Goal: Task Accomplishment & Management: Manage account settings

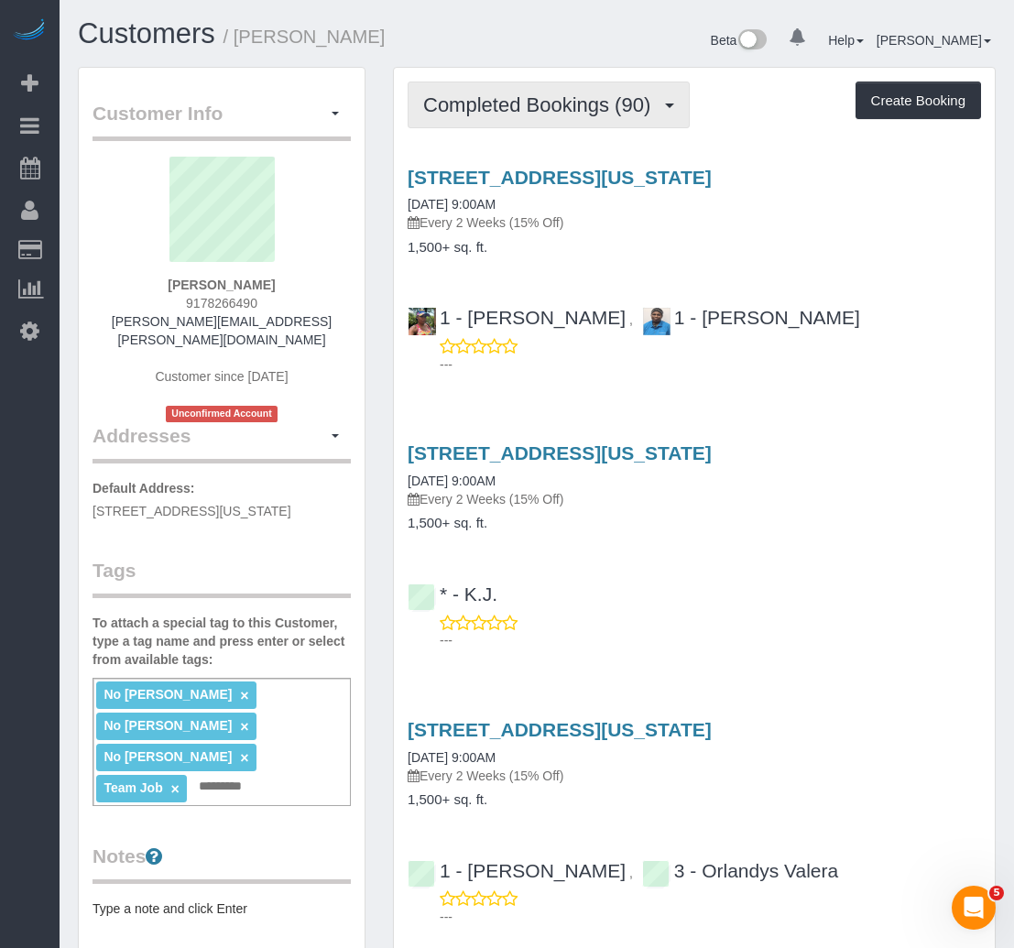
click at [532, 110] on span "Completed Bookings (90)" at bounding box center [541, 104] width 236 height 23
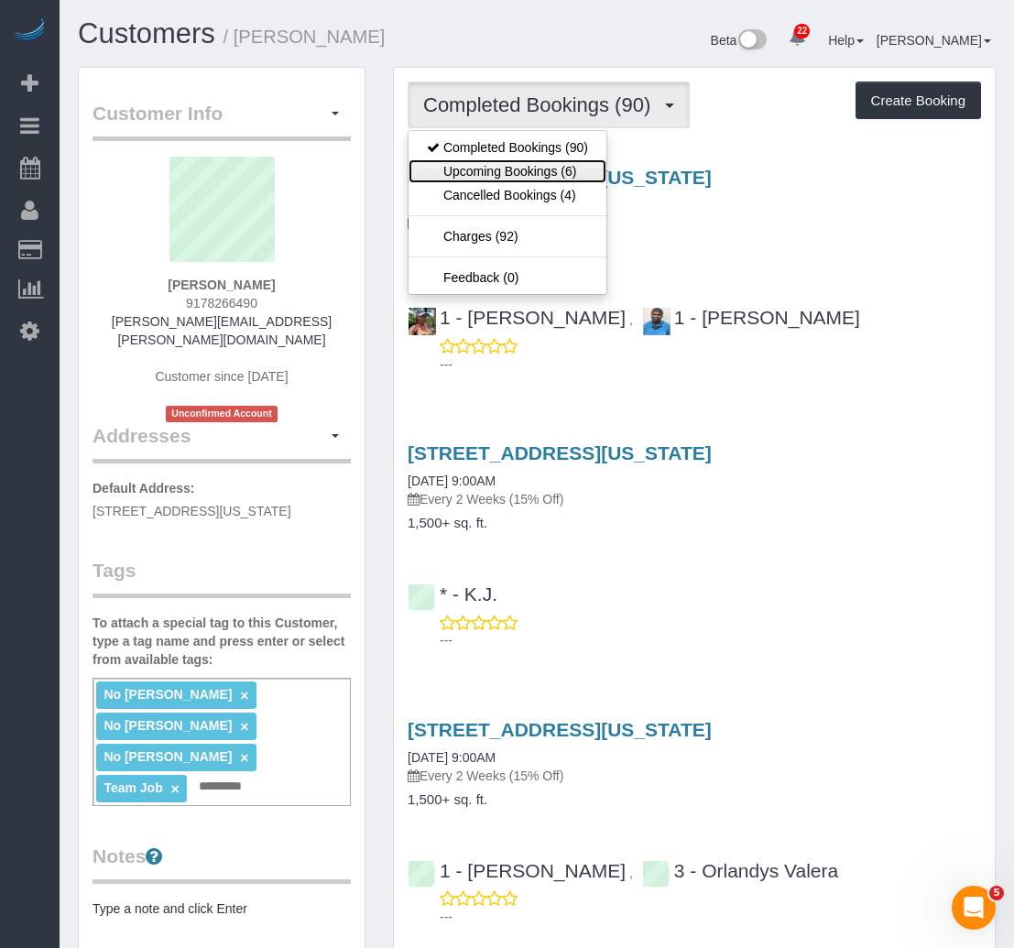
click at [511, 168] on link "Upcoming Bookings (6)" at bounding box center [508, 171] width 198 height 24
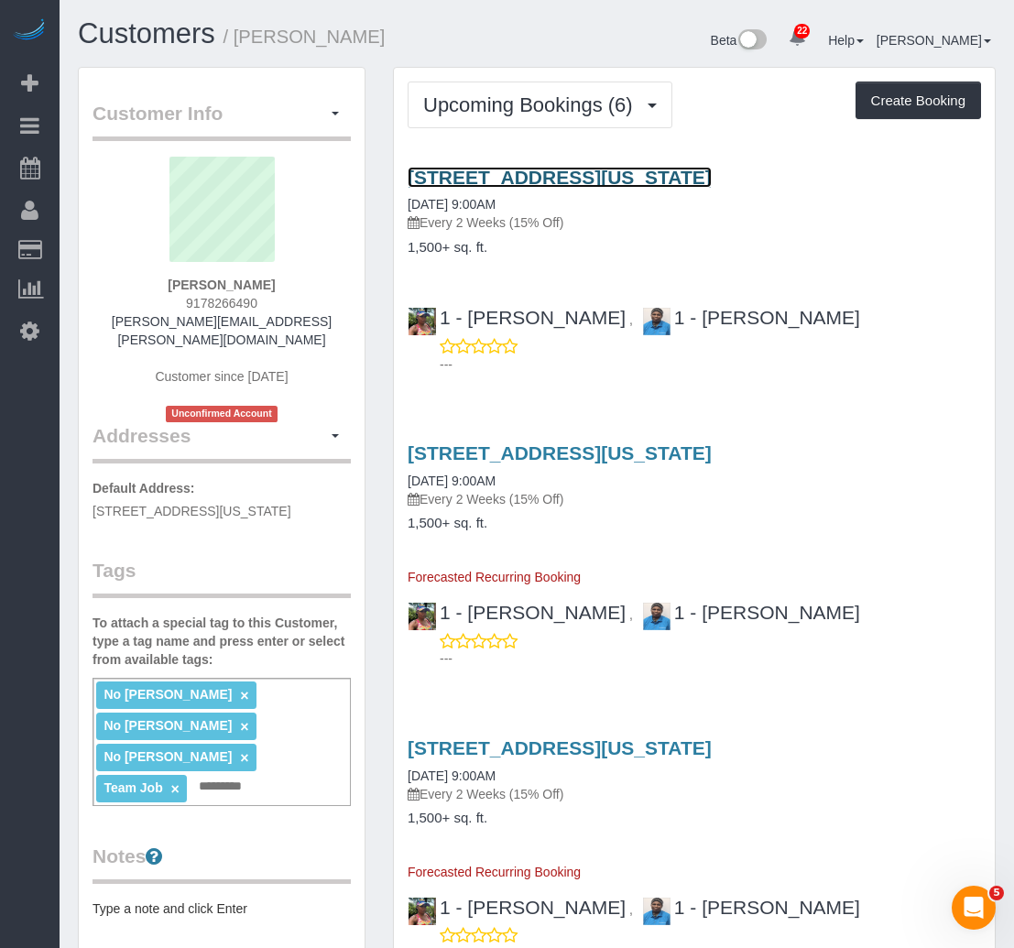
click at [515, 171] on link "[STREET_ADDRESS][US_STATE]" at bounding box center [560, 177] width 304 height 21
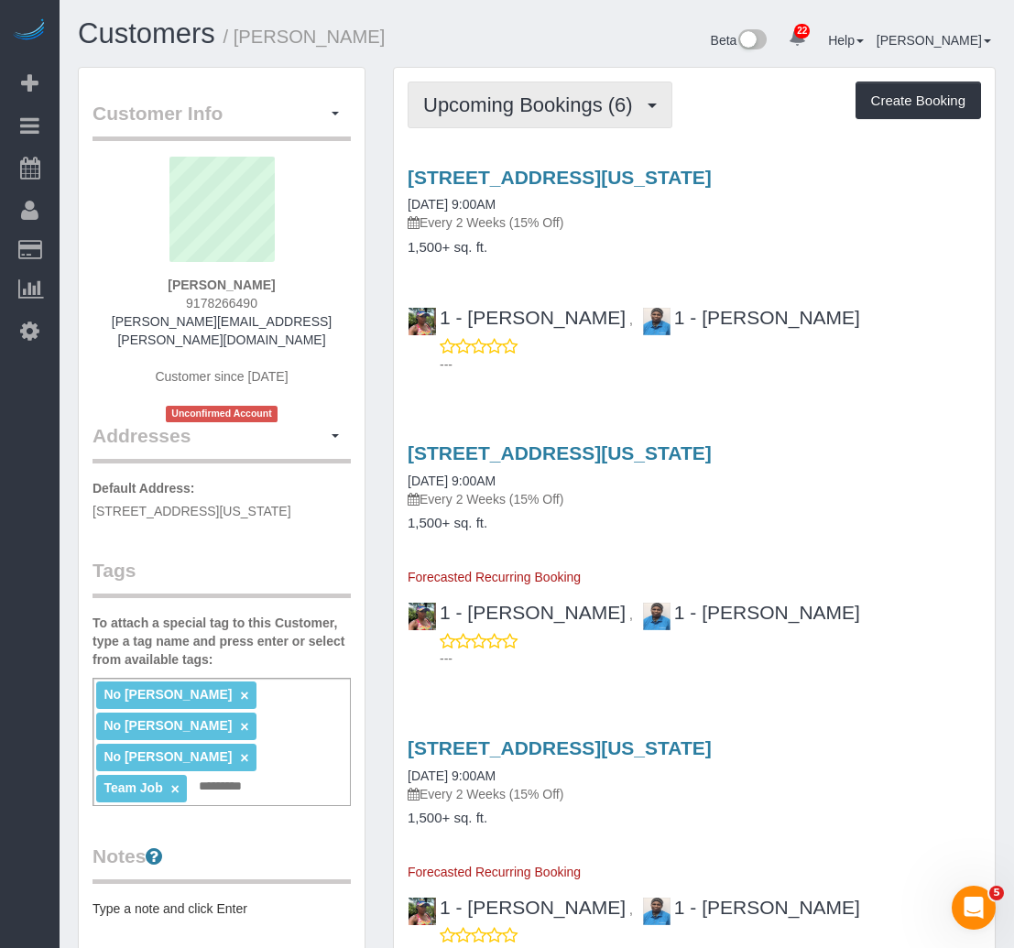
click at [594, 117] on button "Upcoming Bookings (6)" at bounding box center [540, 105] width 265 height 47
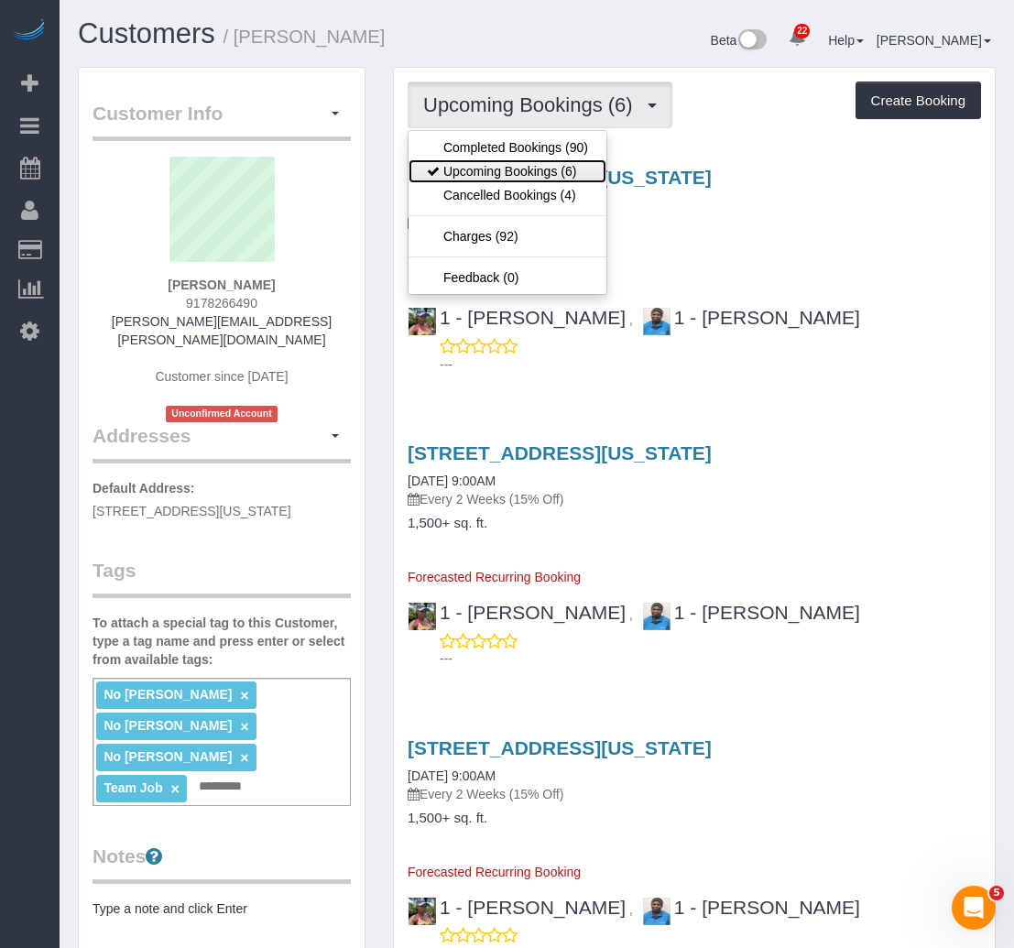
click at [554, 169] on link "Upcoming Bookings (6)" at bounding box center [508, 171] width 198 height 24
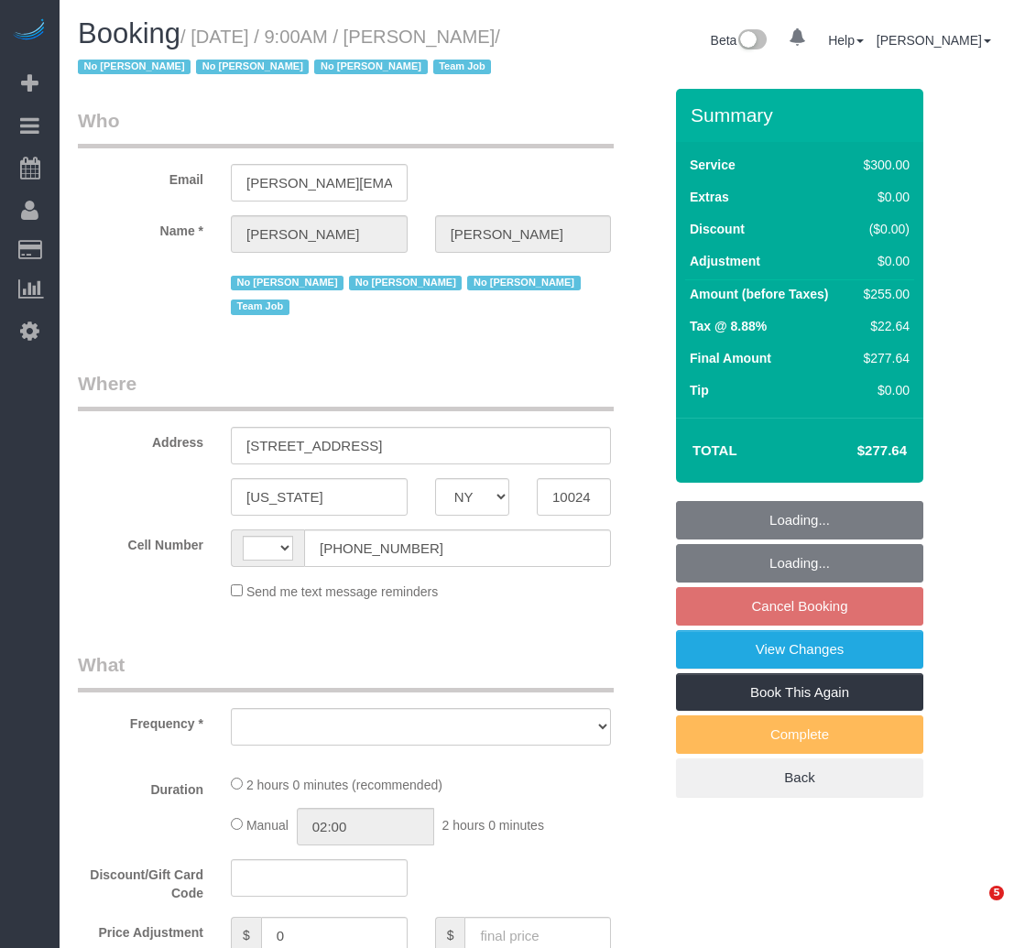
select select "NY"
select select "string:US"
select select "object:575"
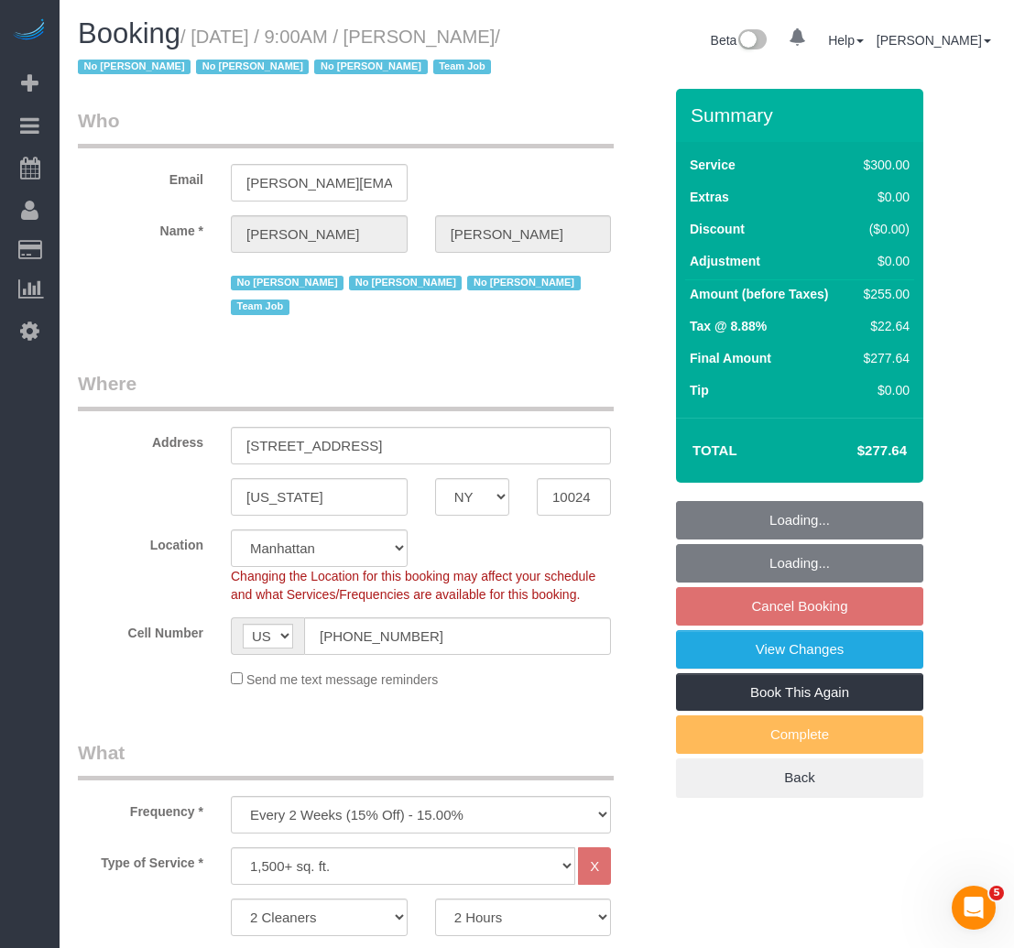
select select "string:stripe-pm_1K1KNp4VGloSiKo7hinMQhFr"
select select "spot2"
select select "number:89"
select select "number:90"
select select "number:15"
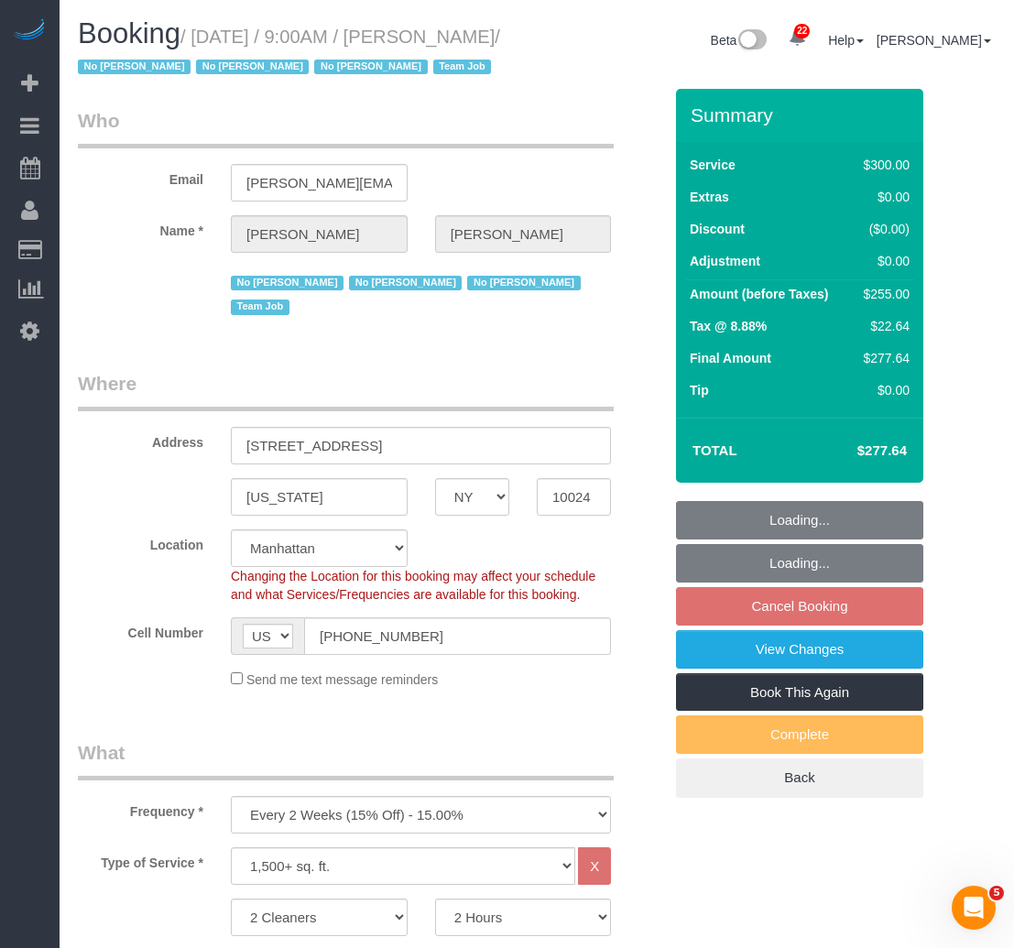
select select "number:5"
select select "number:21"
select select "object:1072"
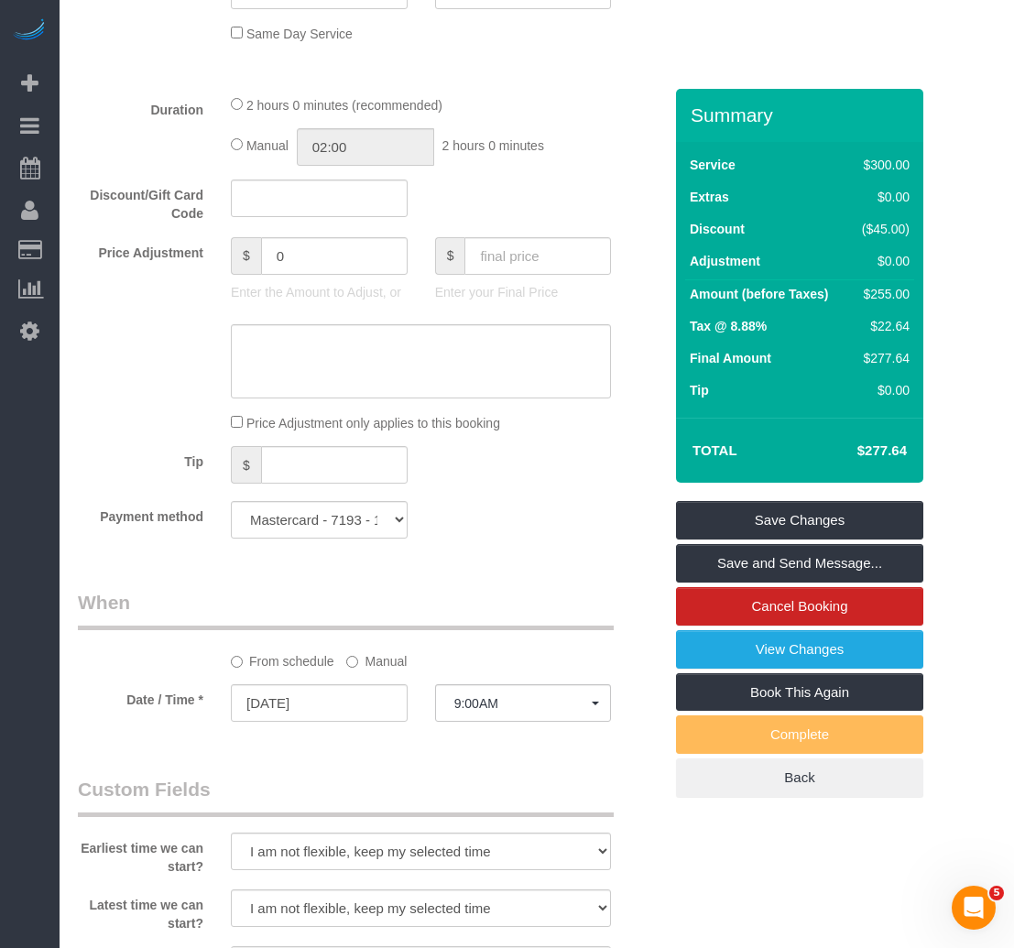
scroll to position [1008, 0]
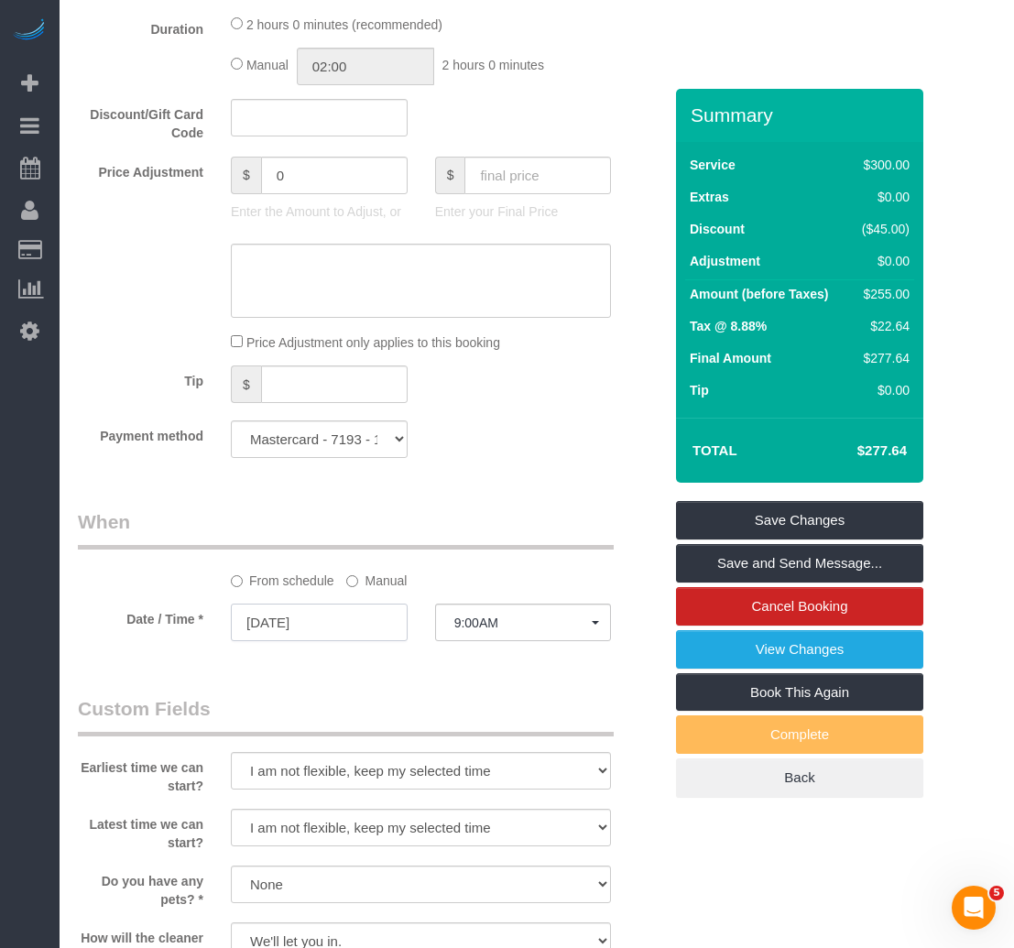
click at [285, 641] on input "09/22/2025" at bounding box center [319, 623] width 177 height 38
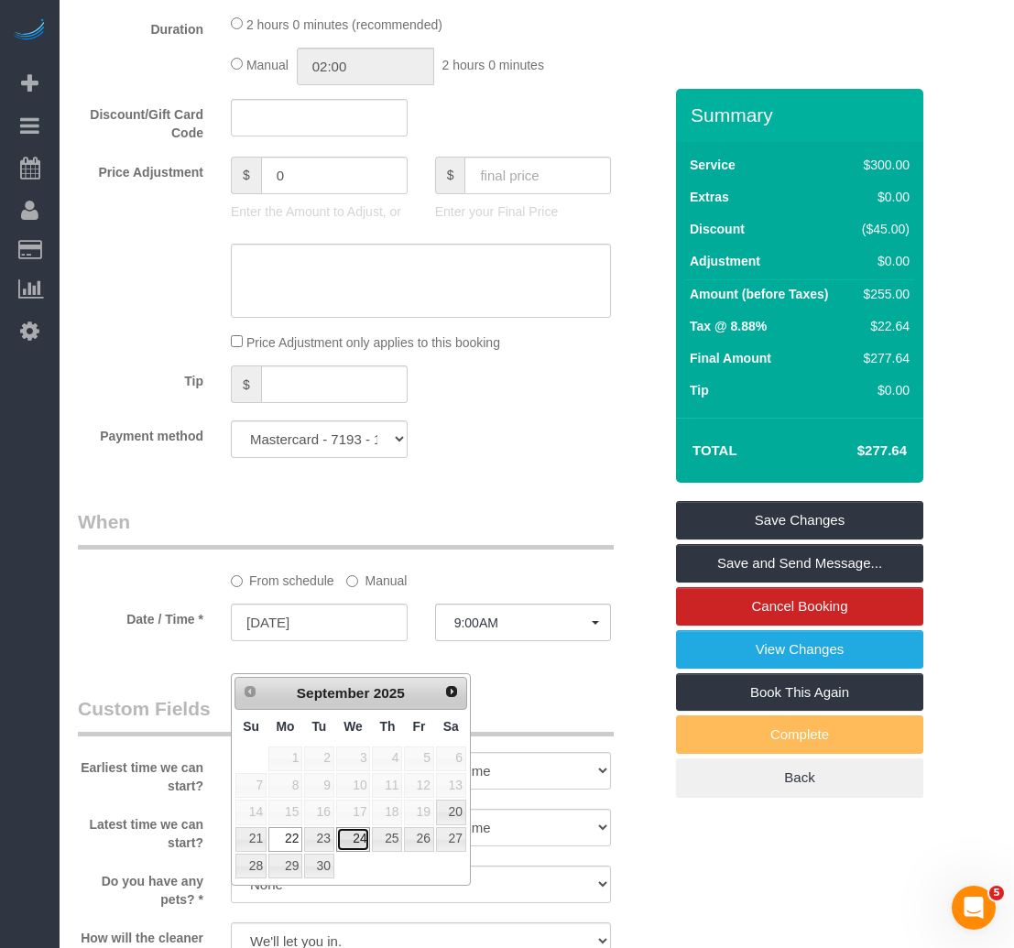
click at [354, 837] on link "24" at bounding box center [353, 839] width 35 height 25
type input "09/24/2025"
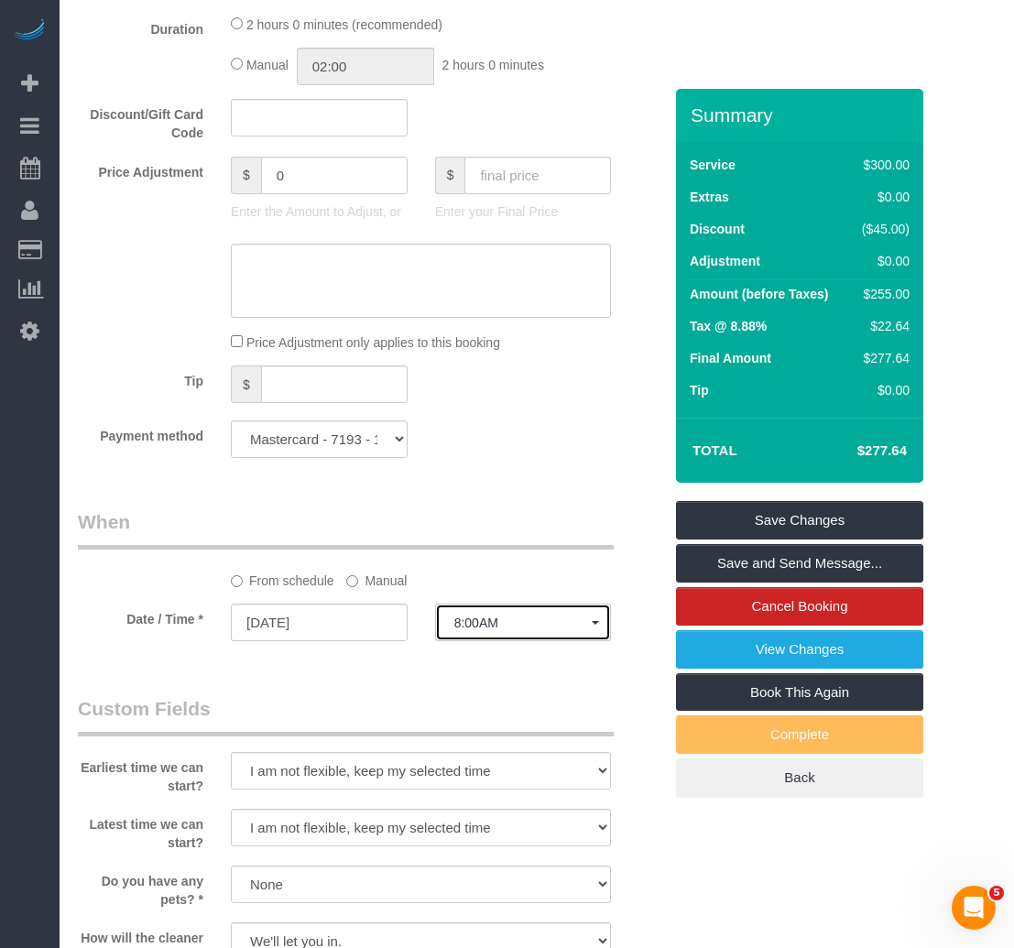
click at [534, 641] on button "8:00AM" at bounding box center [523, 623] width 177 height 38
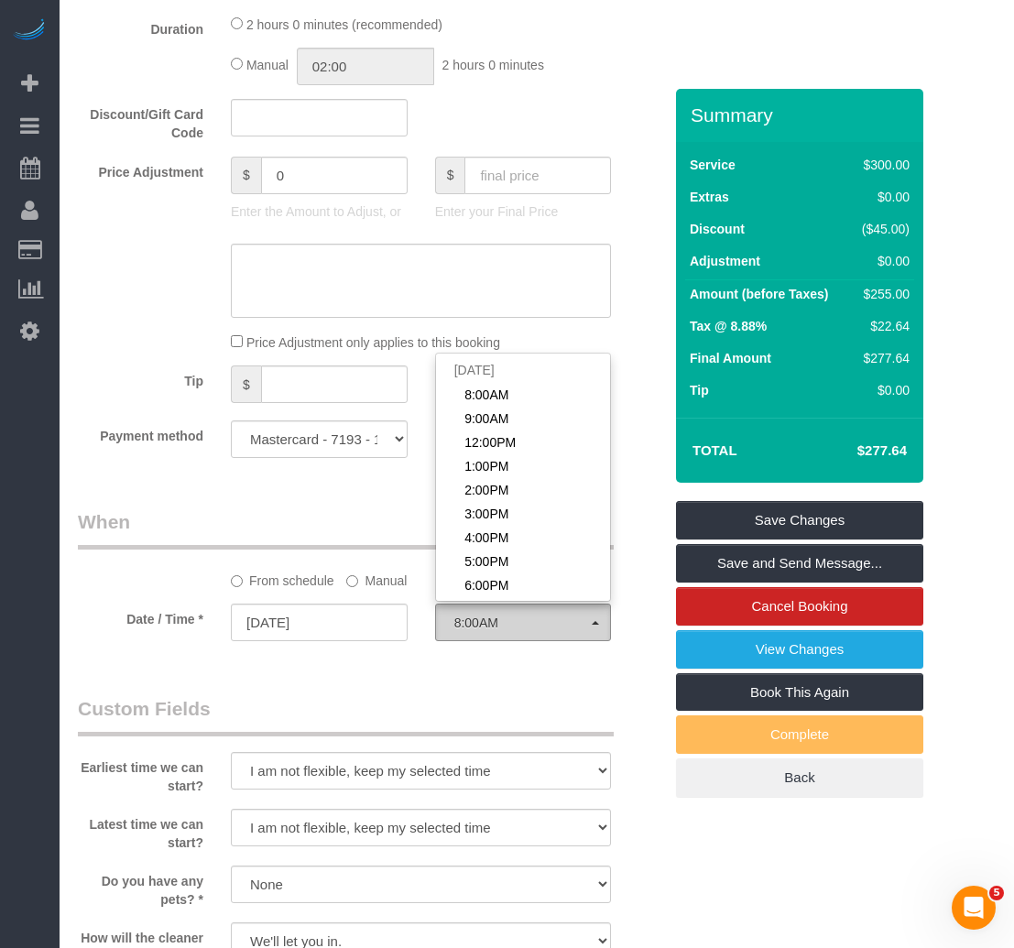
scroll to position [523, 0]
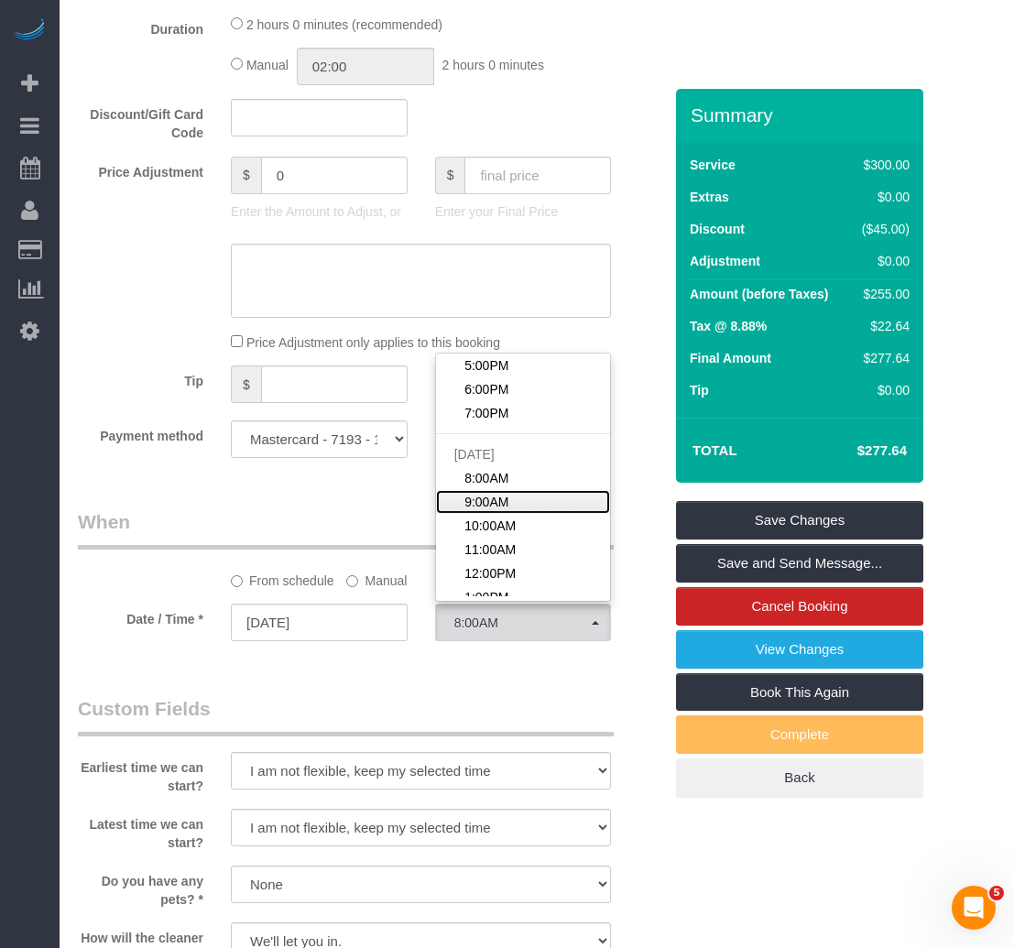
click at [533, 514] on link "9:00AM" at bounding box center [523, 502] width 175 height 24
select select "spot24"
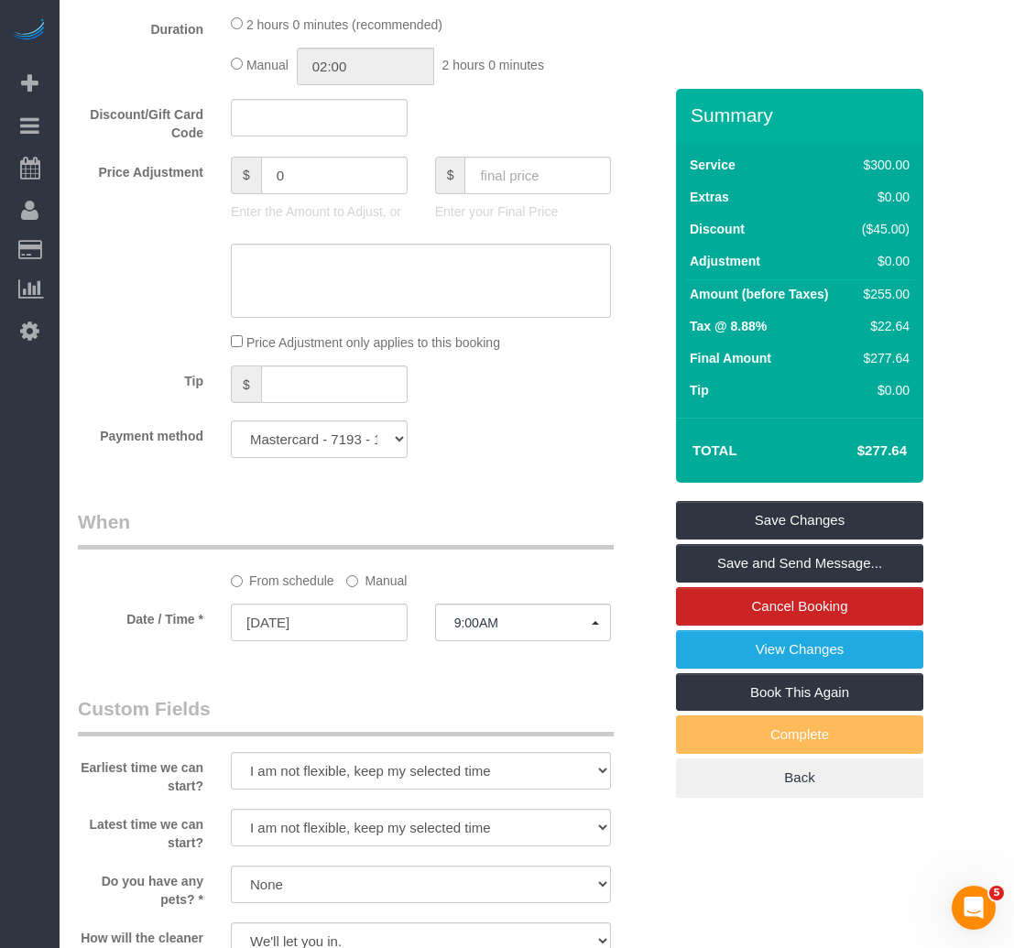
click at [442, 732] on legend "Custom Fields" at bounding box center [346, 715] width 536 height 41
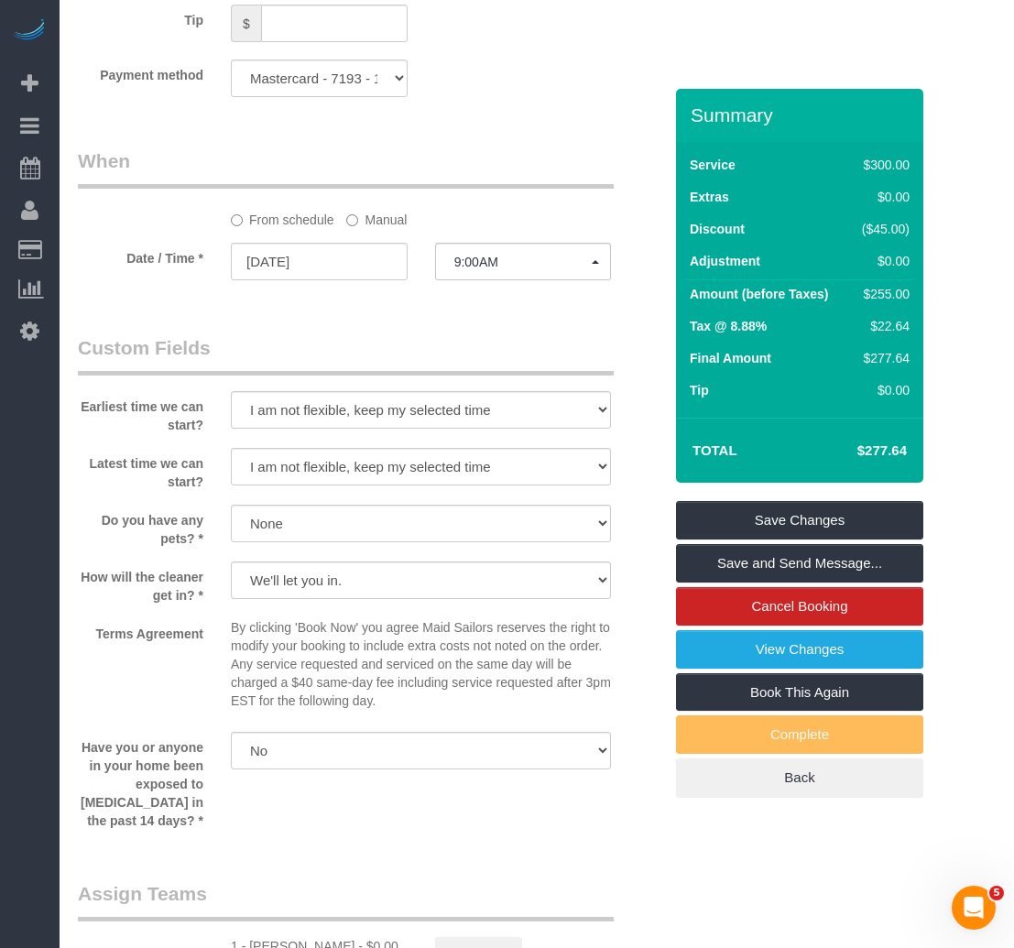
scroll to position [1374, 0]
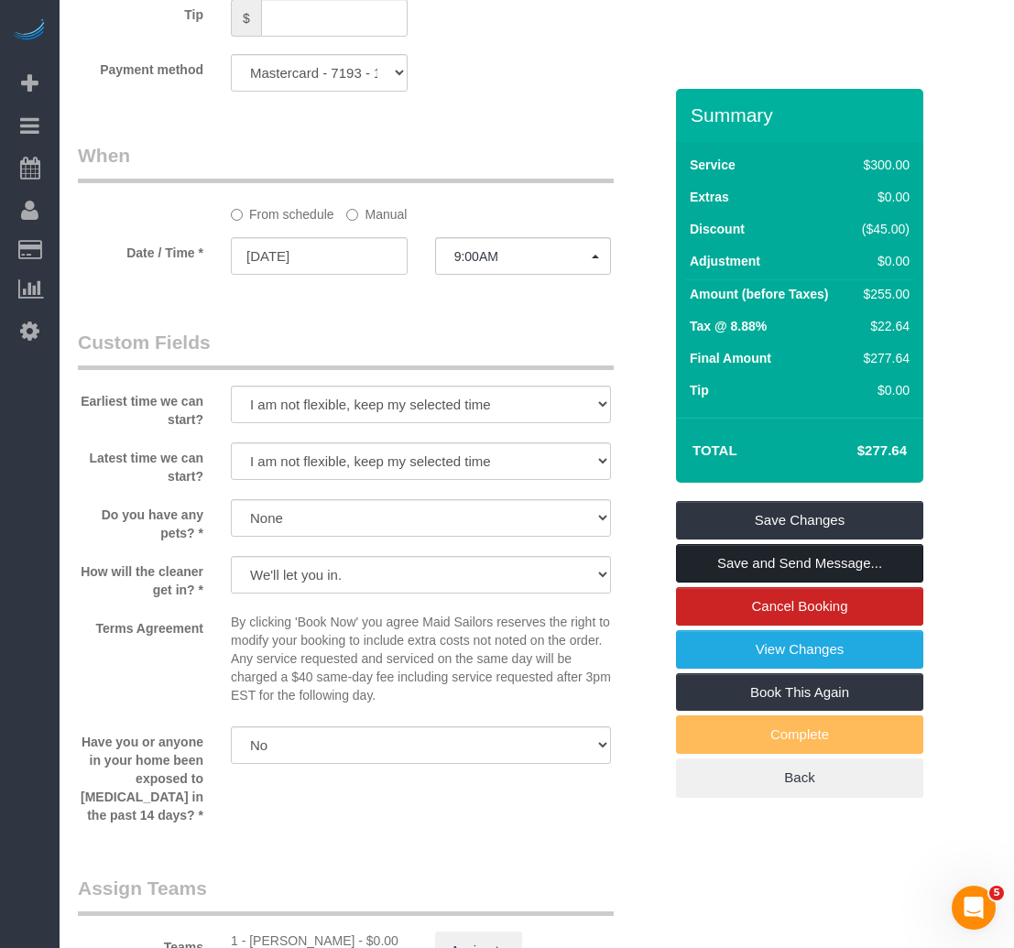
click at [803, 583] on link "Save and Send Message..." at bounding box center [799, 563] width 247 height 38
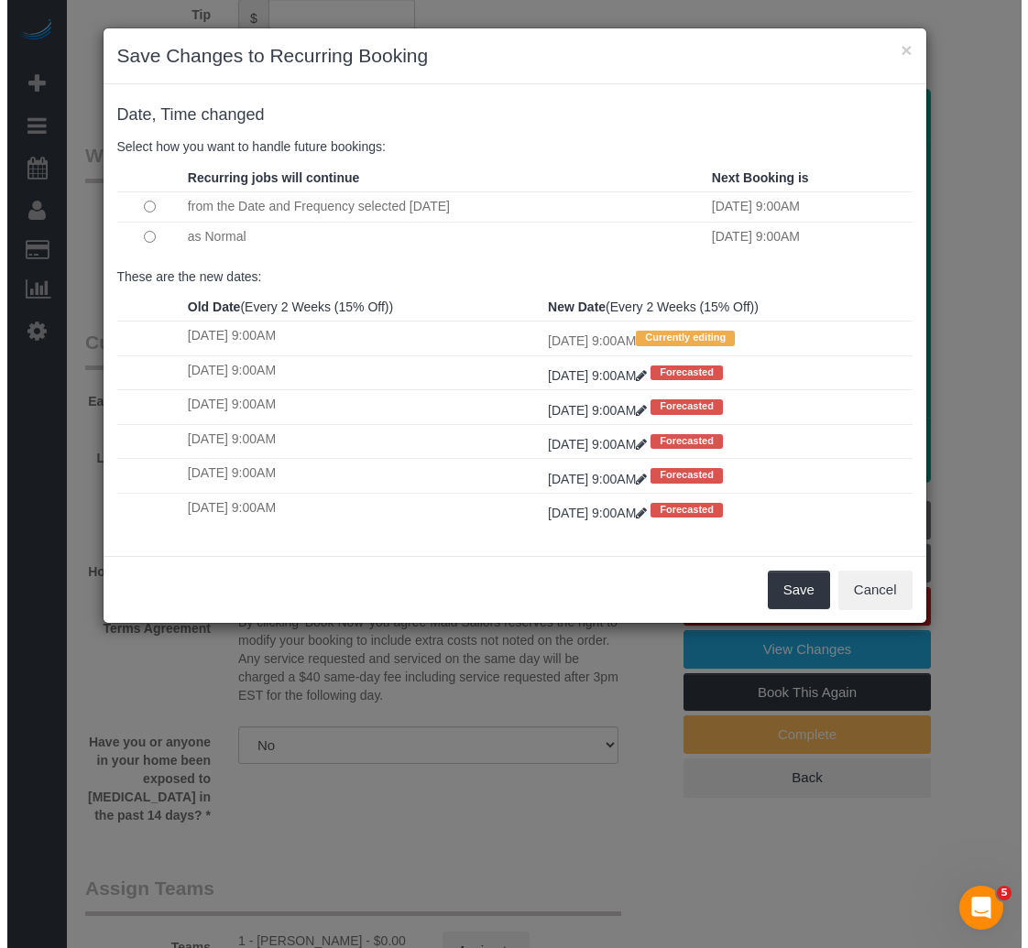
scroll to position [1349, 0]
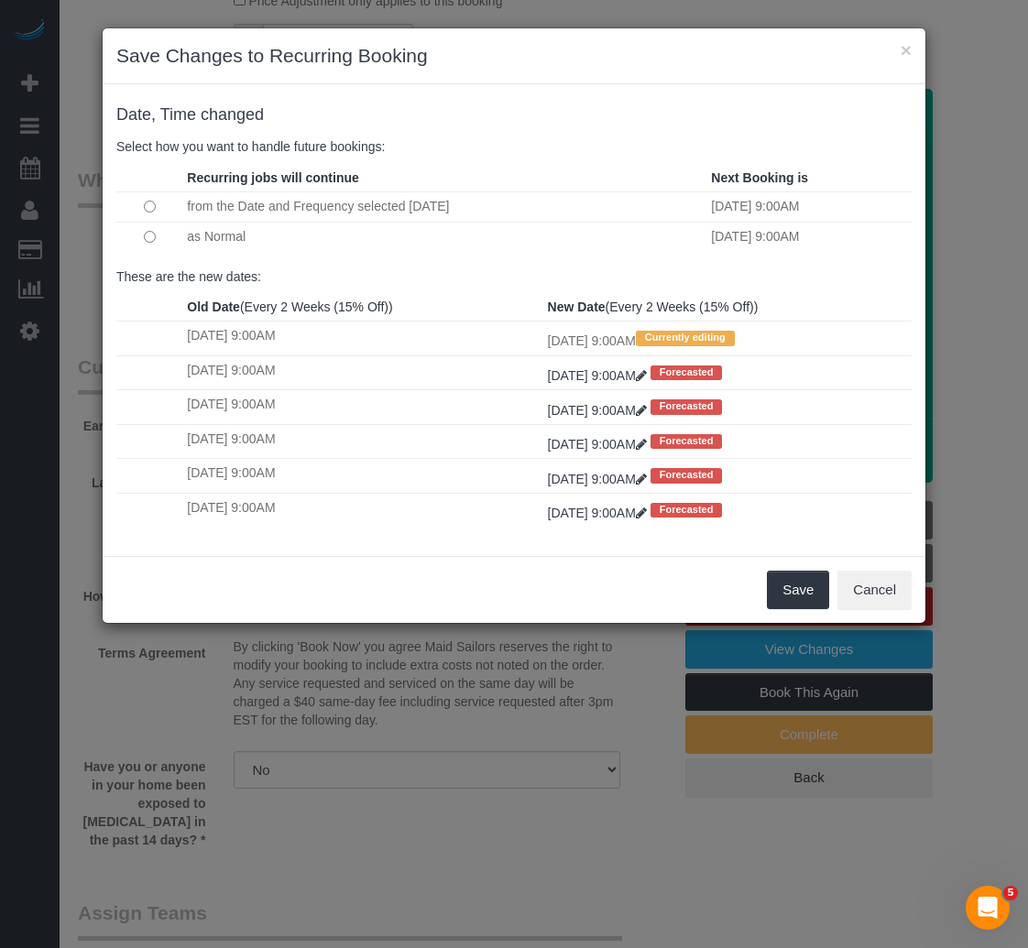
click at [156, 236] on td at bounding box center [149, 237] width 66 height 30
click at [789, 594] on button "Save" at bounding box center [798, 590] width 62 height 38
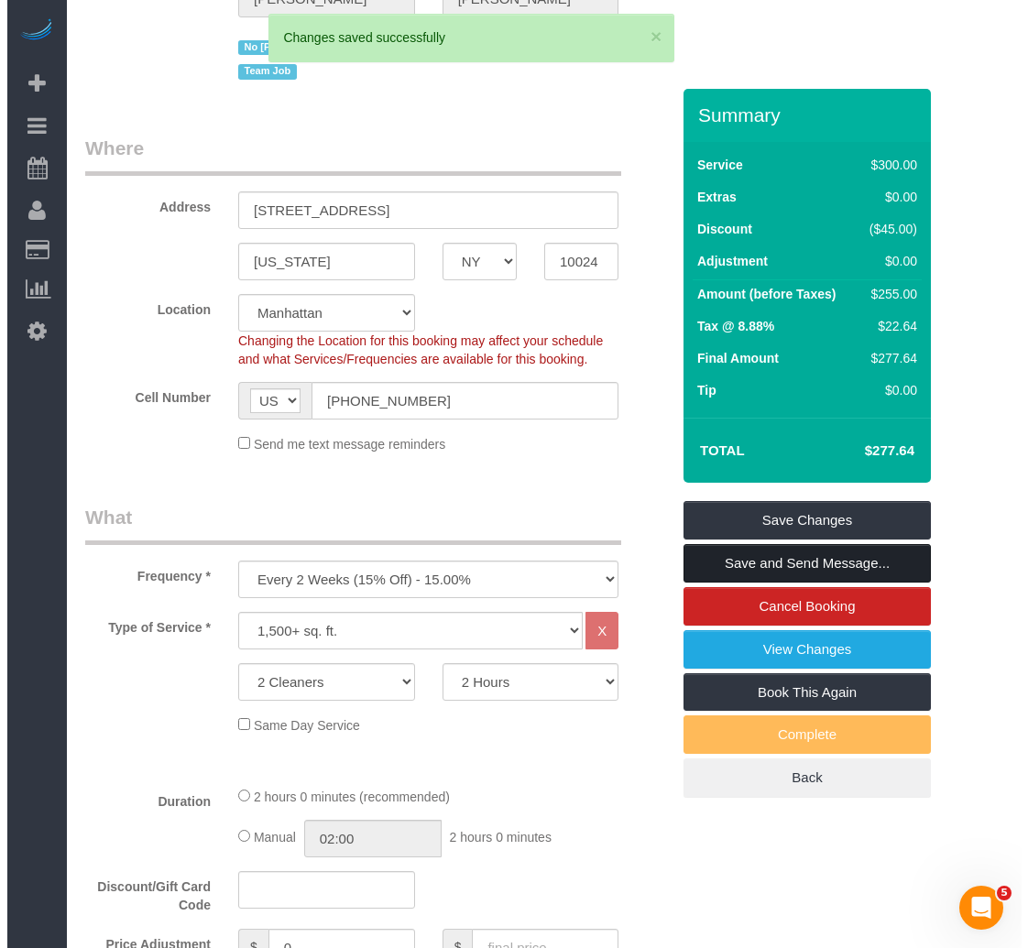
scroll to position [0, 0]
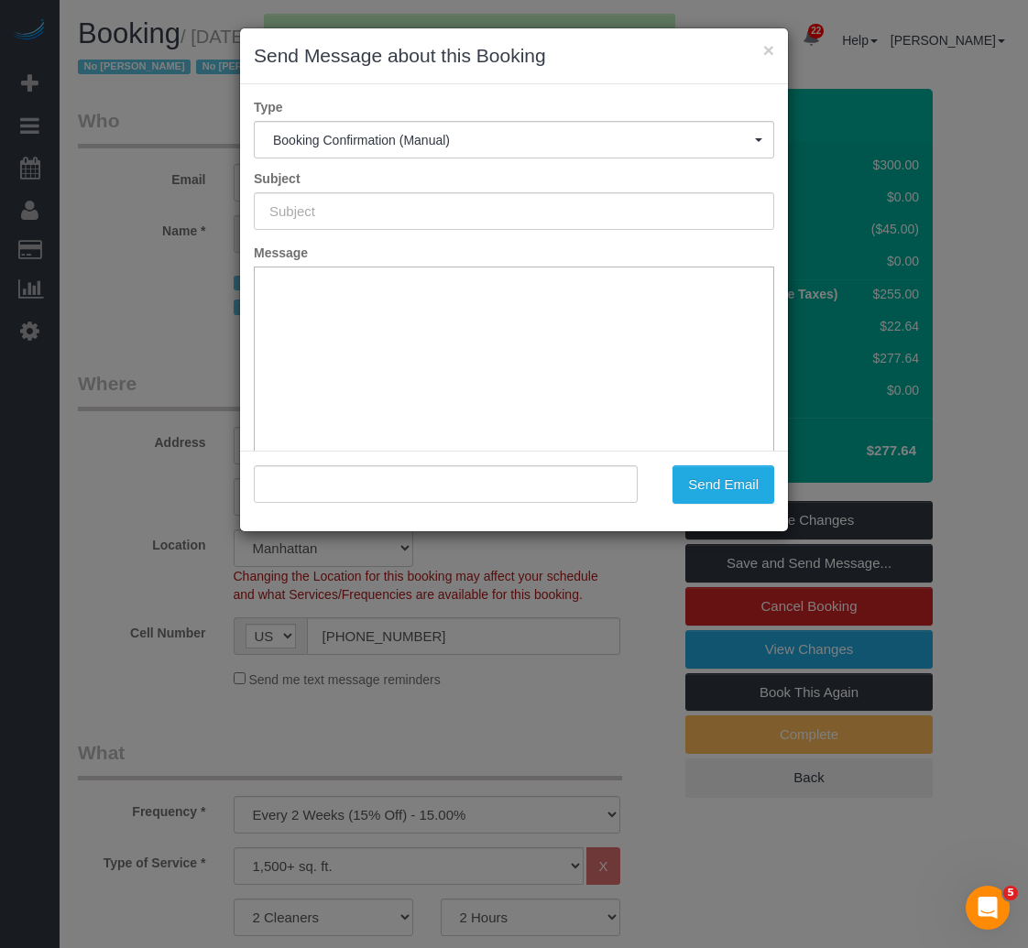
type input "Cleaning Confirmed for 09/24/2025 at 9:00am"
type input ""Laura Deforest" <laura.deforest@rcn.com>"
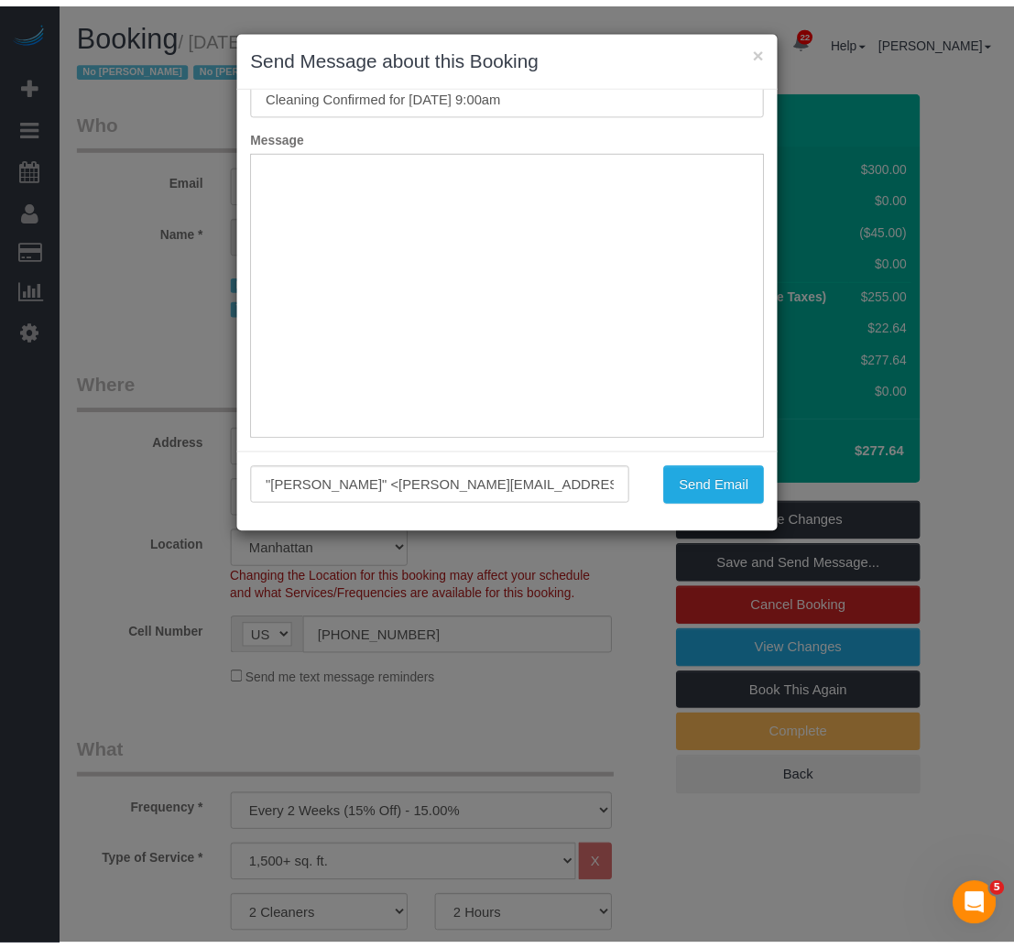
scroll to position [135, 0]
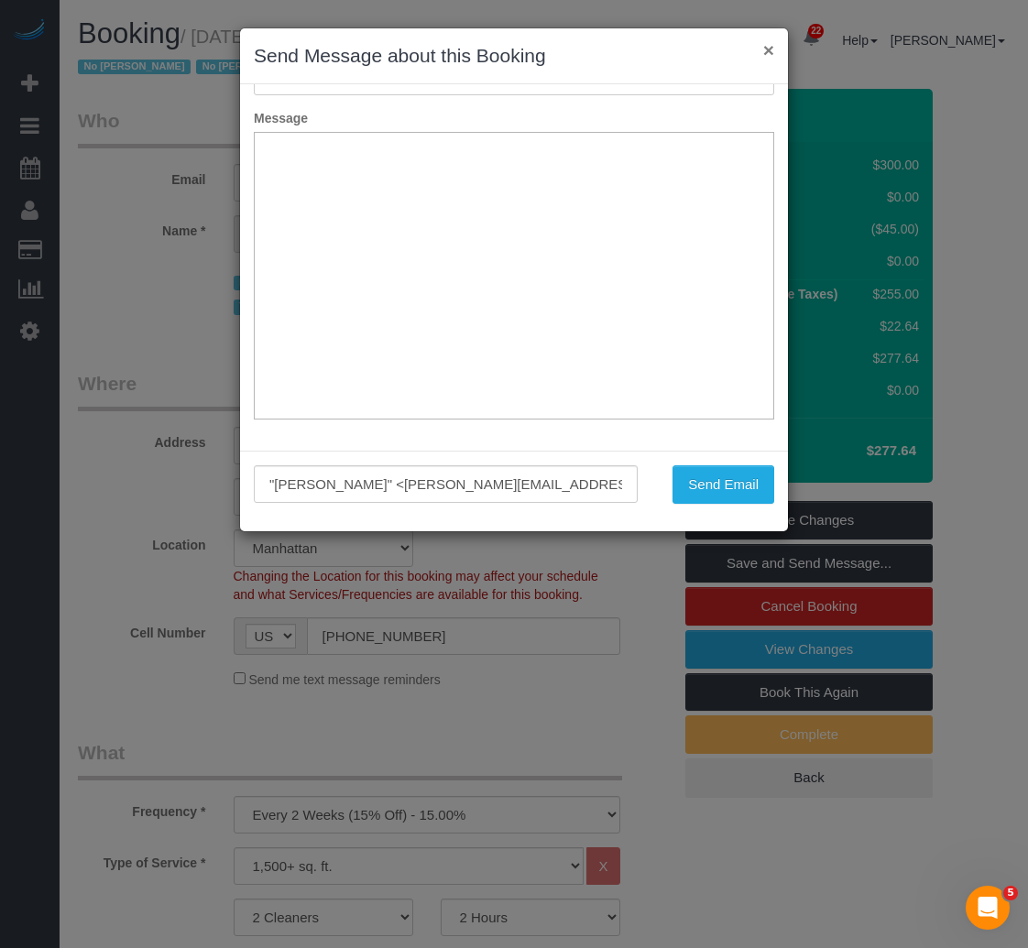
click at [765, 55] on button "×" at bounding box center [768, 49] width 11 height 19
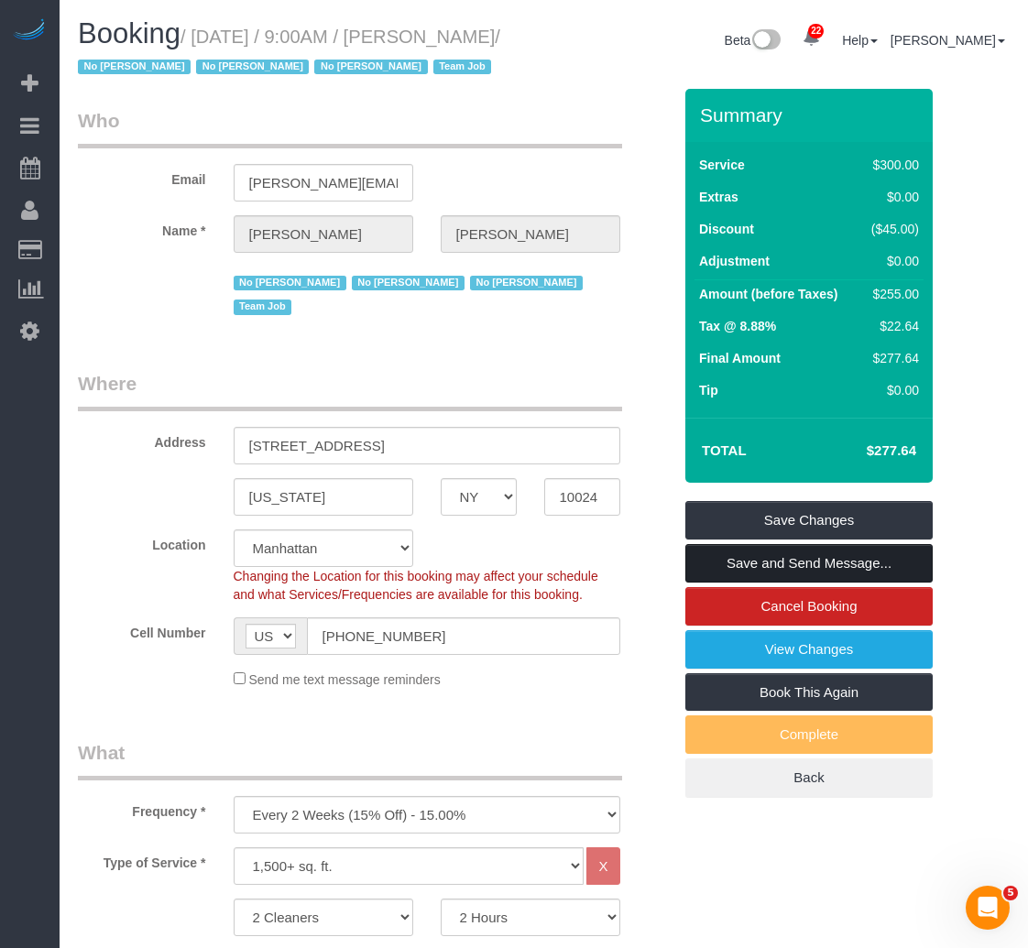
scroll to position [0, 0]
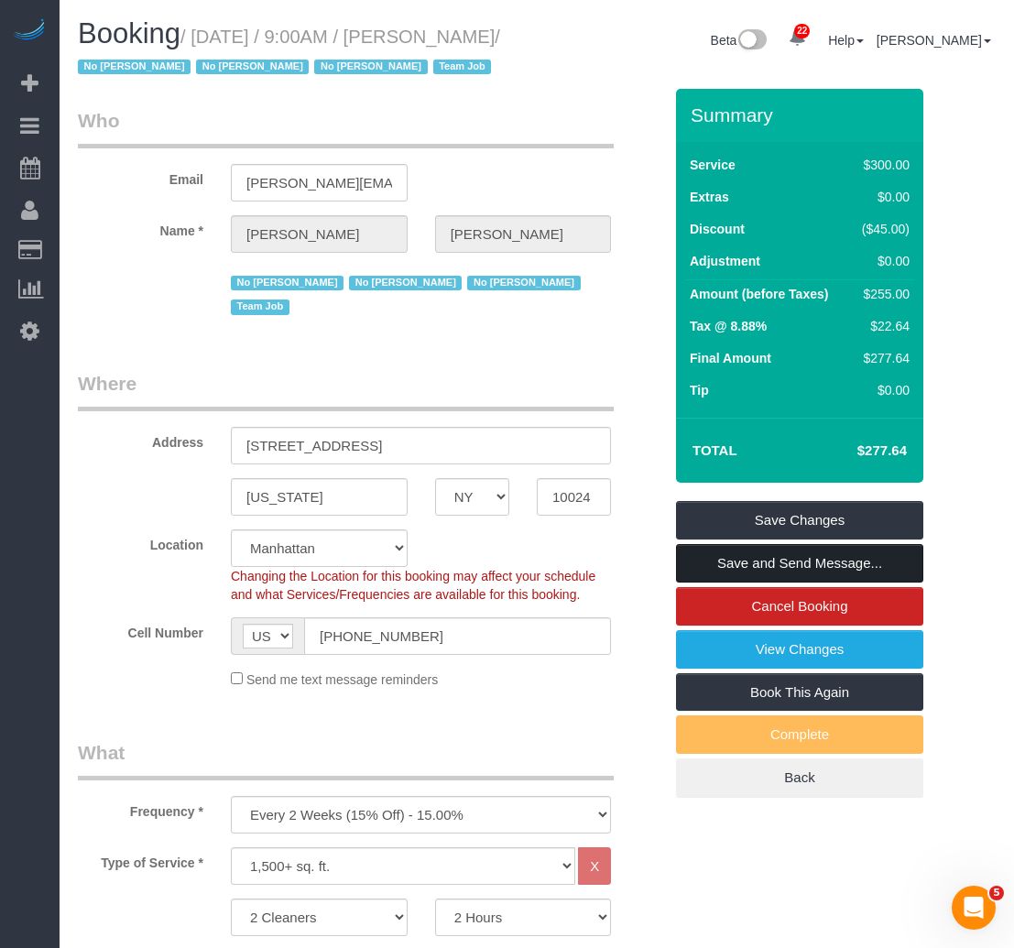
click at [801, 583] on link "Save and Send Message..." at bounding box center [799, 563] width 247 height 38
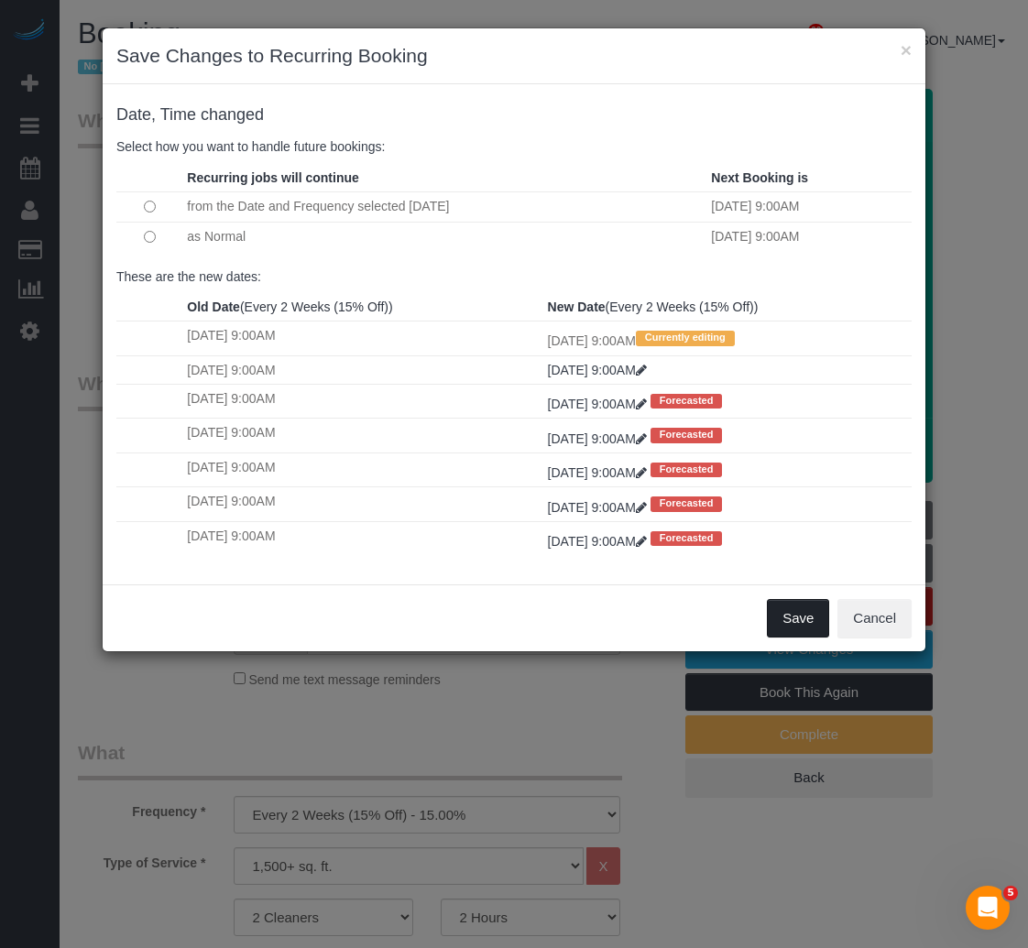
click at [799, 615] on button "Save" at bounding box center [798, 618] width 62 height 38
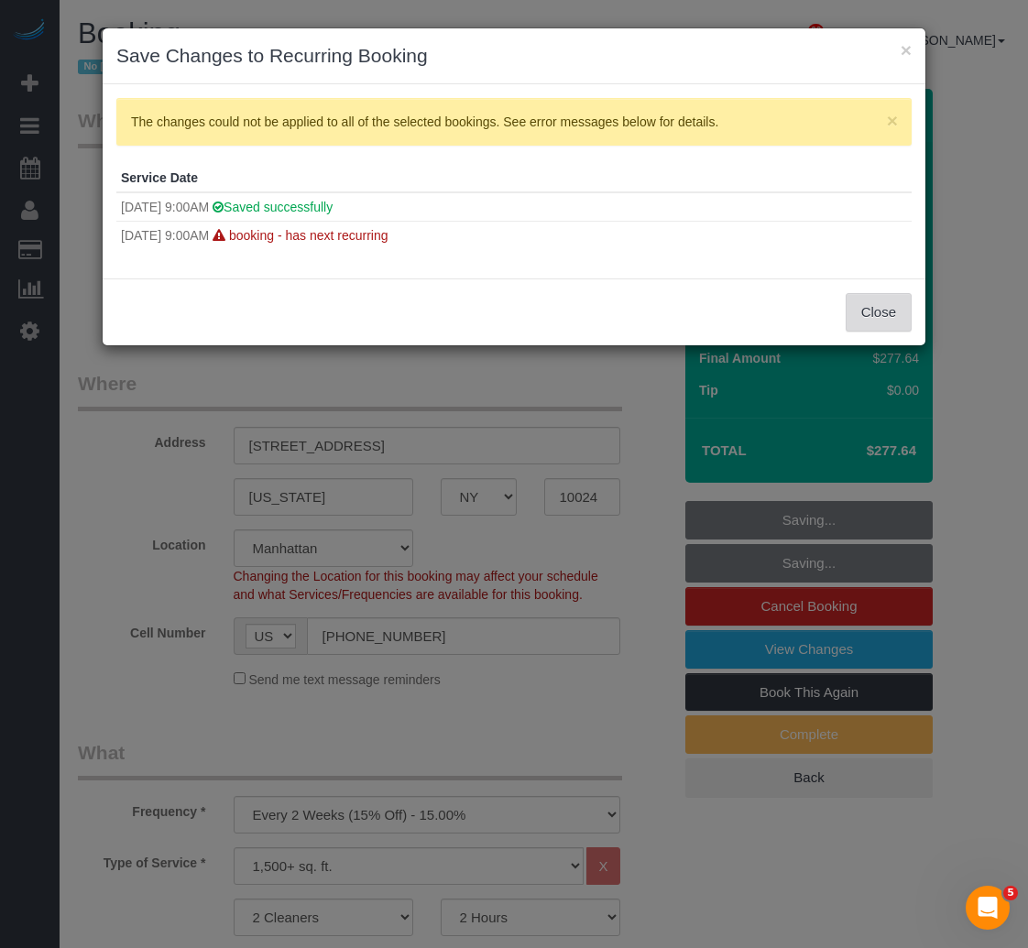
click at [855, 301] on button "Close" at bounding box center [878, 312] width 66 height 38
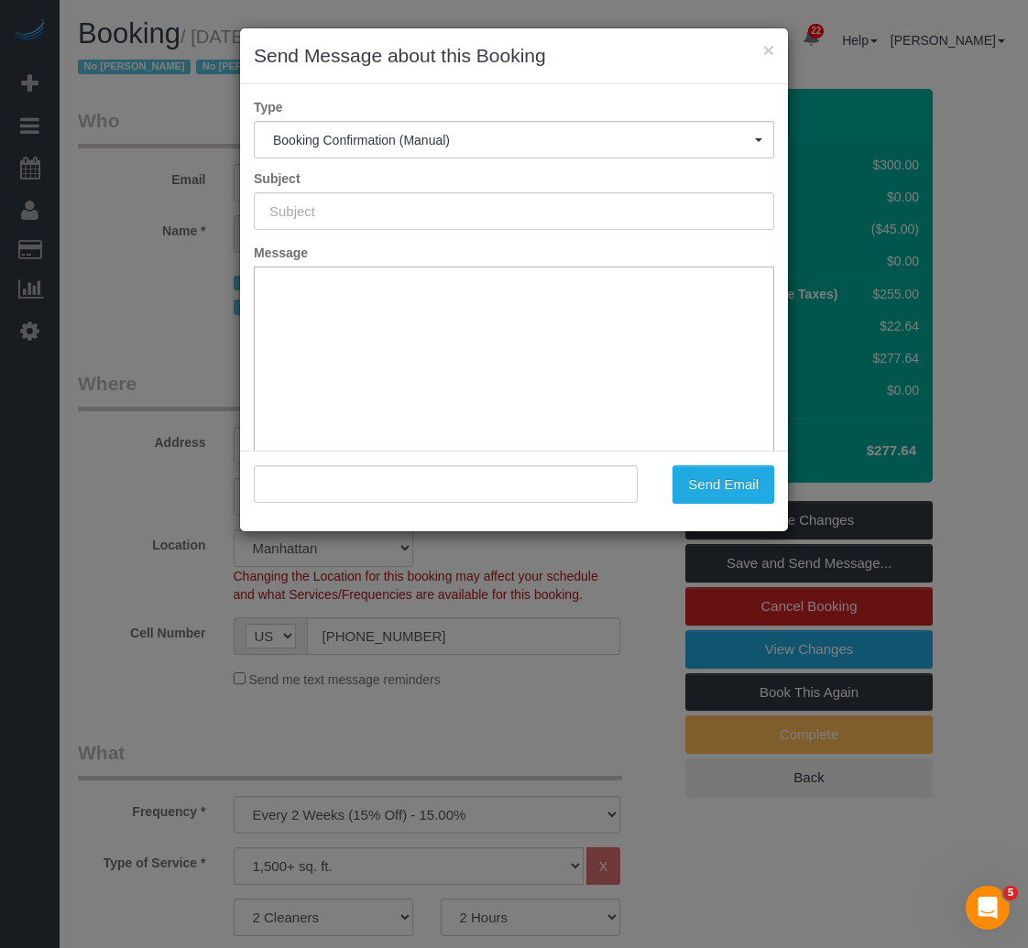
type input "Cleaning Confirmed for 09/24/2025 at 9:00am"
type input ""Laura Deforest" <laura.deforest@rcn.com>"
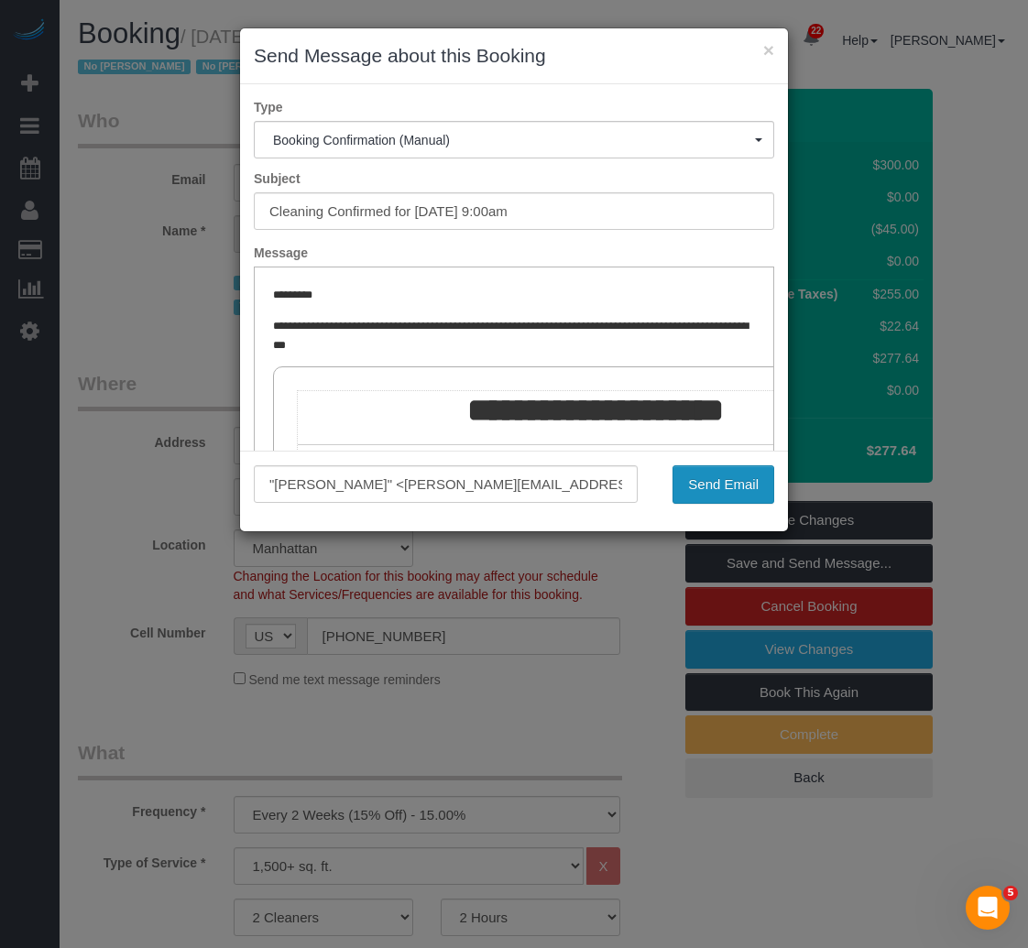
click at [718, 468] on button "Send Email" at bounding box center [723, 484] width 102 height 38
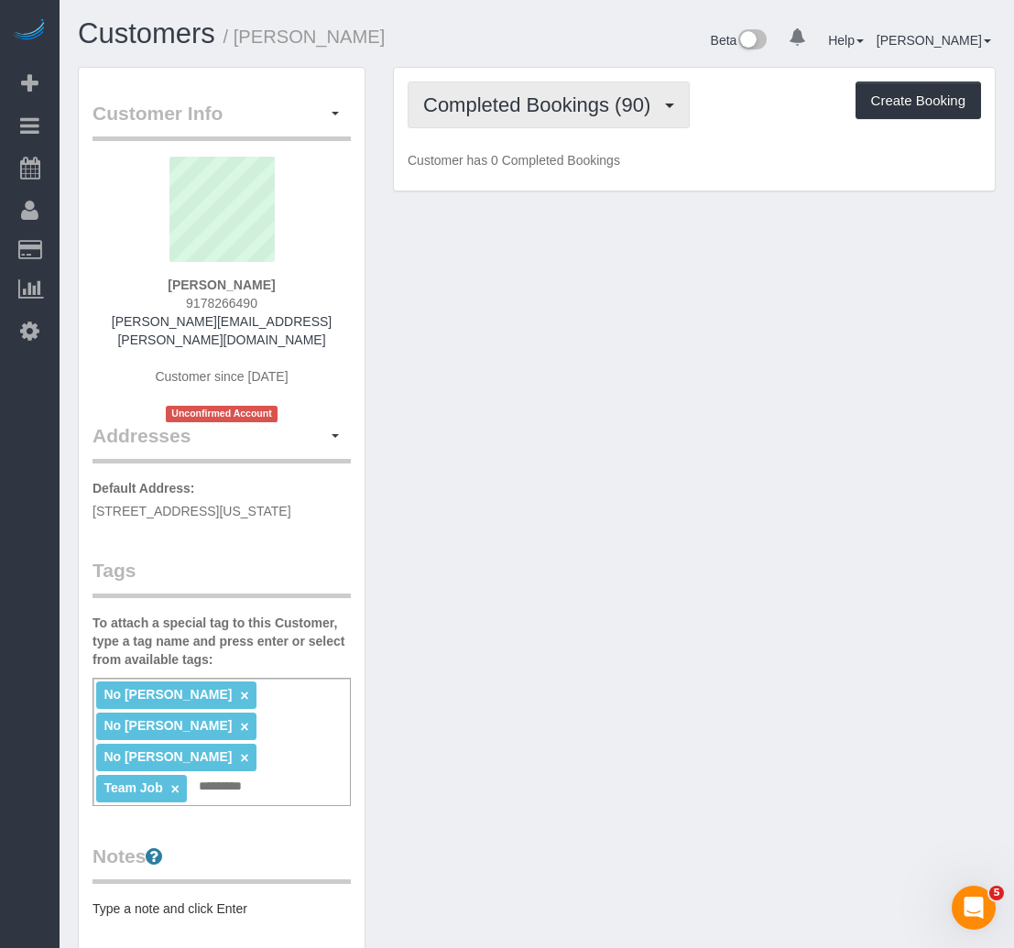
drag, startPoint x: 0, startPoint y: 0, endPoint x: 499, endPoint y: 93, distance: 507.8
click at [485, 111] on span "Completed Bookings (90)" at bounding box center [541, 104] width 236 height 23
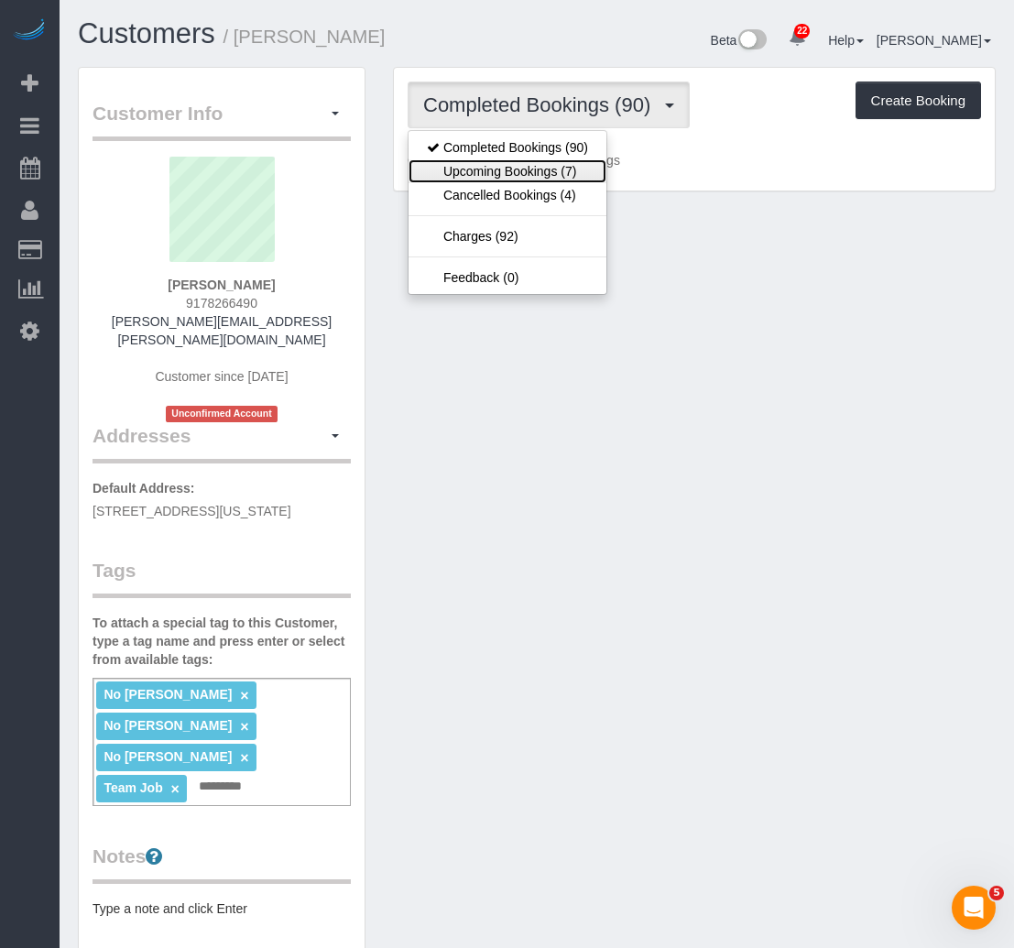
click at [499, 159] on link "Upcoming Bookings (7)" at bounding box center [508, 171] width 198 height 24
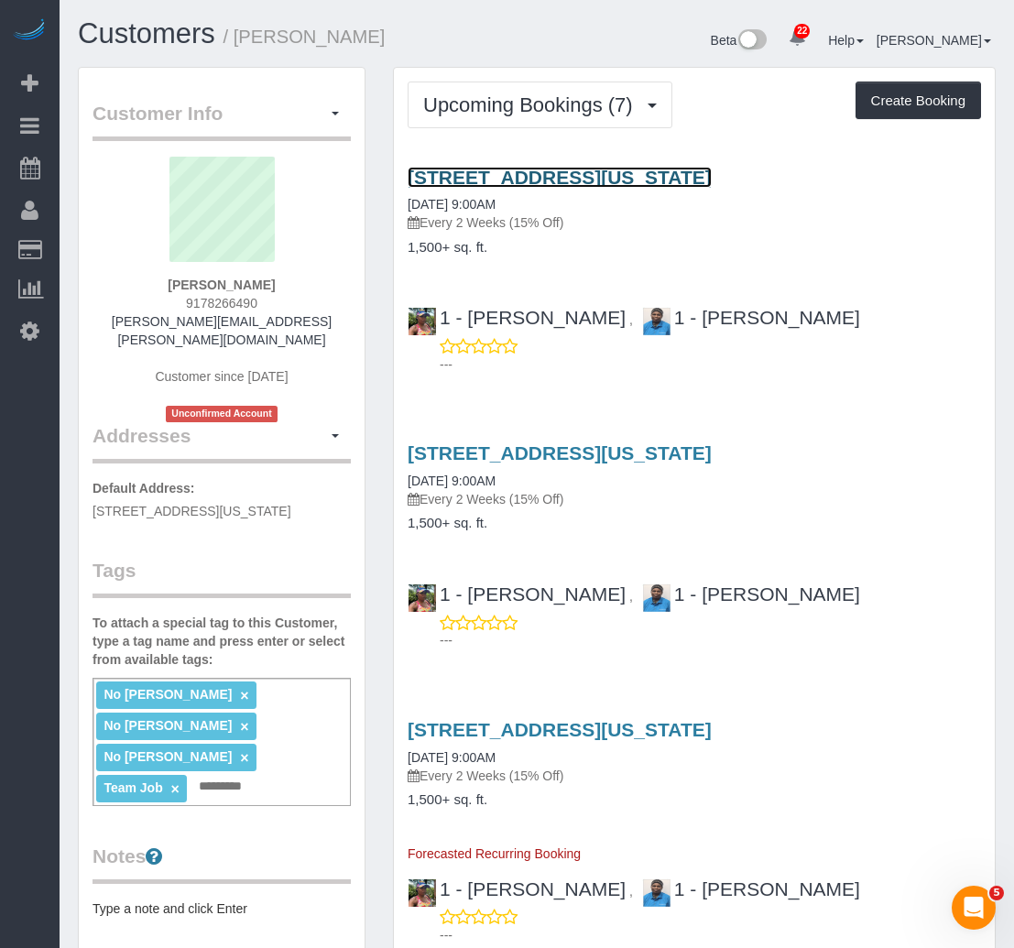
click at [501, 180] on link "215 West 91st Street, Apt. 22, New York, NY 10024" at bounding box center [560, 177] width 304 height 21
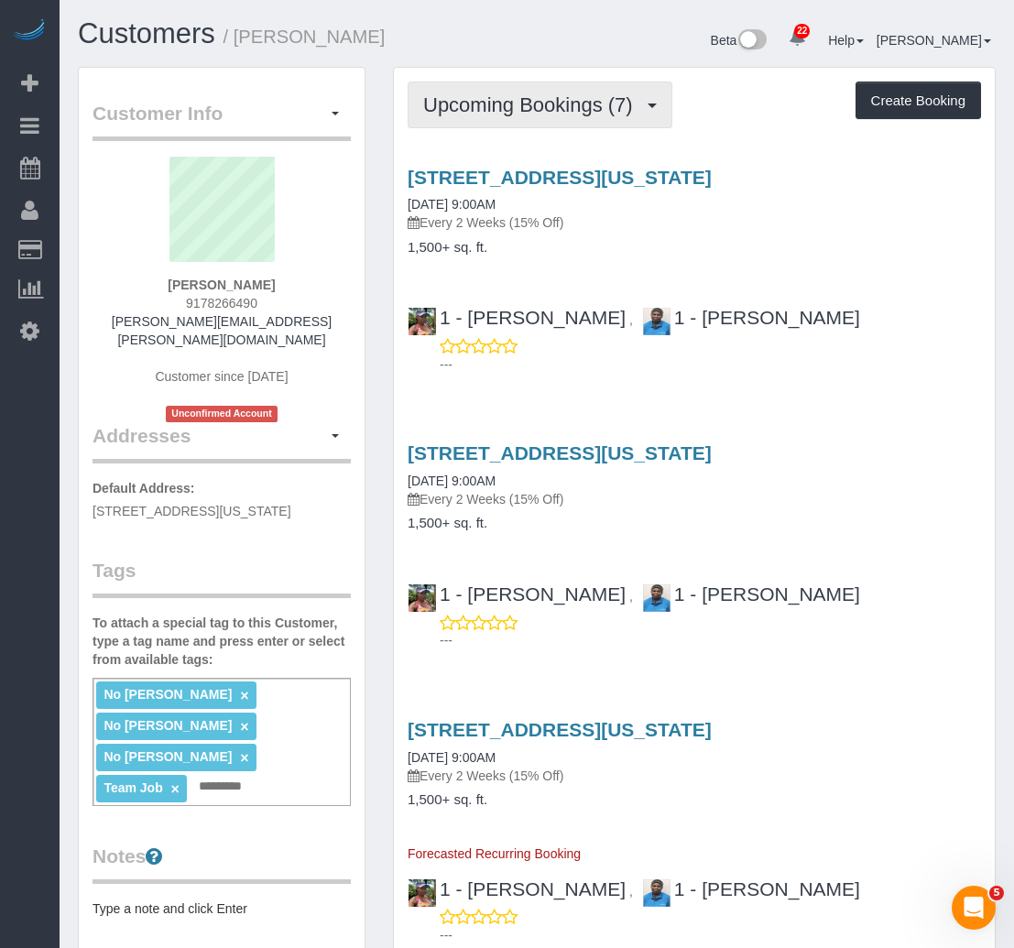
click at [528, 107] on span "Upcoming Bookings (7)" at bounding box center [532, 104] width 219 height 23
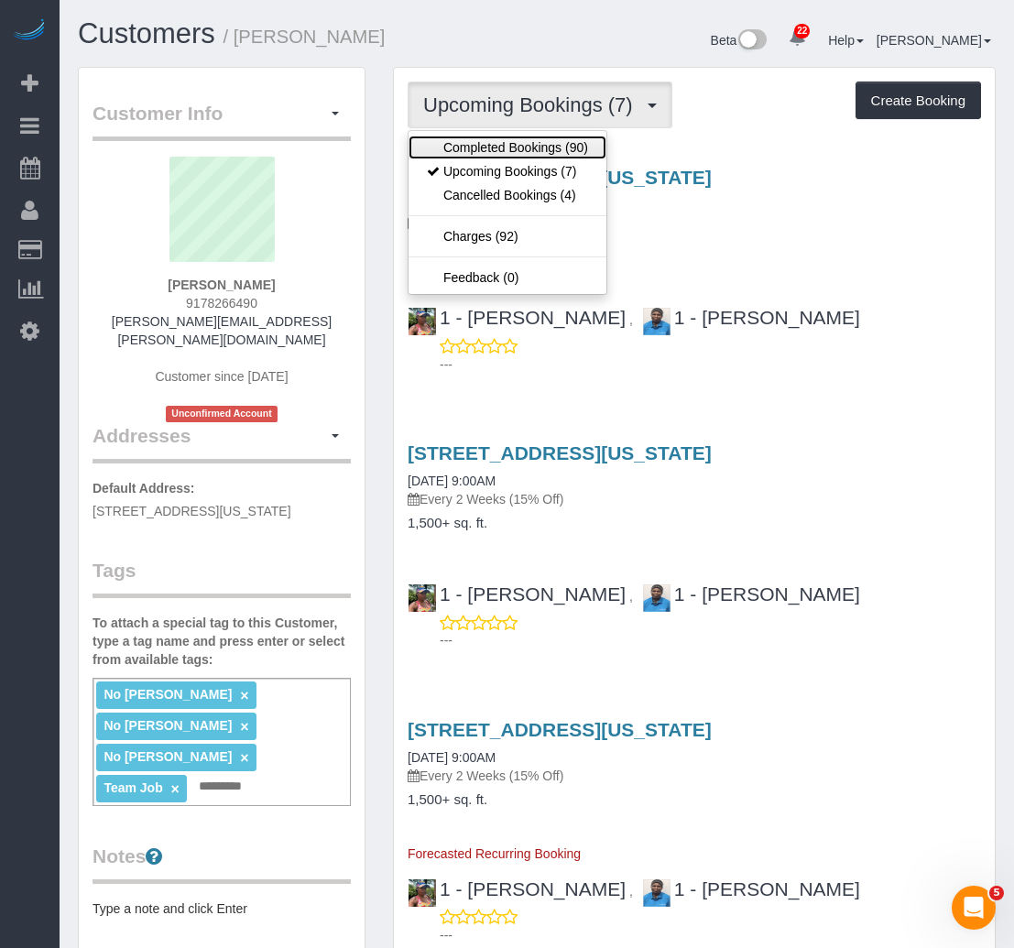
click at [502, 147] on link "Completed Bookings (90)" at bounding box center [508, 148] width 198 height 24
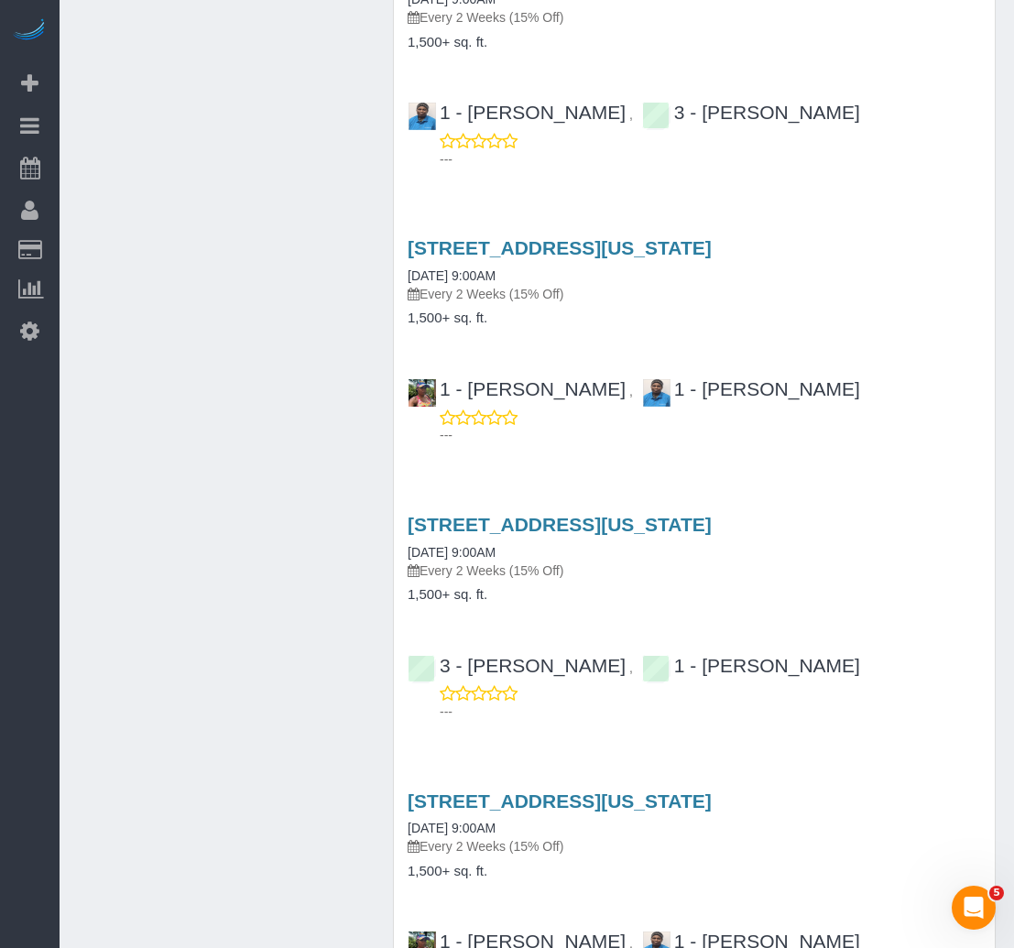
scroll to position [1557, 0]
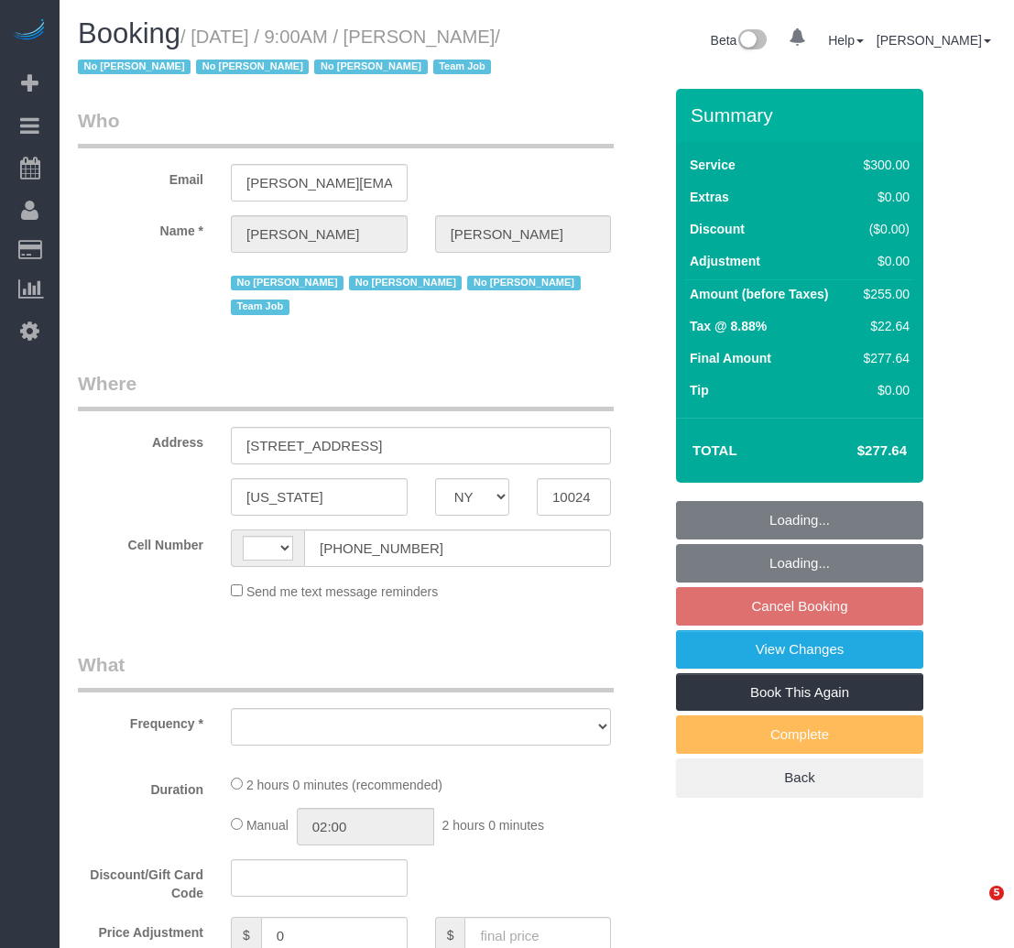
select select "NY"
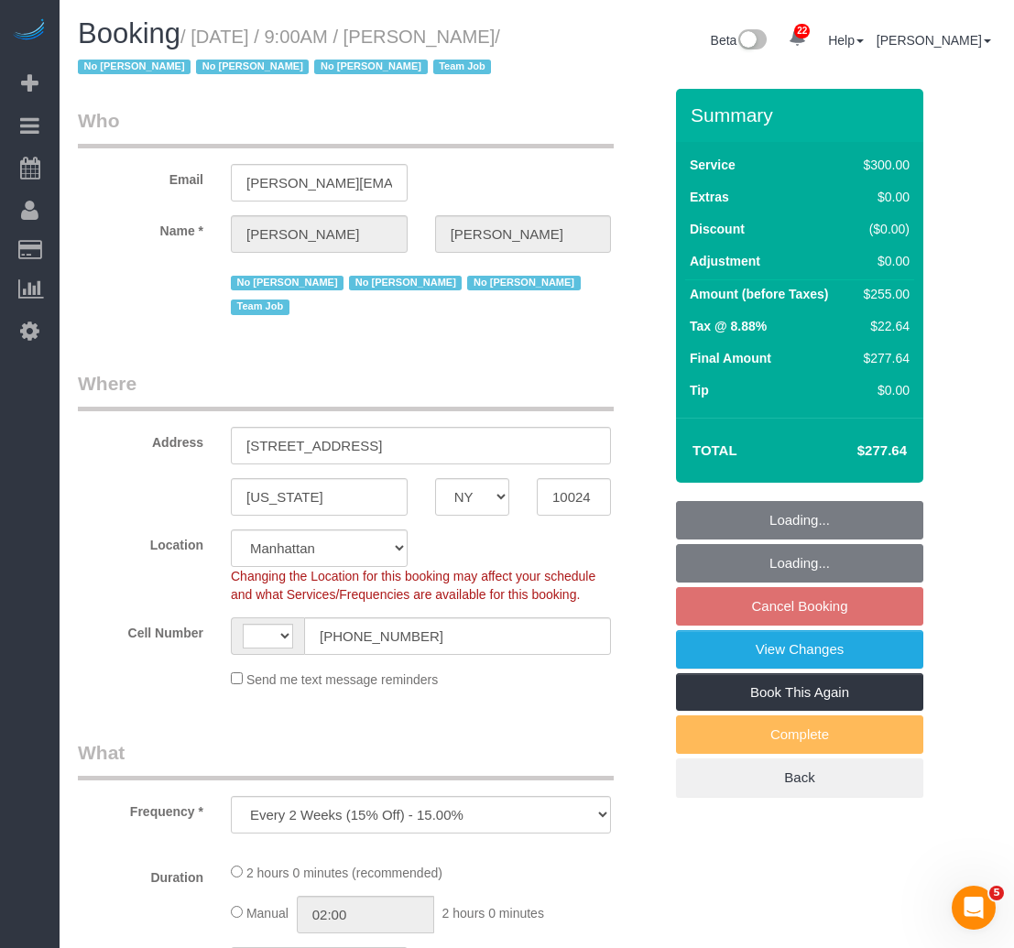
select select "object:904"
select select "string:US"
select select "string:stripe-pm_1K1KNp4VGloSiKo7hinMQhFr"
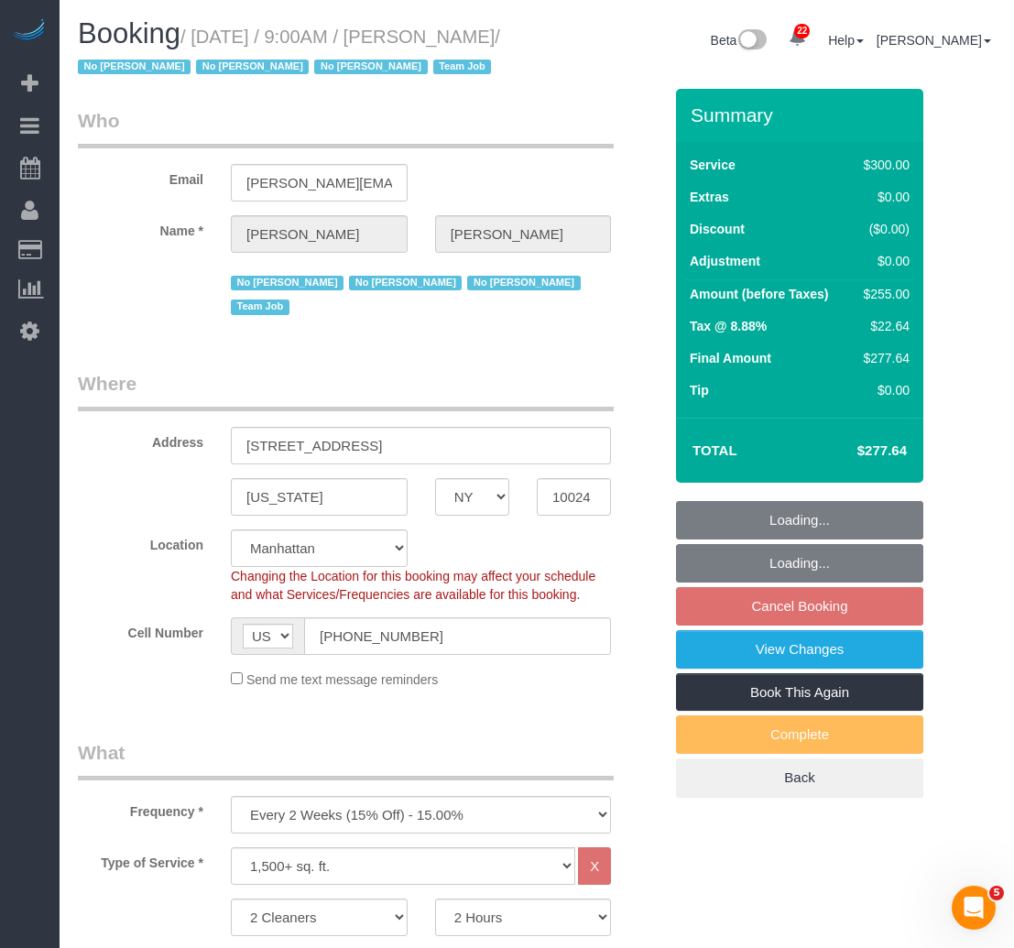
select select "number:89"
select select "number:90"
select select "number:15"
select select "number:5"
select select "number:21"
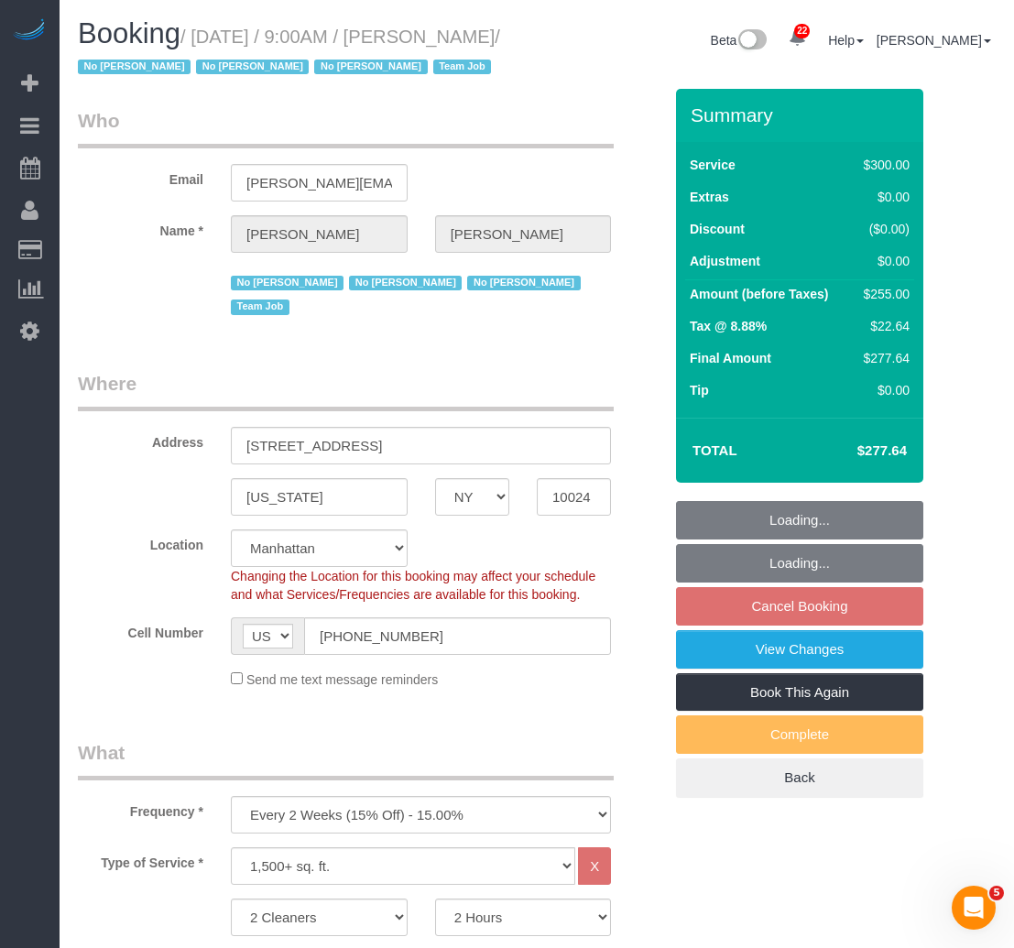
select select "spot2"
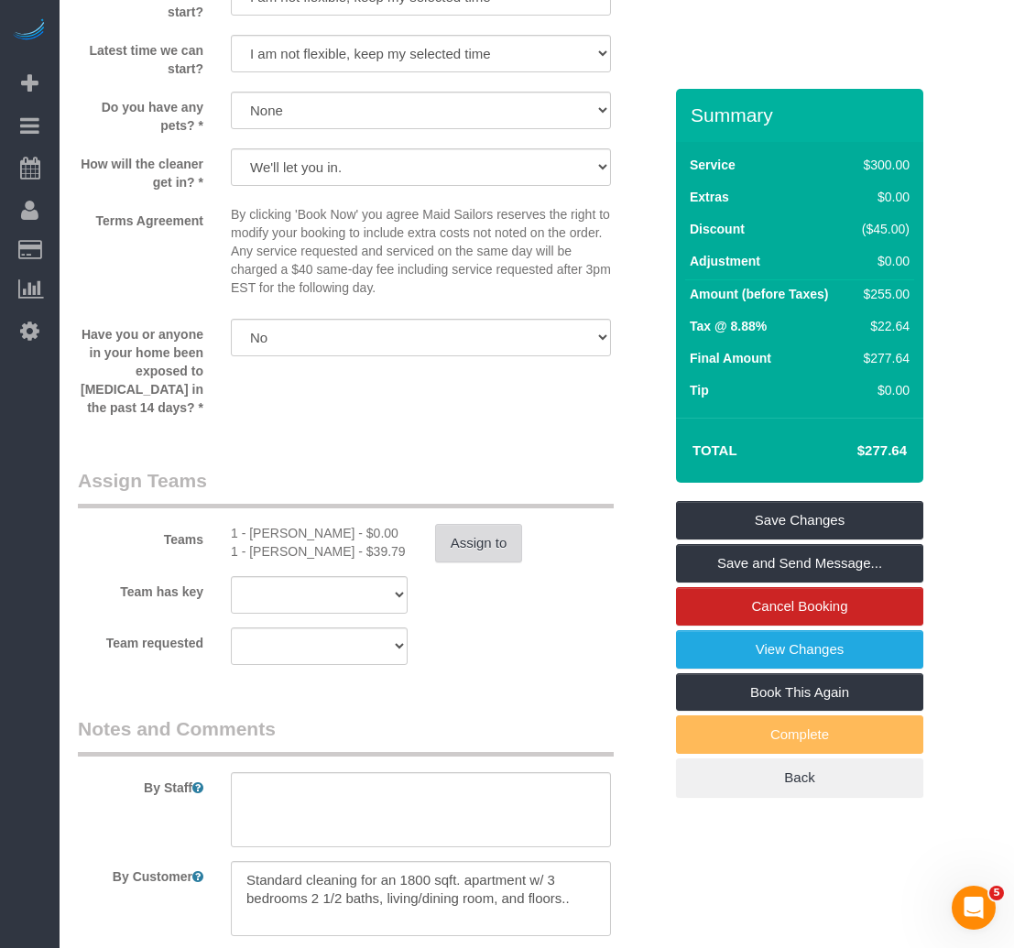
click at [507, 562] on button "Assign to" at bounding box center [479, 543] width 88 height 38
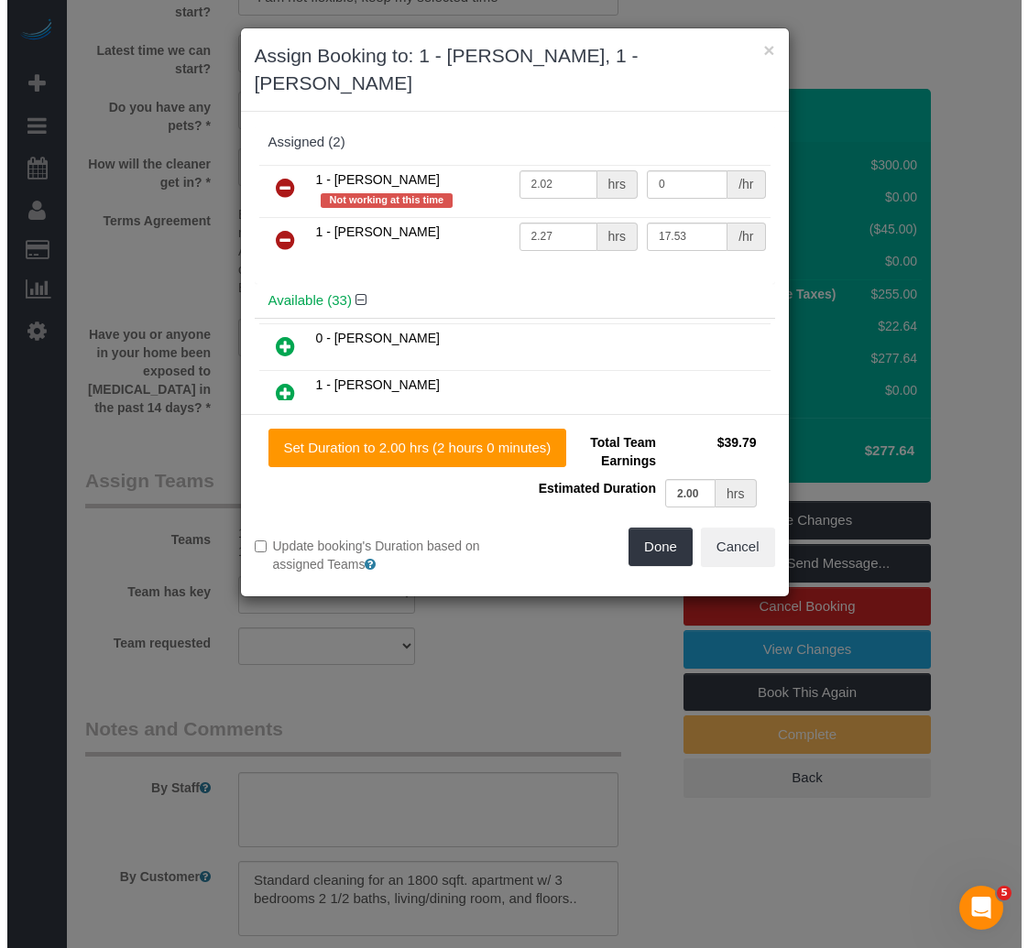
scroll to position [1807, 0]
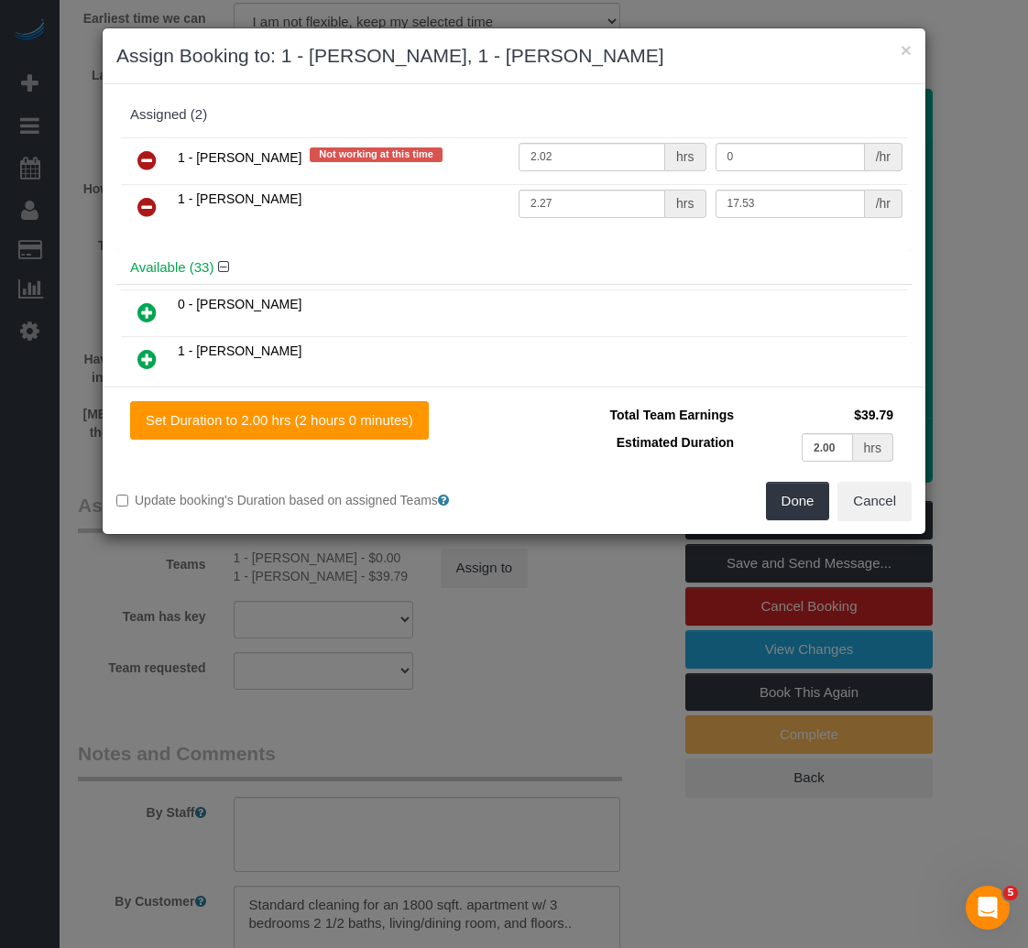
click at [150, 155] on icon at bounding box center [146, 160] width 19 height 22
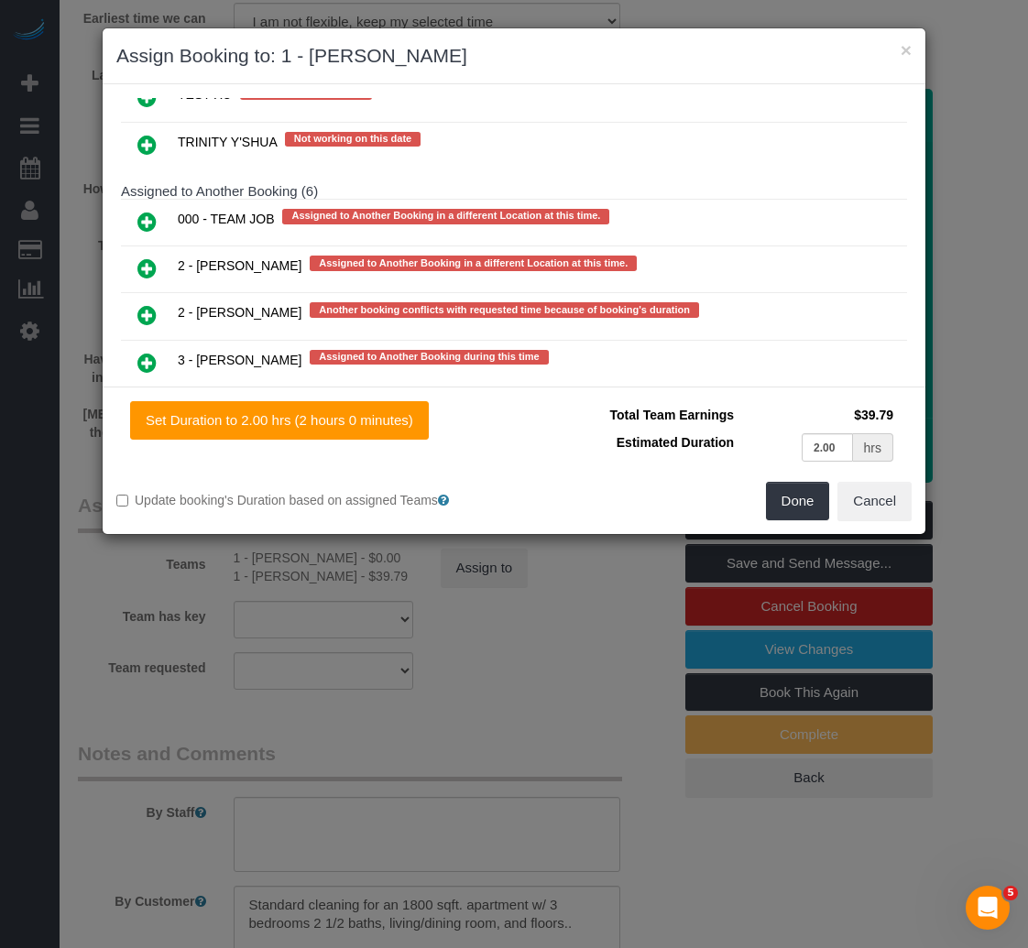
scroll to position [3960, 0]
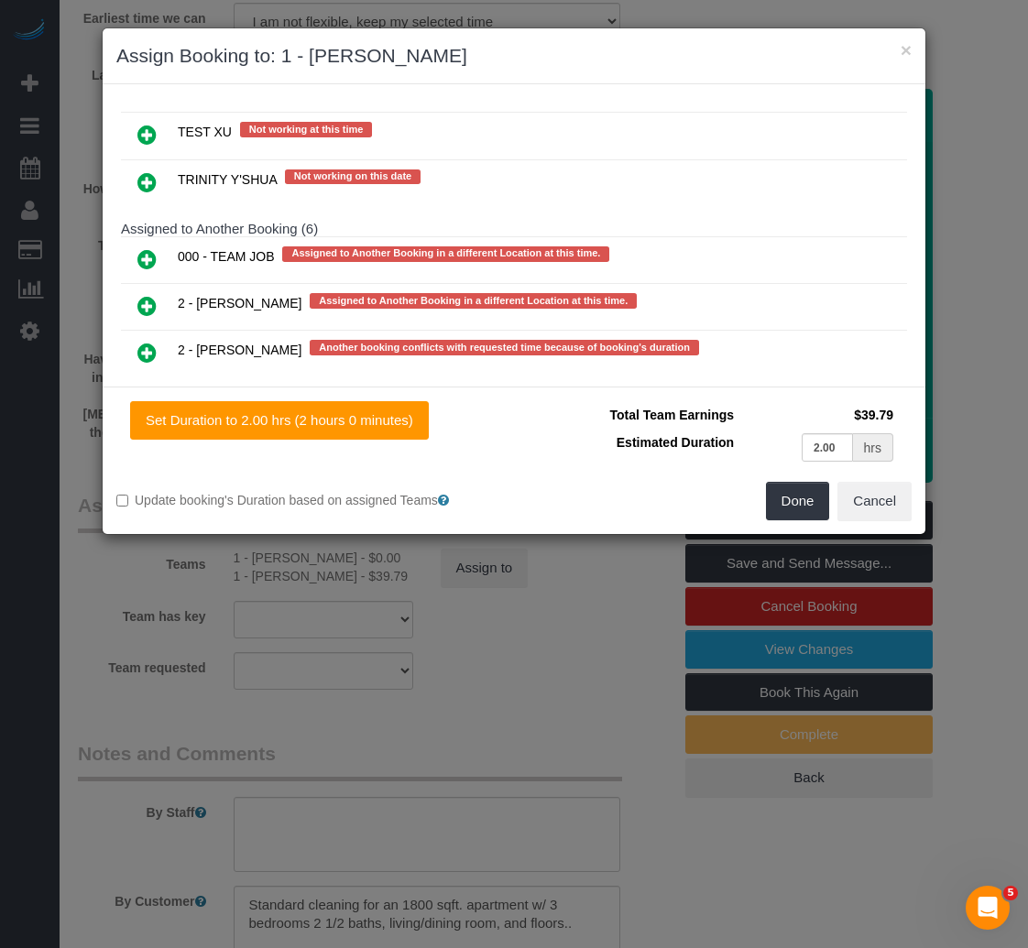
click at [142, 254] on icon at bounding box center [146, 259] width 19 height 22
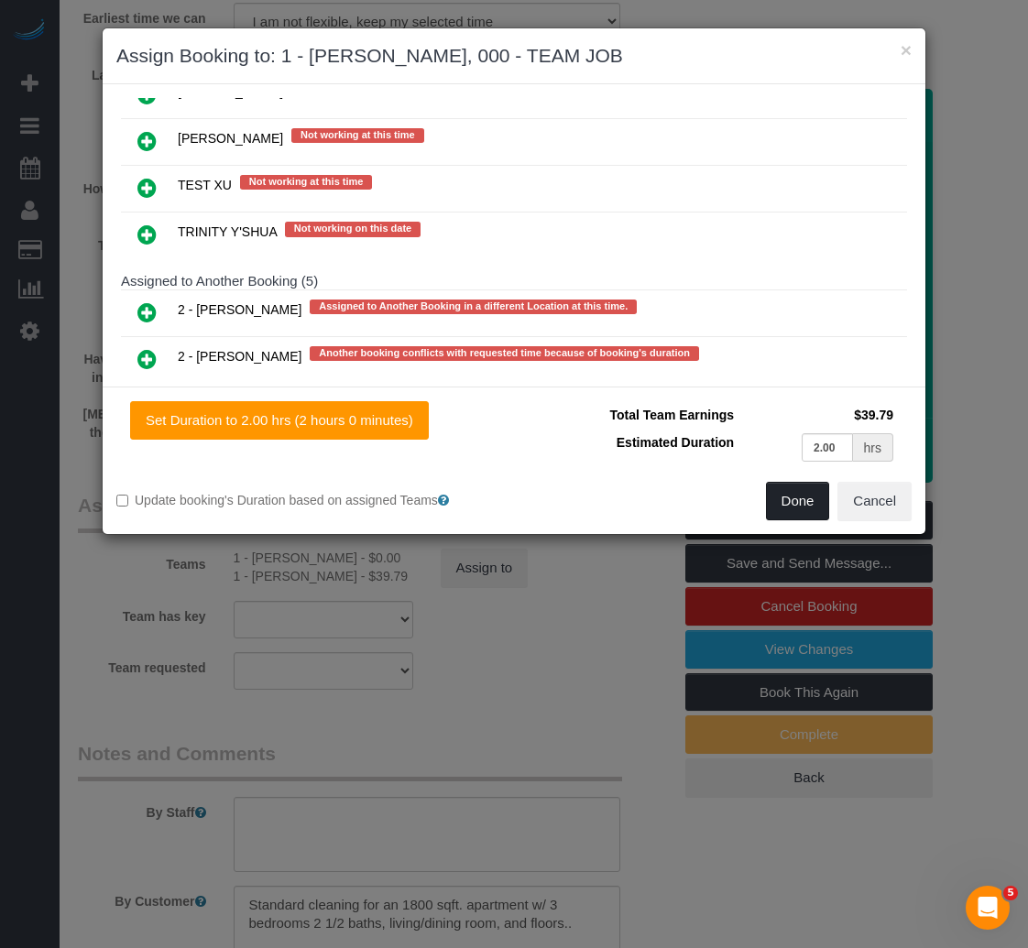
scroll to position [4013, 0]
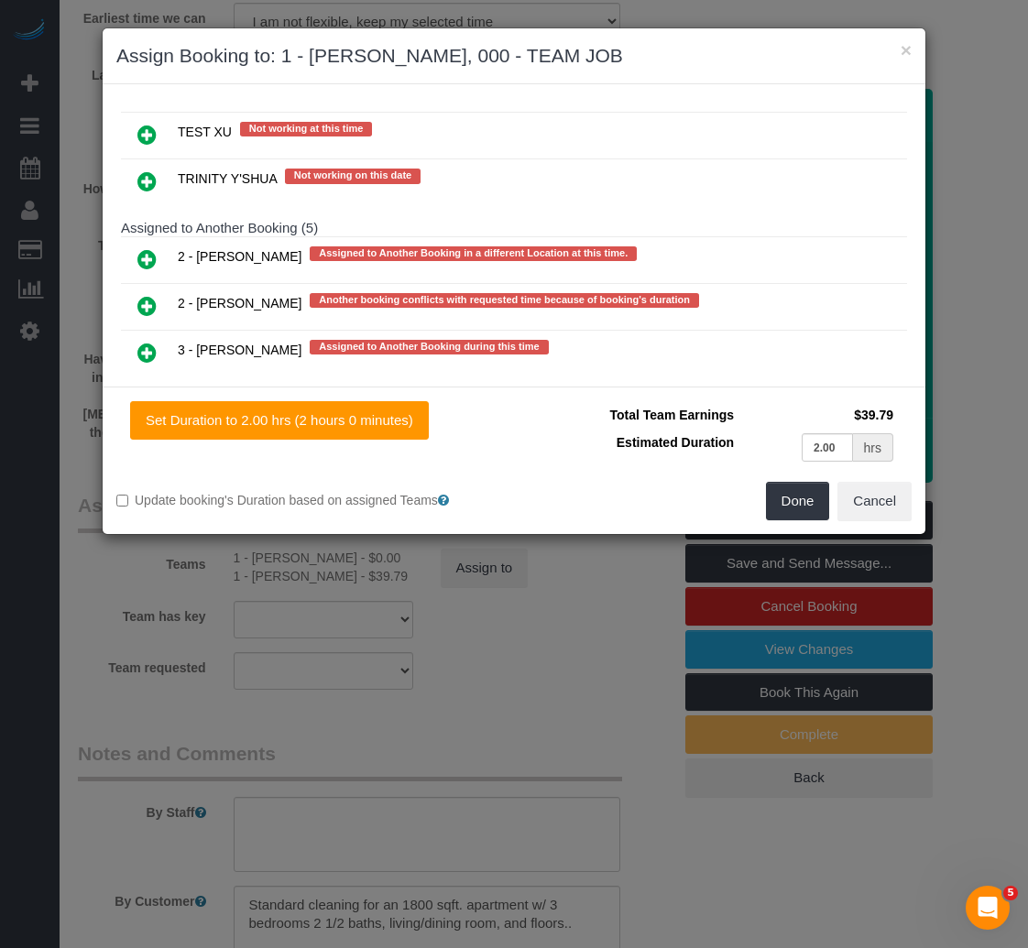
click at [791, 527] on div "Set Duration to 2.00 hrs (2 hours 0 minutes) Total Team Earnings $39.79 Estimat…" at bounding box center [514, 460] width 823 height 147
click at [790, 507] on button "Done" at bounding box center [798, 501] width 64 height 38
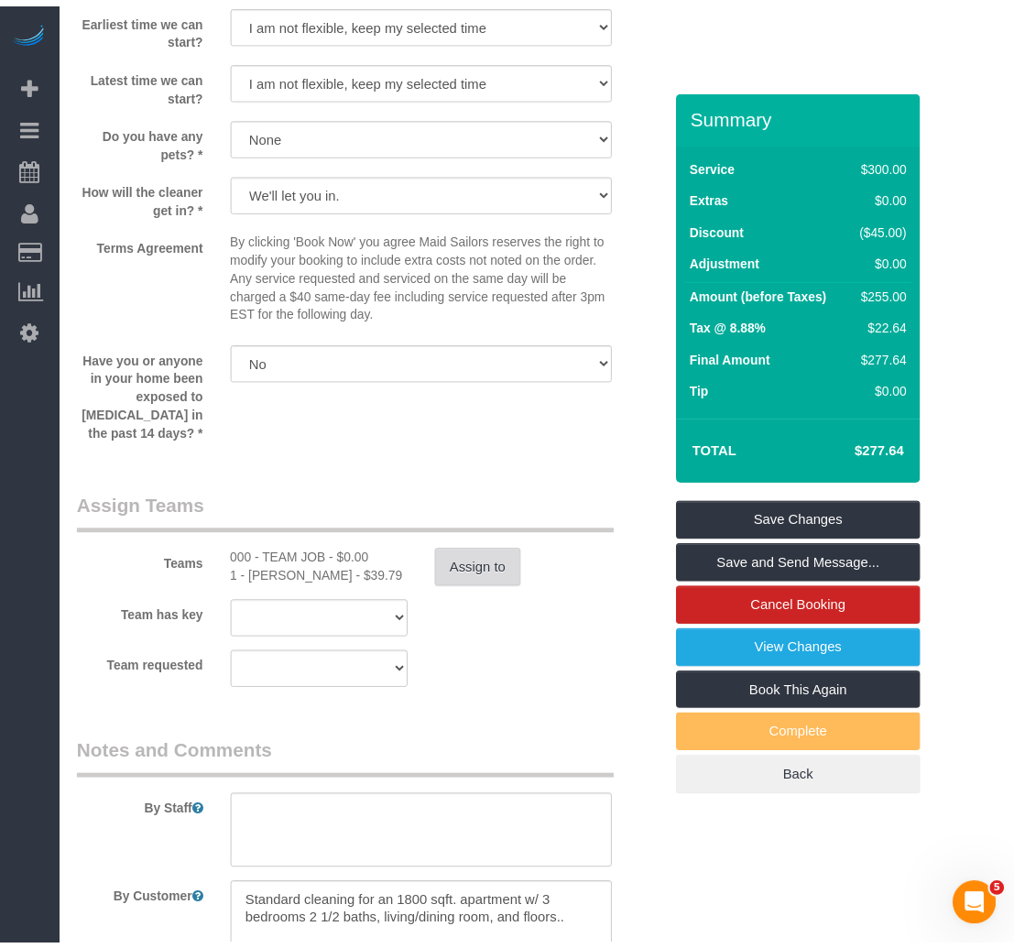
scroll to position [1832, 0]
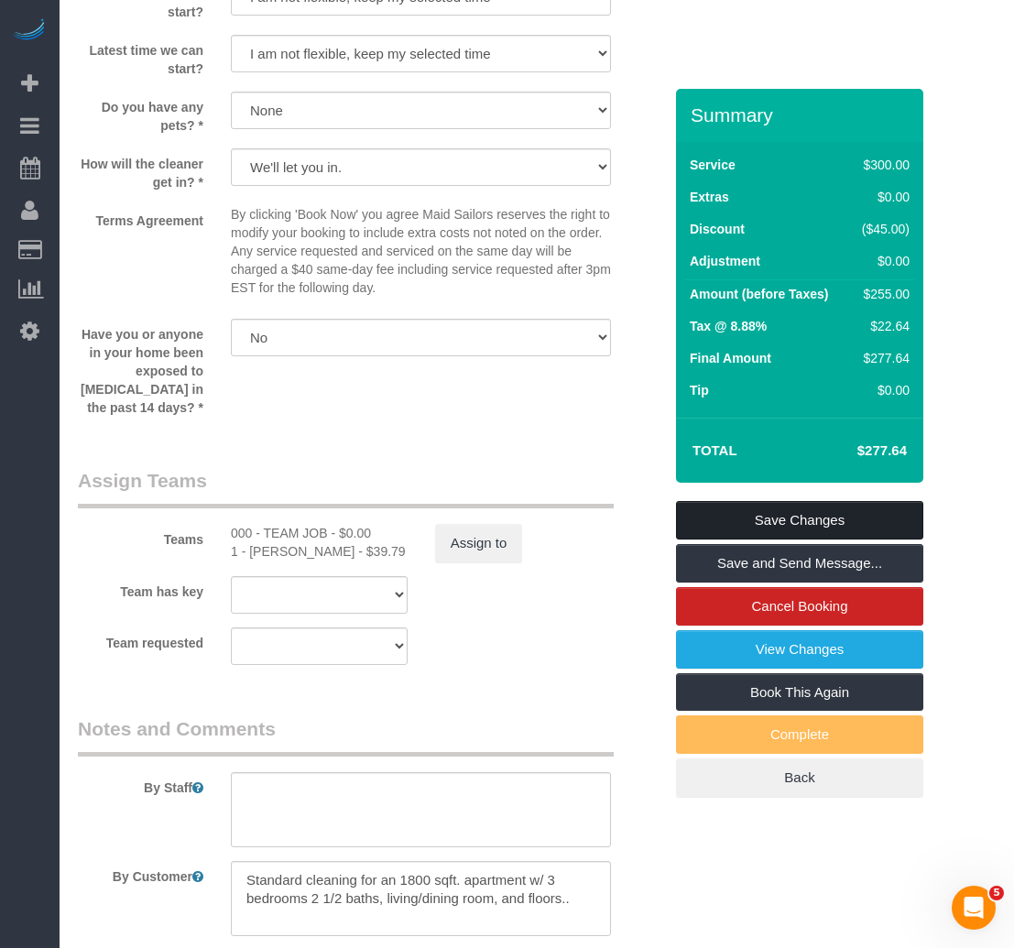
click at [800, 539] on link "Save Changes" at bounding box center [799, 520] width 247 height 38
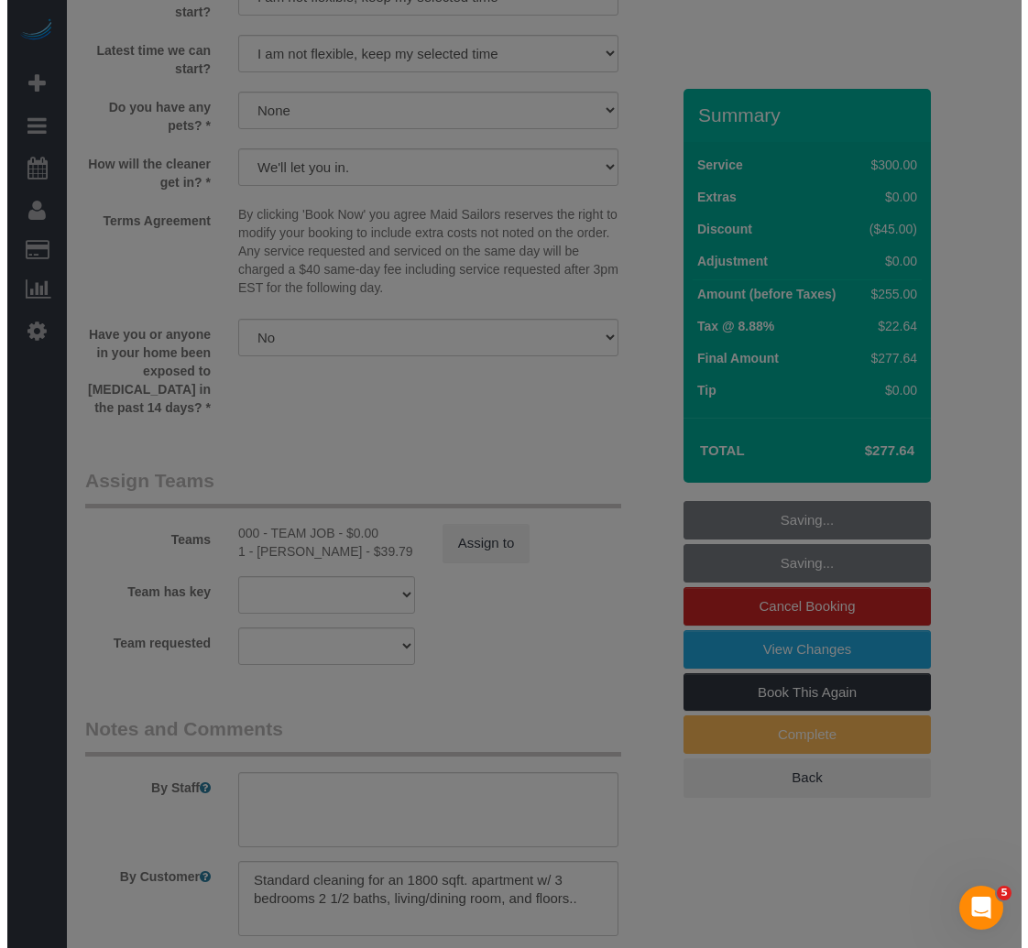
scroll to position [1807, 0]
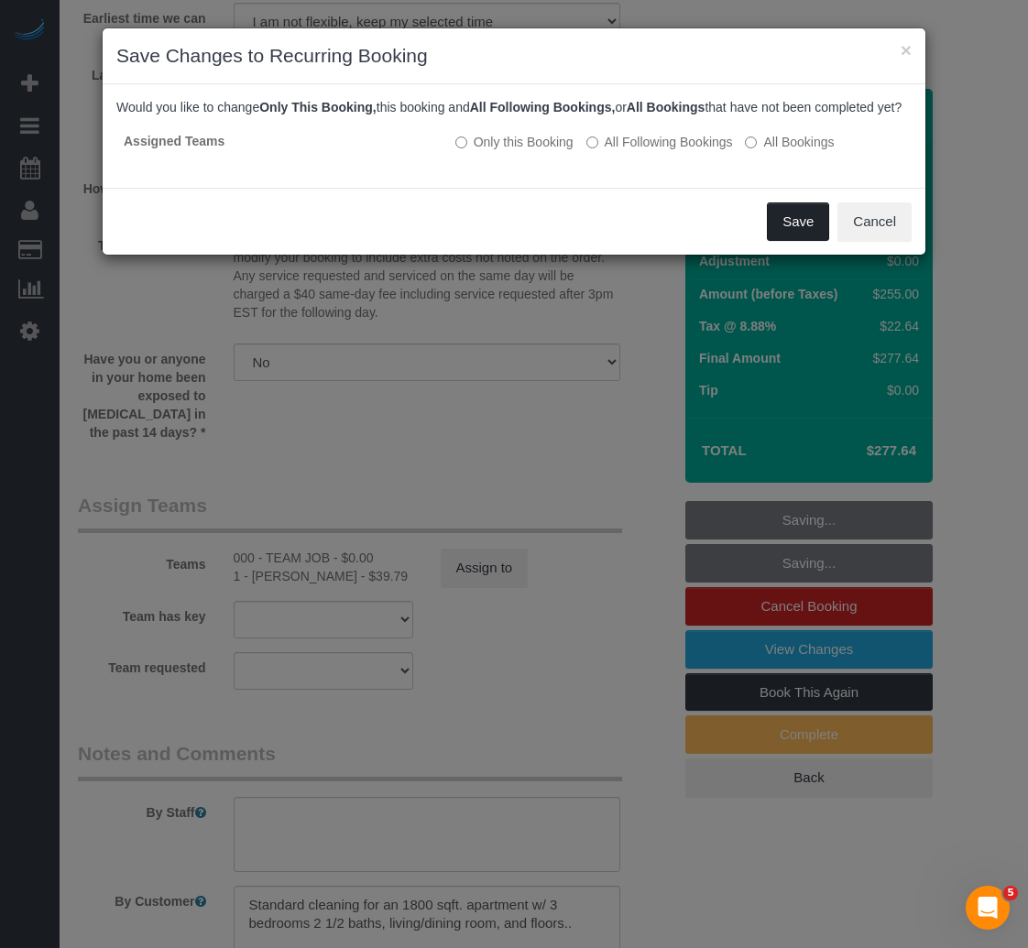
click at [793, 237] on button "Save" at bounding box center [798, 221] width 62 height 38
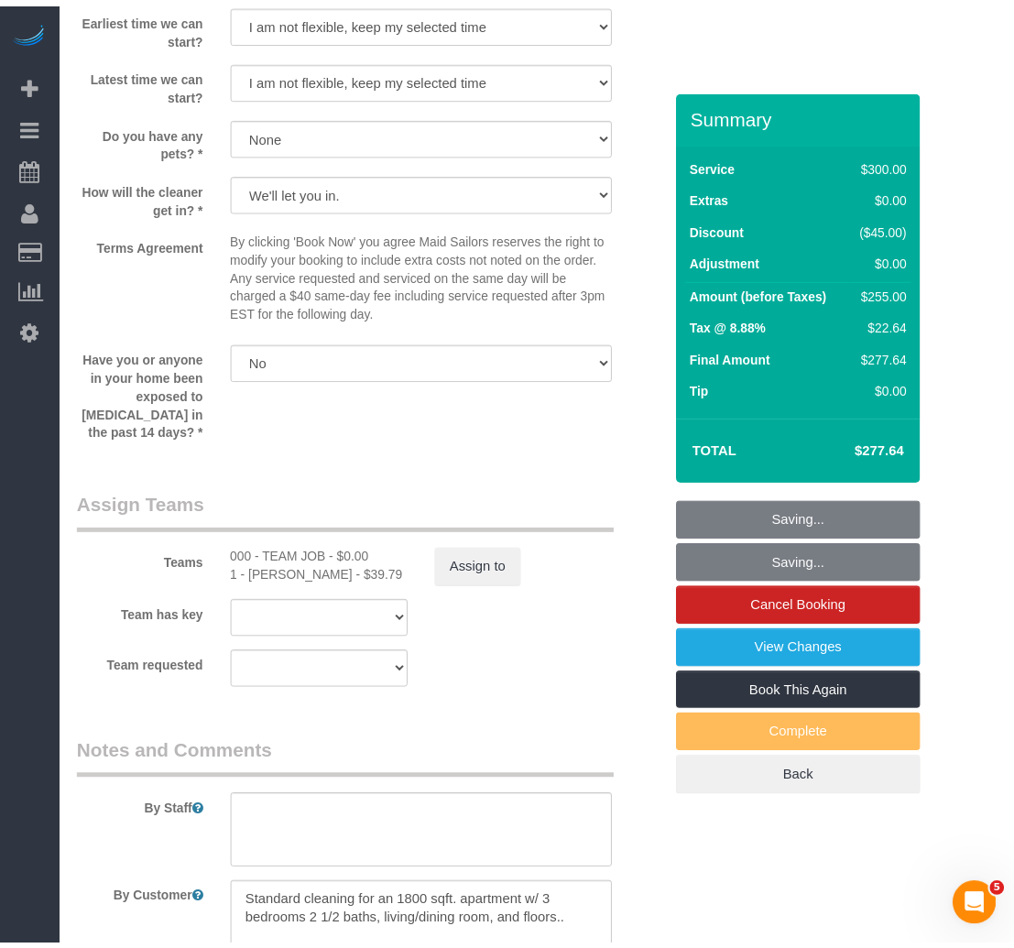
scroll to position [1832, 0]
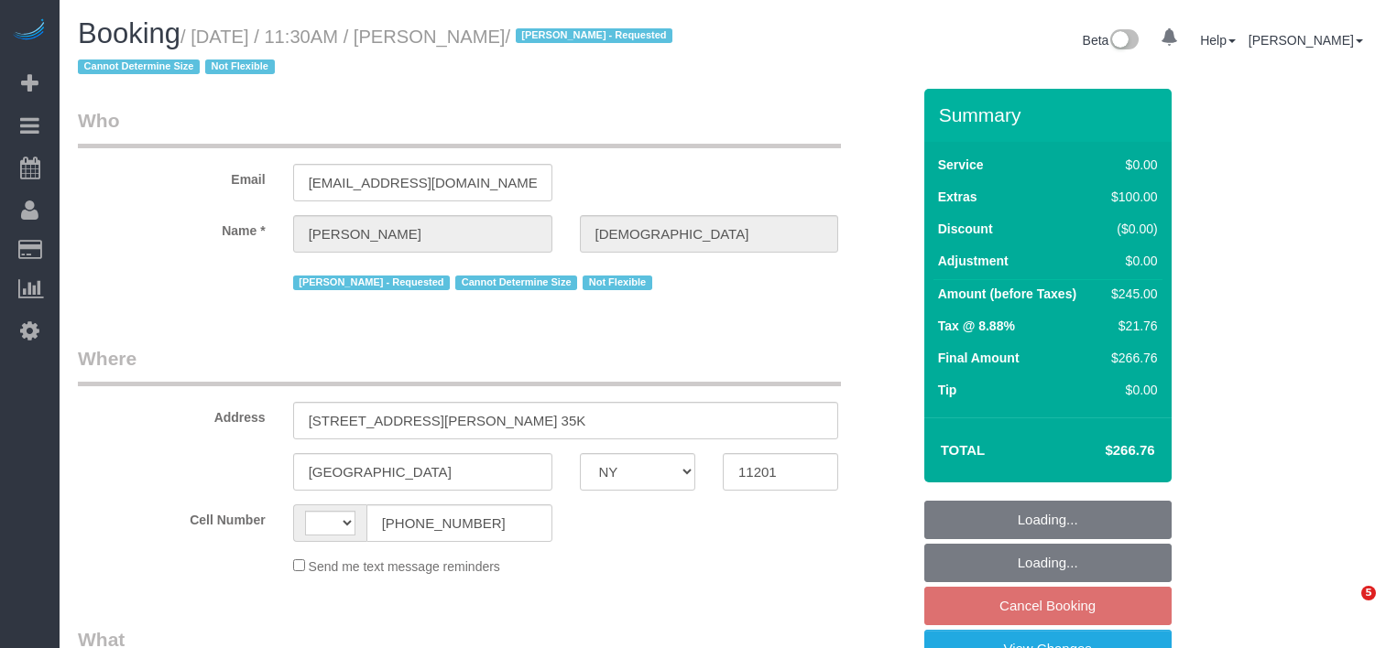
select select "NY"
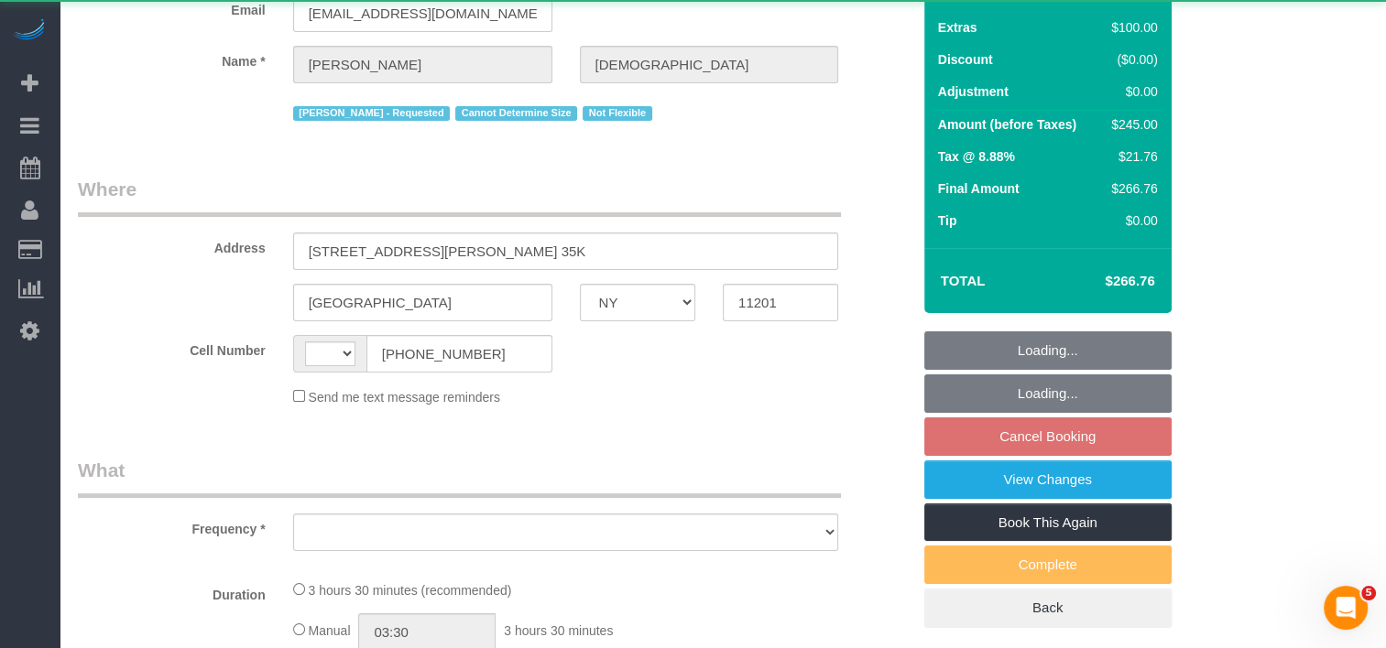
select select "string:[GEOGRAPHIC_DATA]"
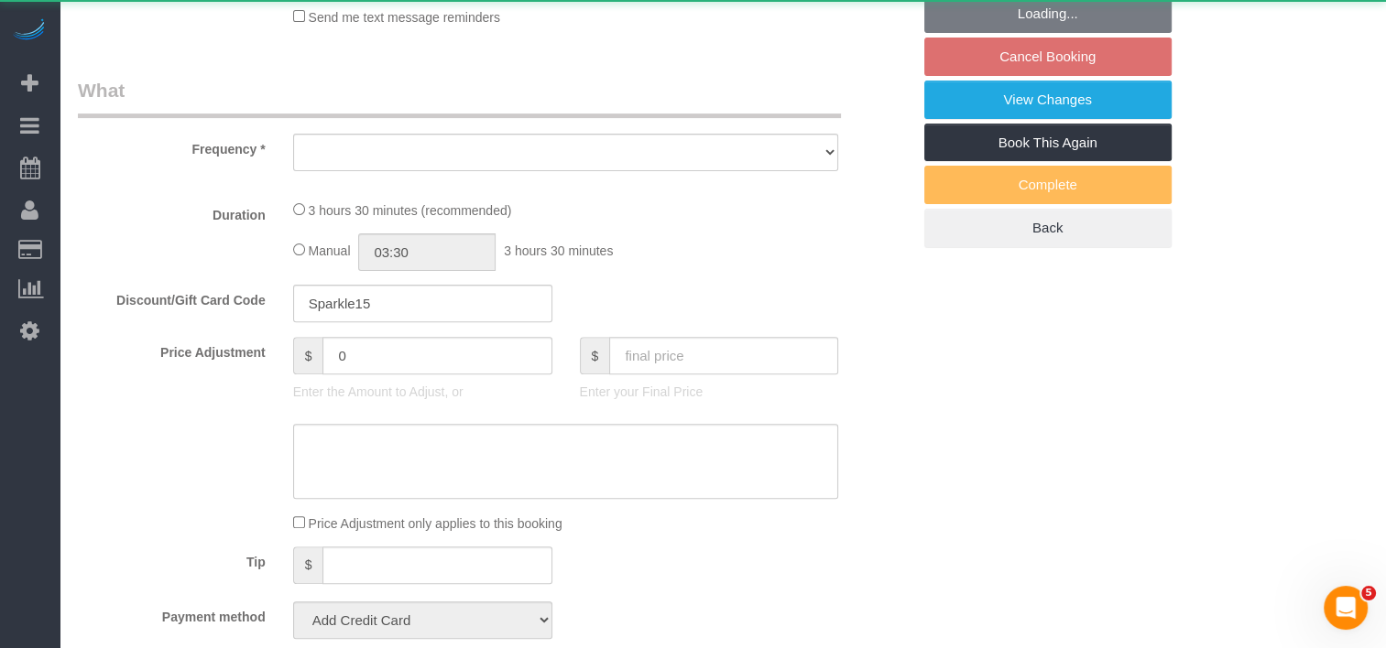
select select "object:814"
select select "number:58"
select select "number:90"
select select "number:15"
select select "number:5"
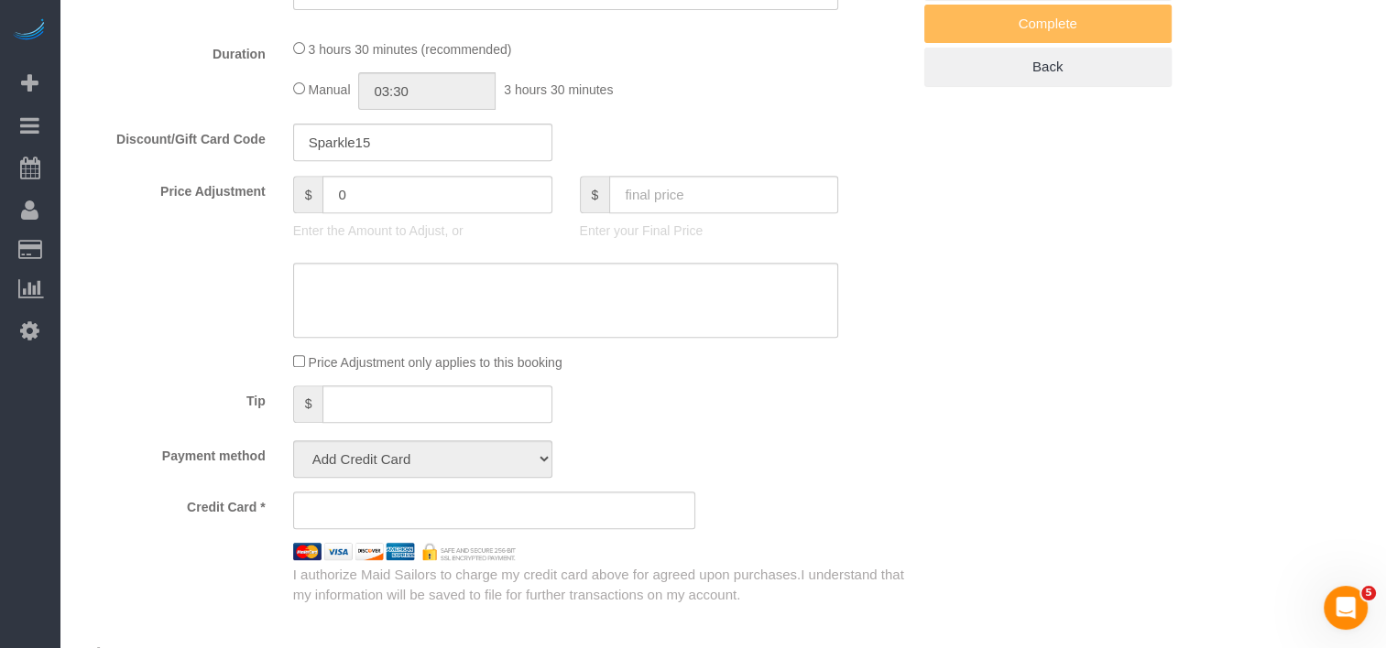
scroll to position [1832, 0]
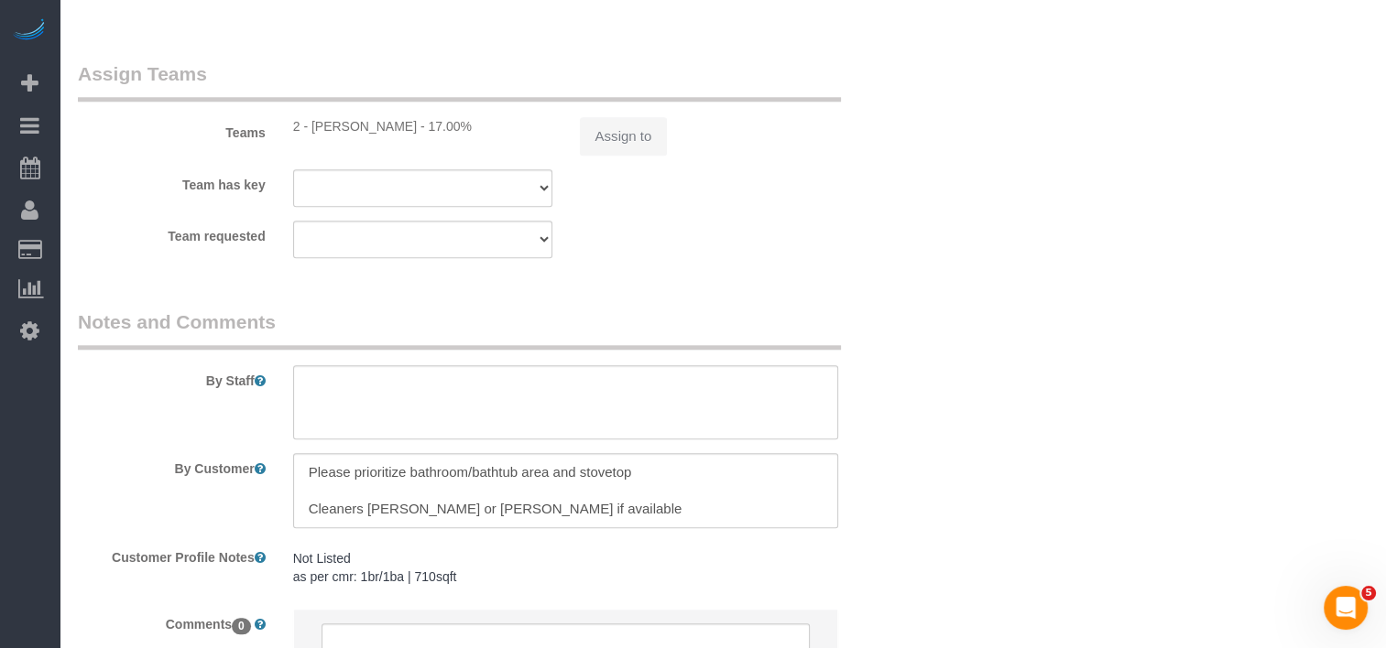
select select "string:stripe-pm_1QlXDe4VGloSiKo7mOoR9kTt"
select select "1"
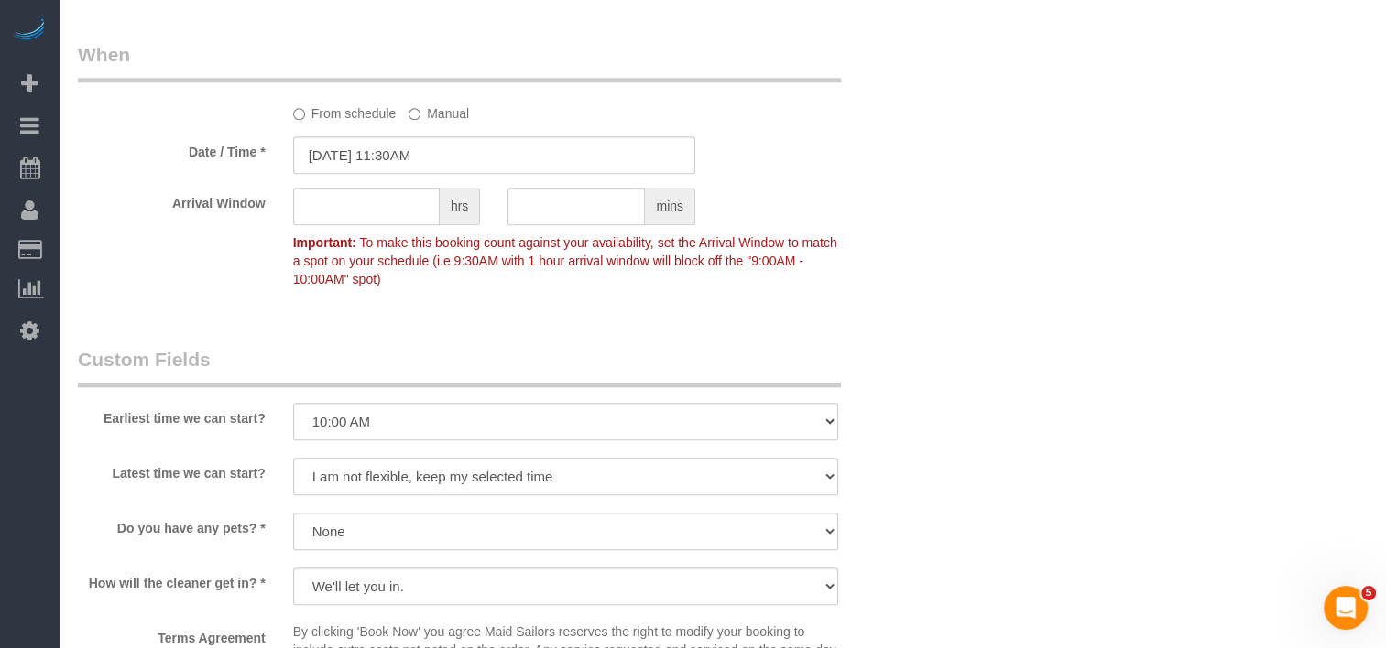
select select "object:1500"
select select "1"
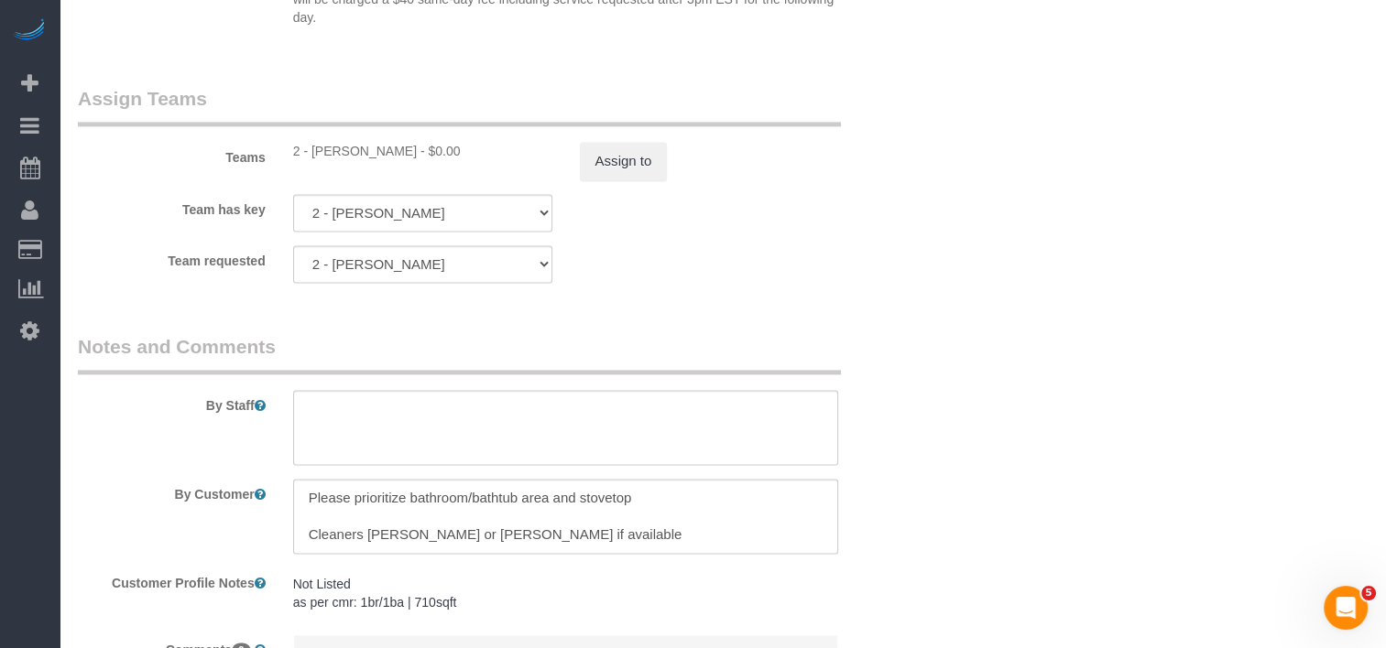
scroll to position [2711, 0]
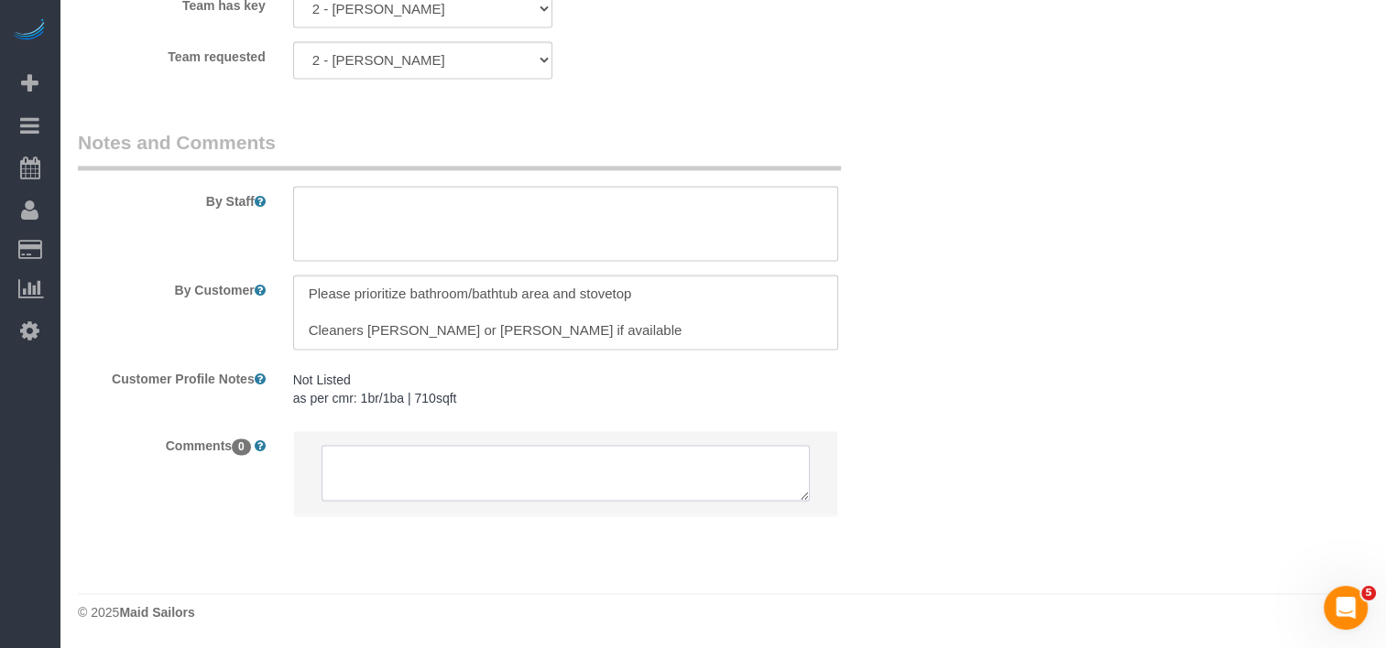
click at [509, 496] on textarea at bounding box center [565, 473] width 489 height 57
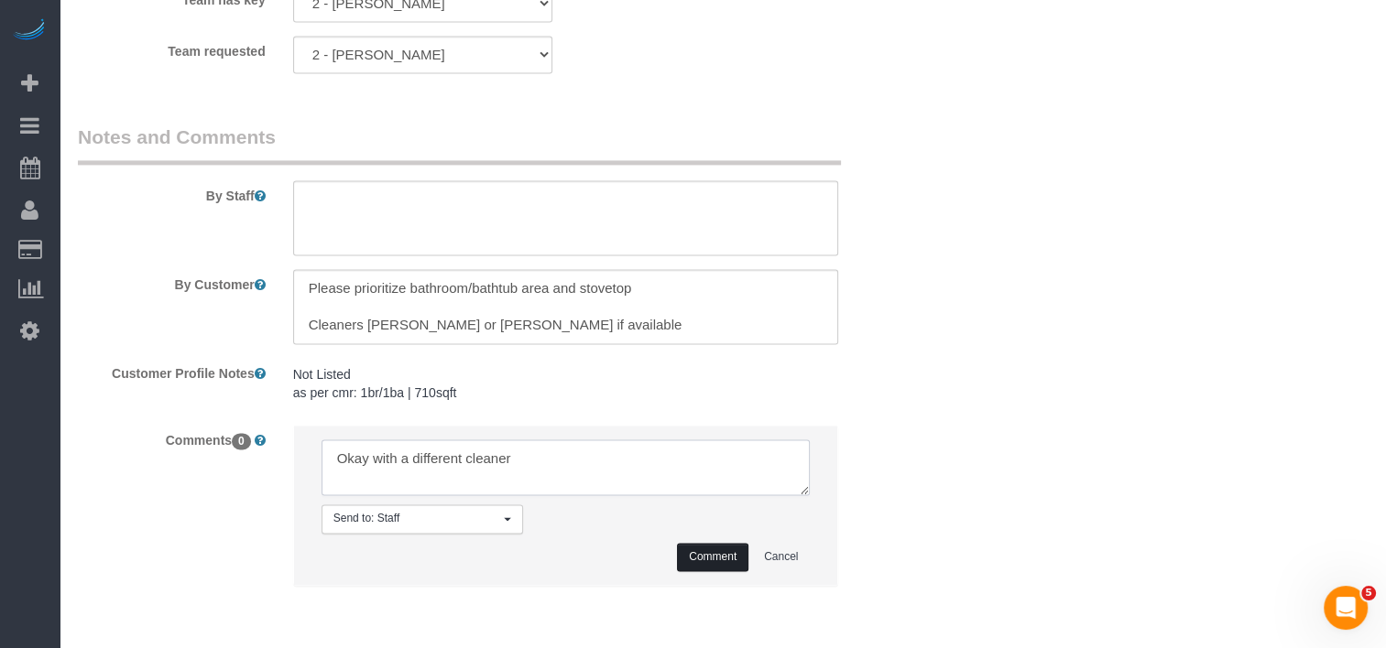
type textarea "Okay with a different cleaner"
click at [694, 565] on button "Comment" at bounding box center [712, 557] width 71 height 28
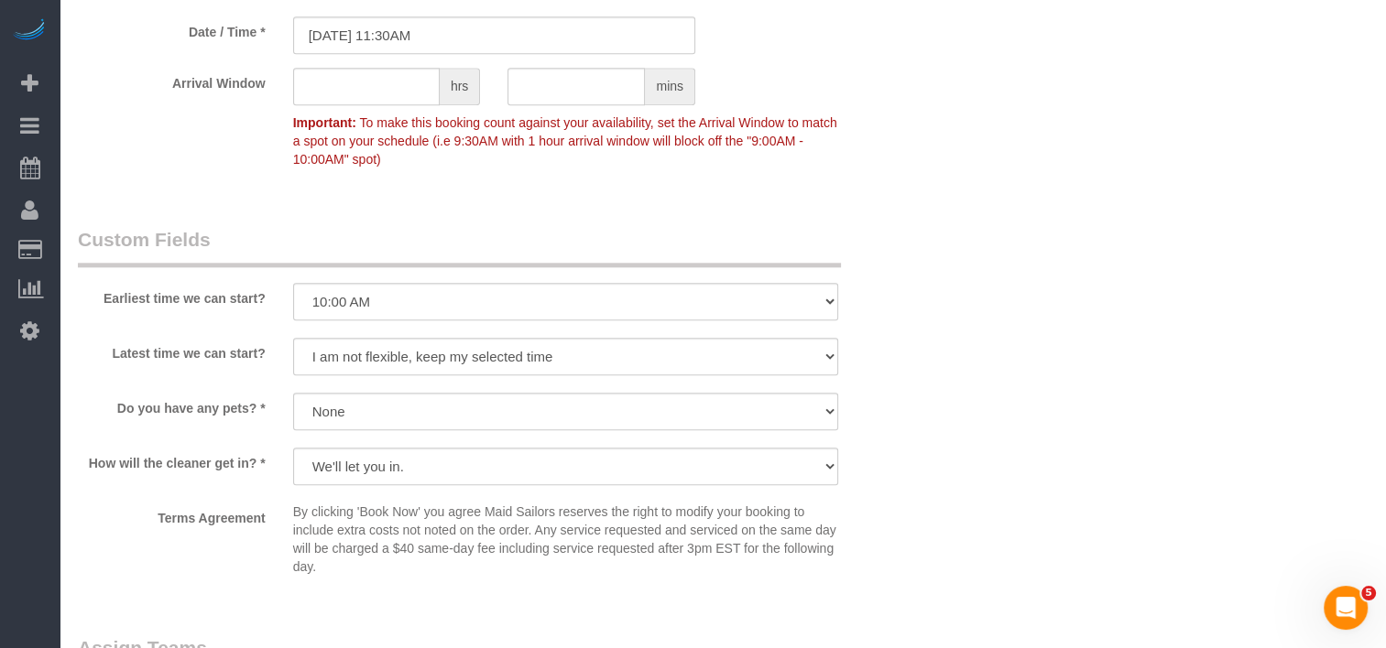
scroll to position [1887, 0]
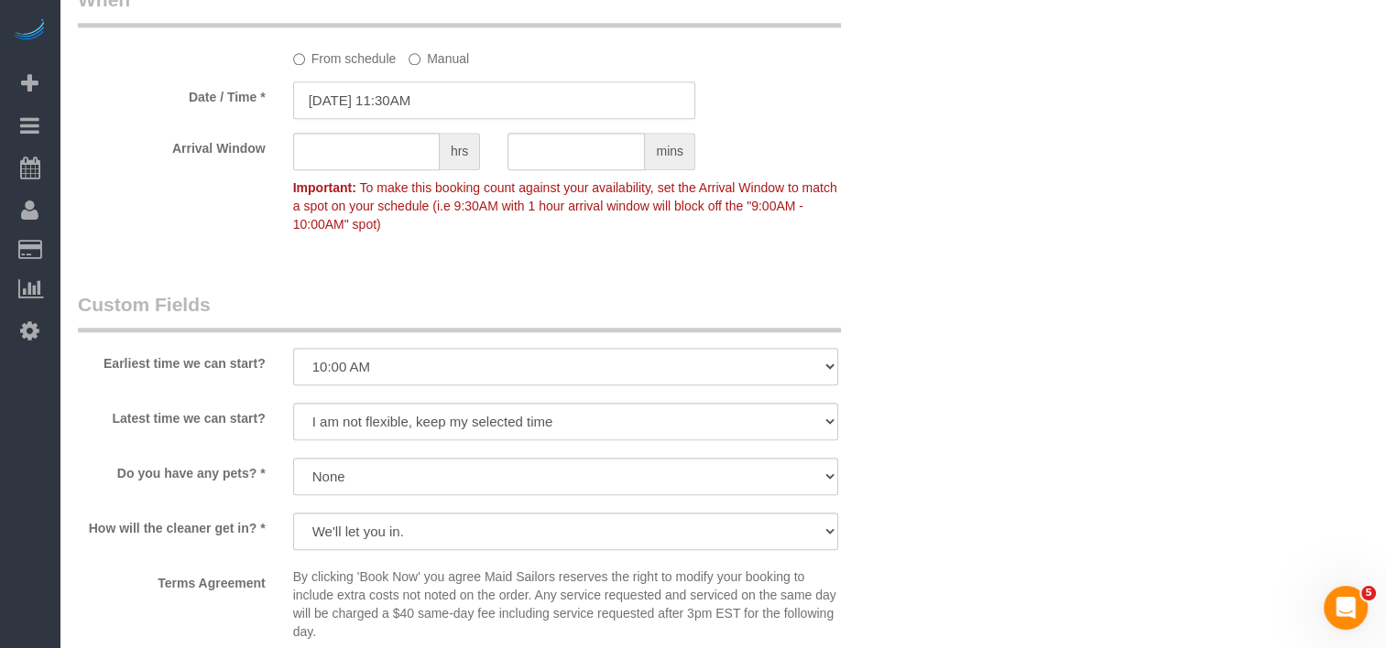
click at [445, 113] on input "09/20/2025 11:30AM" at bounding box center [494, 101] width 402 height 38
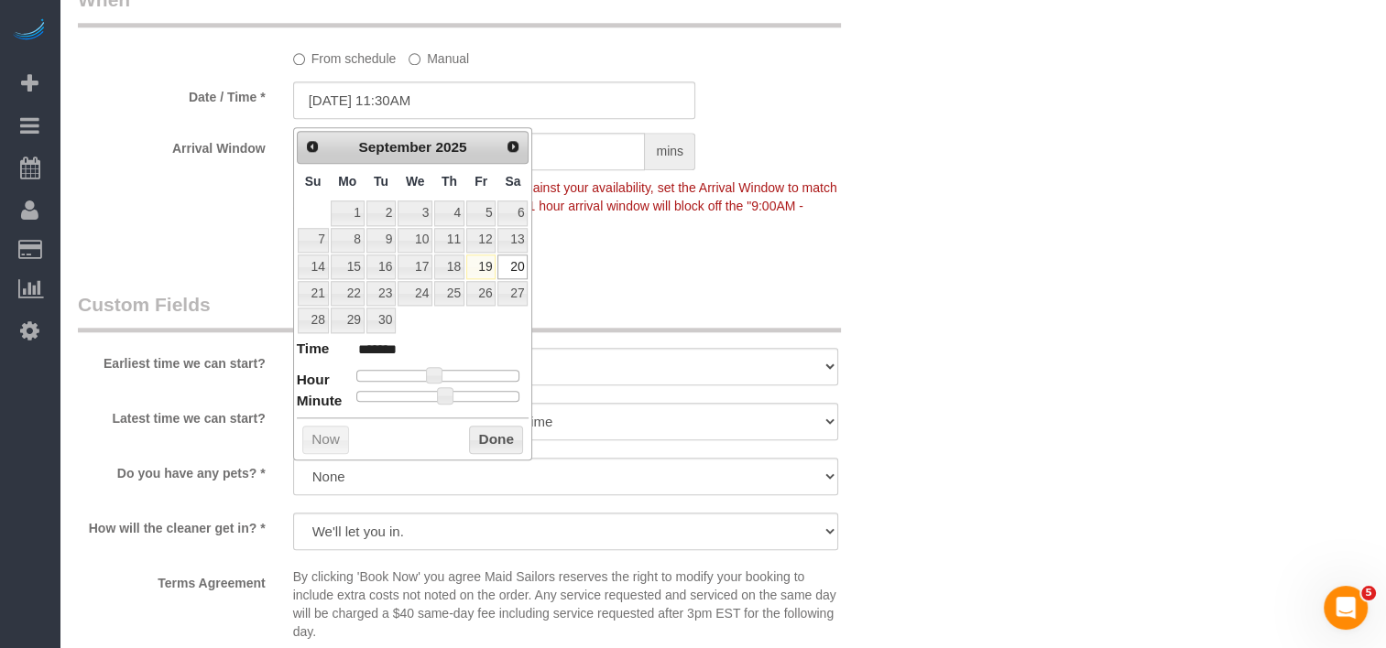
click at [462, 364] on dl "Time ******* Hour Minute Second Millisecond Microsecond Time Zone ***** ***** *…" at bounding box center [413, 370] width 233 height 63
type input "09/20/2025 3:30PM"
type input "******"
type input "09/20/2025 2:30PM"
type input "******"
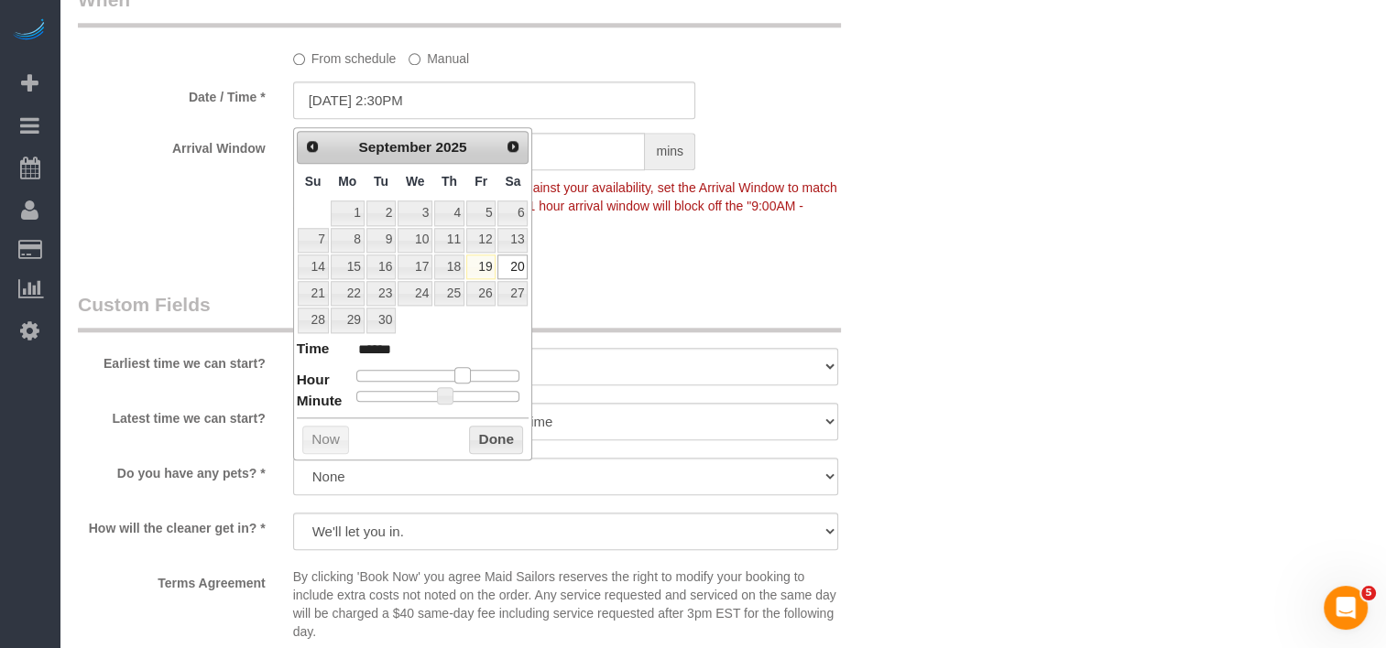
type input "09/20/2025 1:30PM"
type input "******"
drag, startPoint x: 462, startPoint y: 375, endPoint x: 451, endPoint y: 375, distance: 11.0
click at [451, 375] on div at bounding box center [438, 375] width 164 height 11
type input "09/20/2025 1:25PM"
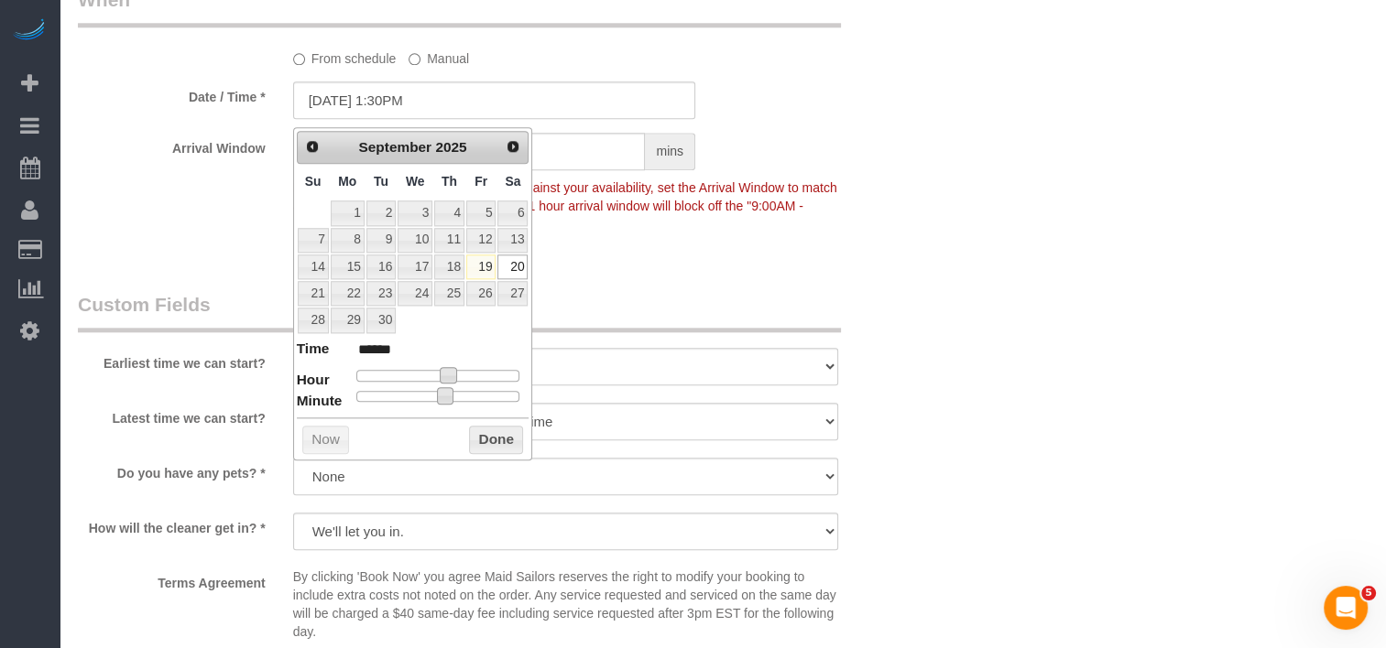
type input "******"
type input "09/20/2025 1:20PM"
type input "******"
type input "09/20/2025 1:15PM"
type input "******"
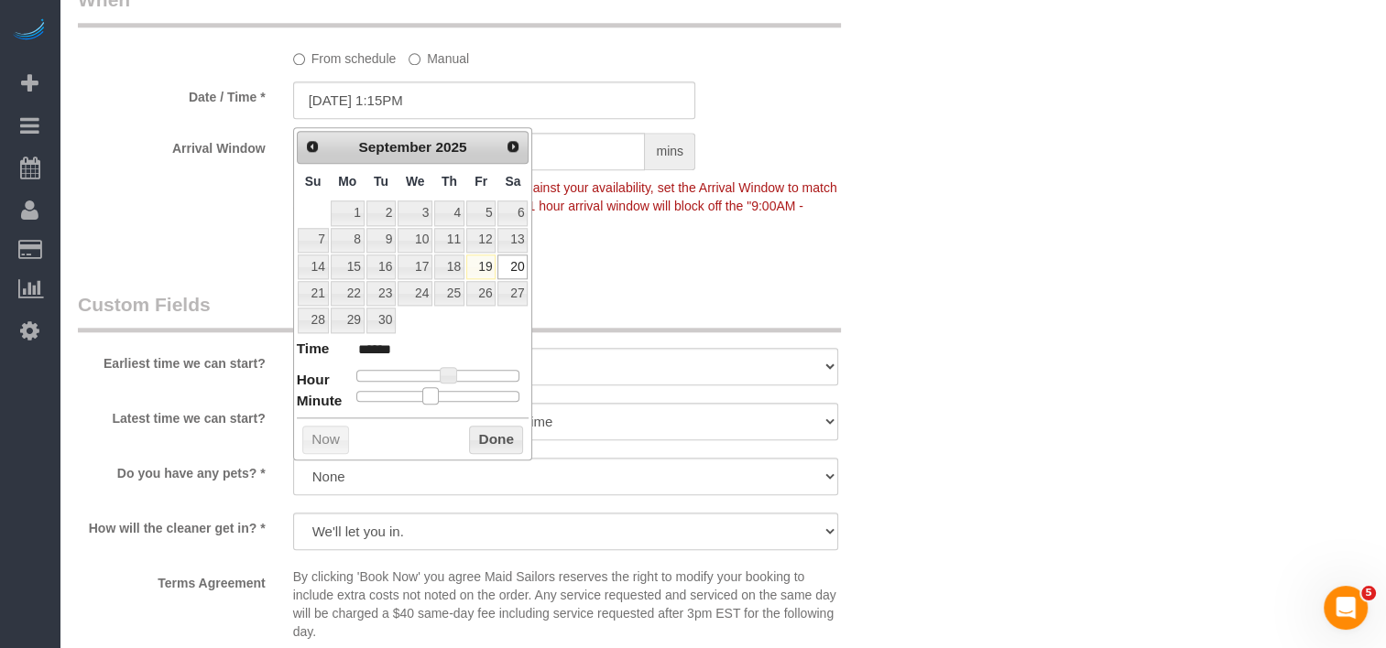
type input "09/20/2025 1:10PM"
type input "******"
type input "09/20/2025 1:05PM"
type input "******"
type input "09/20/2025 1:00PM"
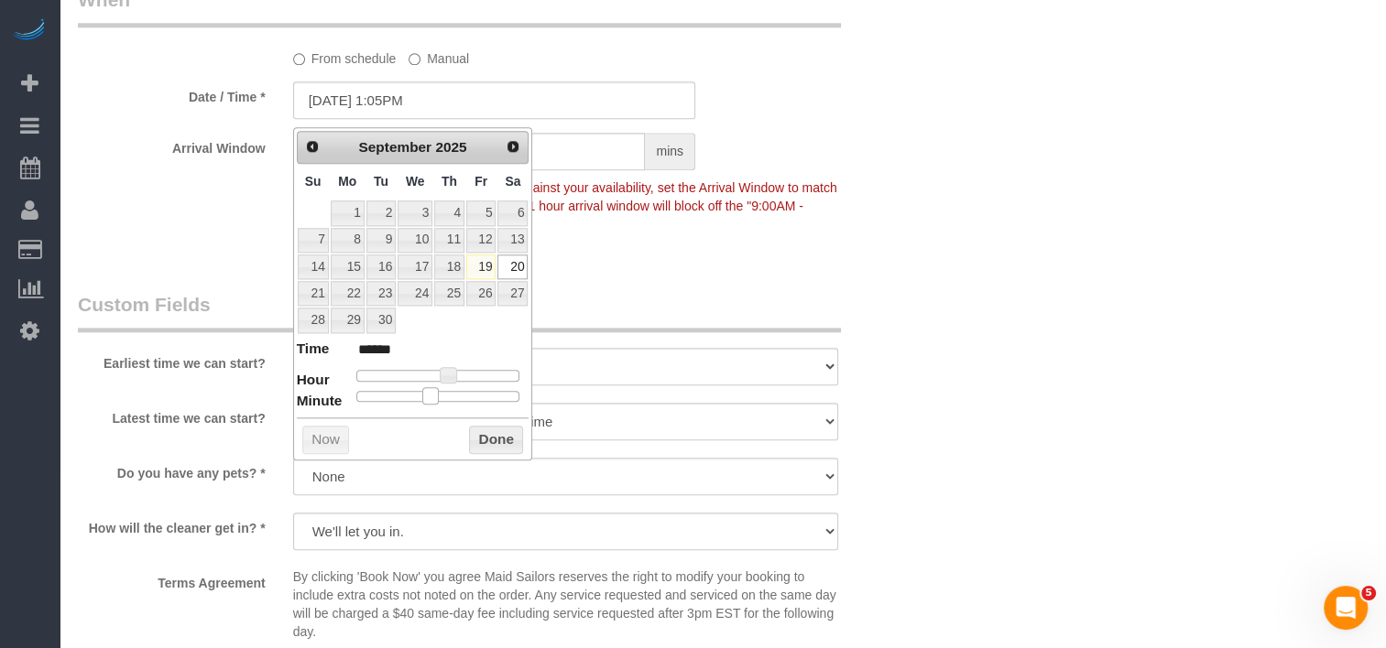
type input "******"
drag, startPoint x: 441, startPoint y: 393, endPoint x: 308, endPoint y: 388, distance: 132.9
click at [308, 388] on dl "Time ****** Hour Minute Second Millisecond Microsecond Time Zone ***** ***** **…" at bounding box center [413, 370] width 233 height 63
click at [484, 440] on button "Done" at bounding box center [496, 440] width 54 height 29
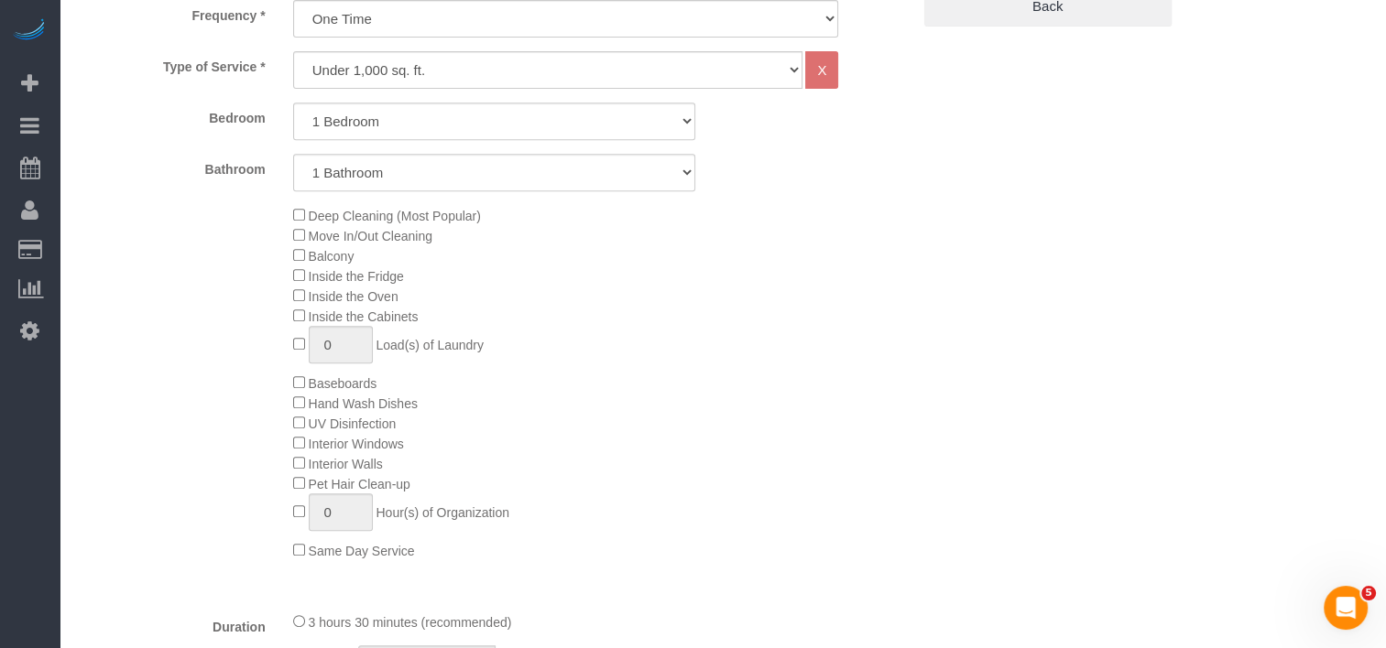
scroll to position [330, 0]
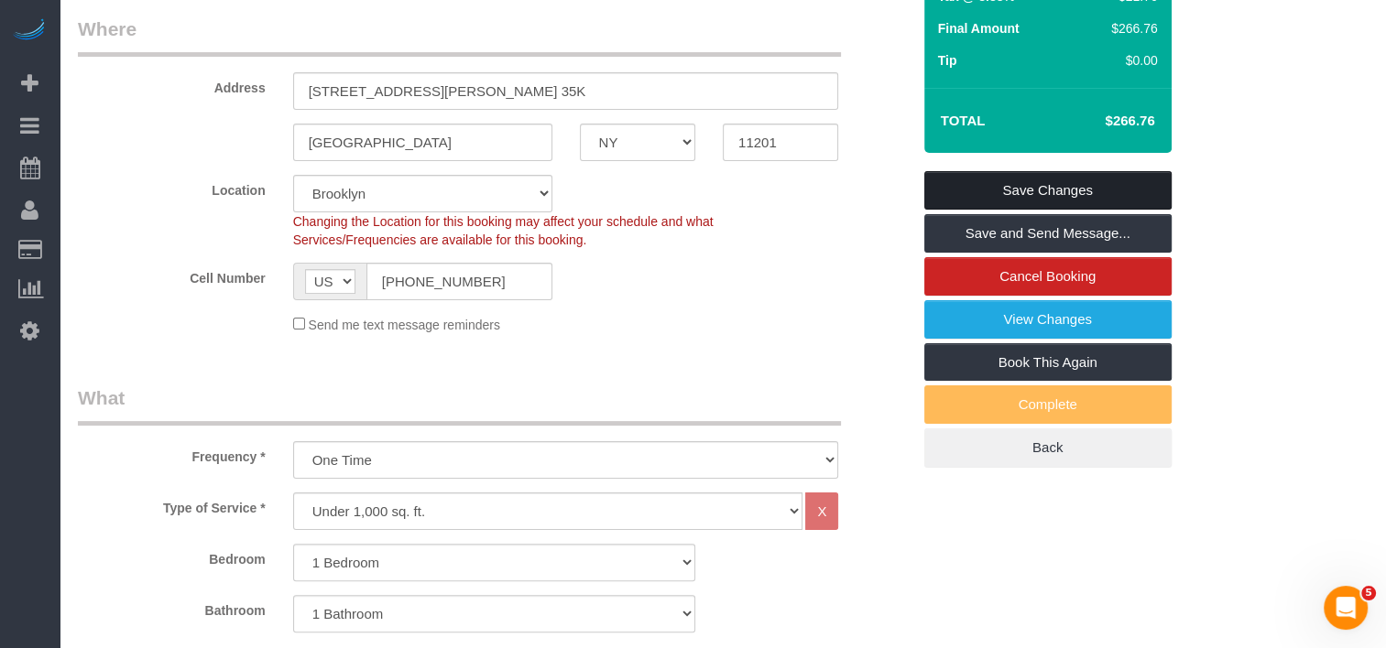
click at [981, 188] on link "Save Changes" at bounding box center [1047, 190] width 247 height 38
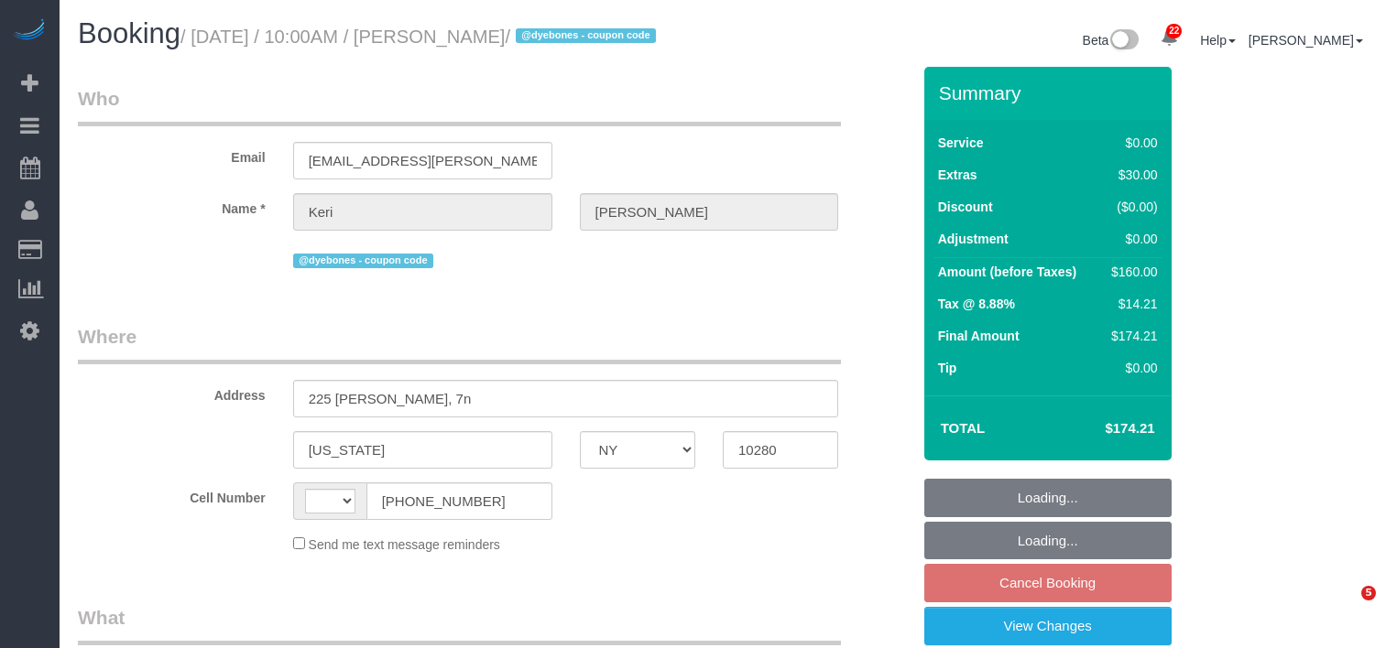
select select "NY"
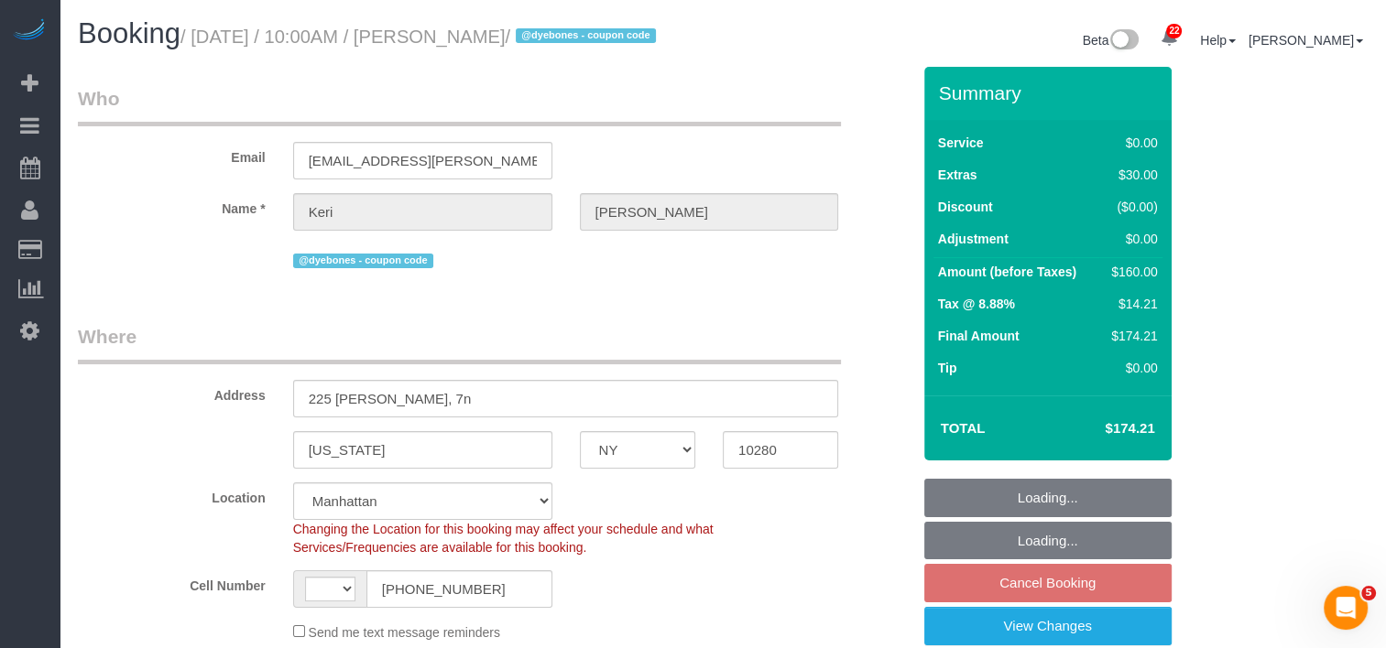
select select "object:807"
select select "string:[GEOGRAPHIC_DATA]"
select select "string:stripe-pm_1S8uyx4VGloSiKo7iBsBluaG"
select select "1"
select select "number:58"
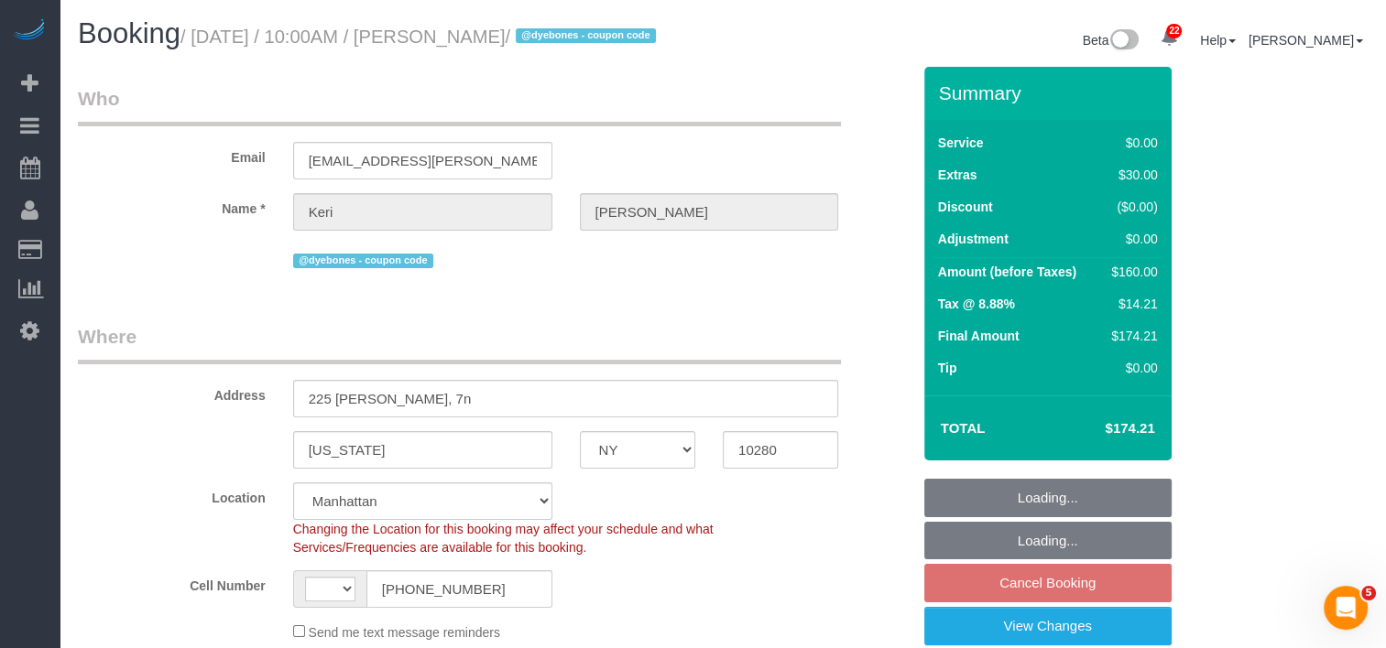
select select "number:72"
select select "number:15"
select select "number:5"
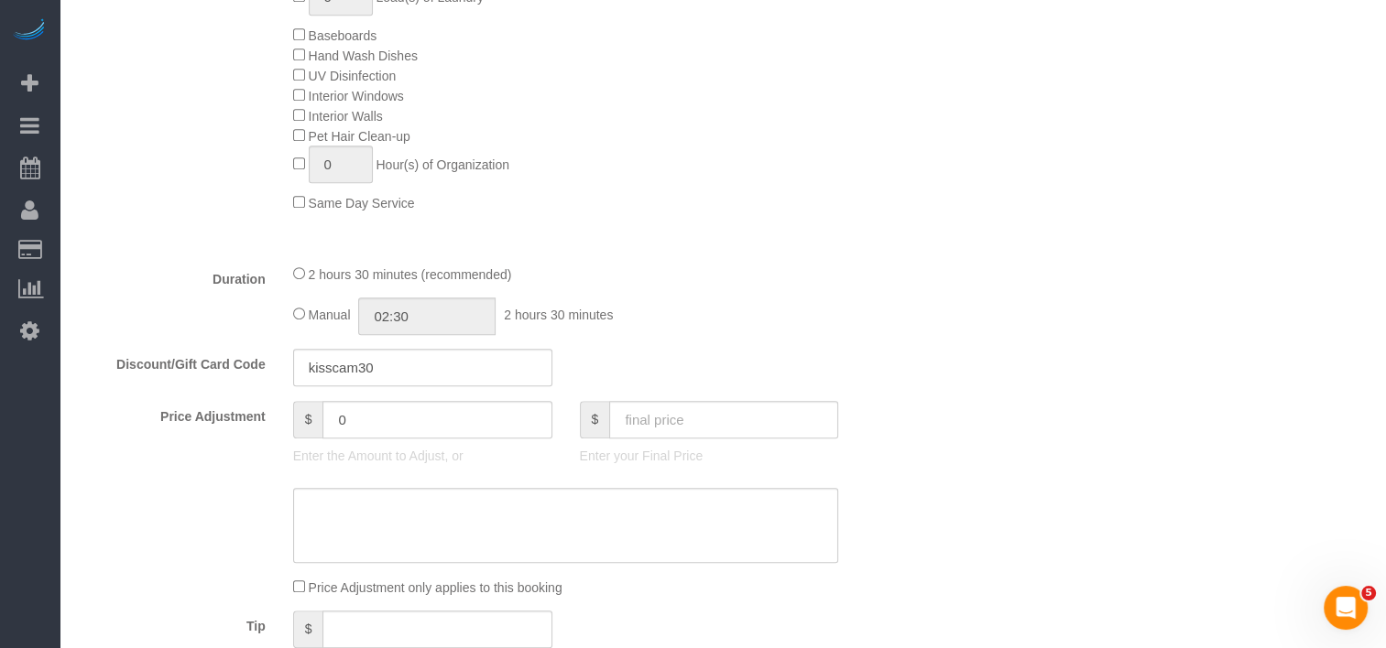
select select "spot1"
select select "1"
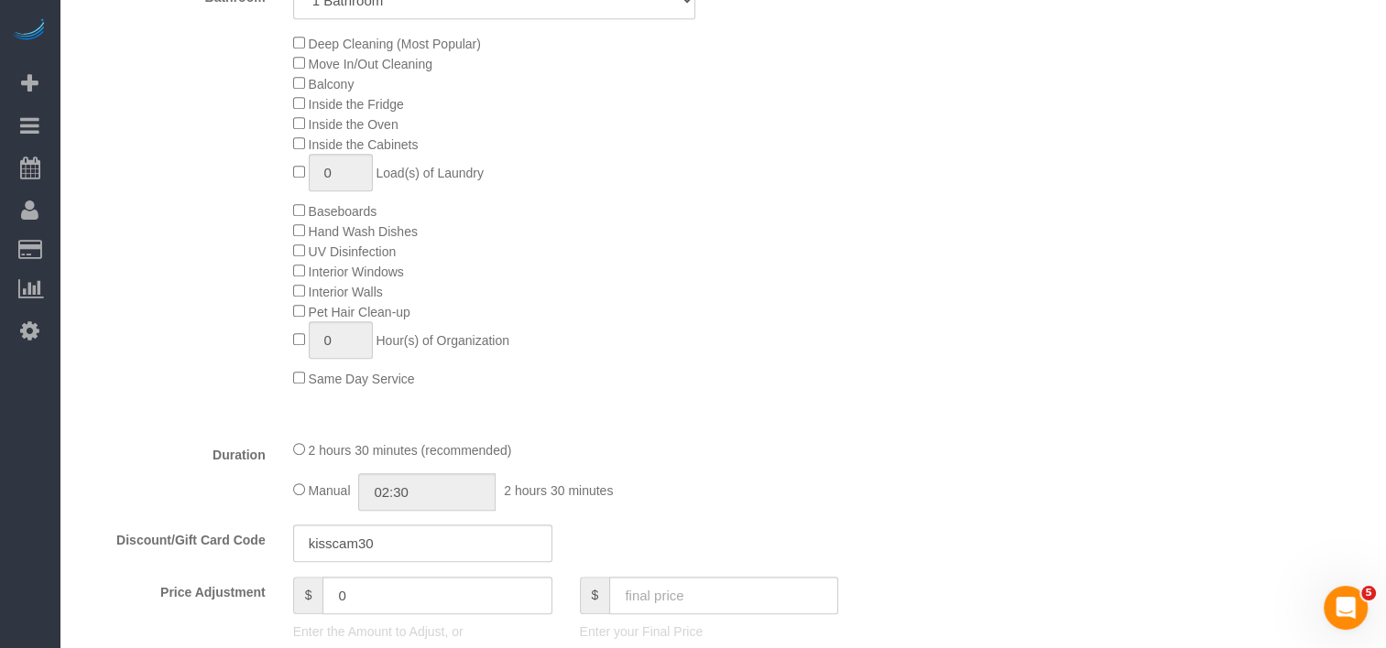
scroll to position [916, 0]
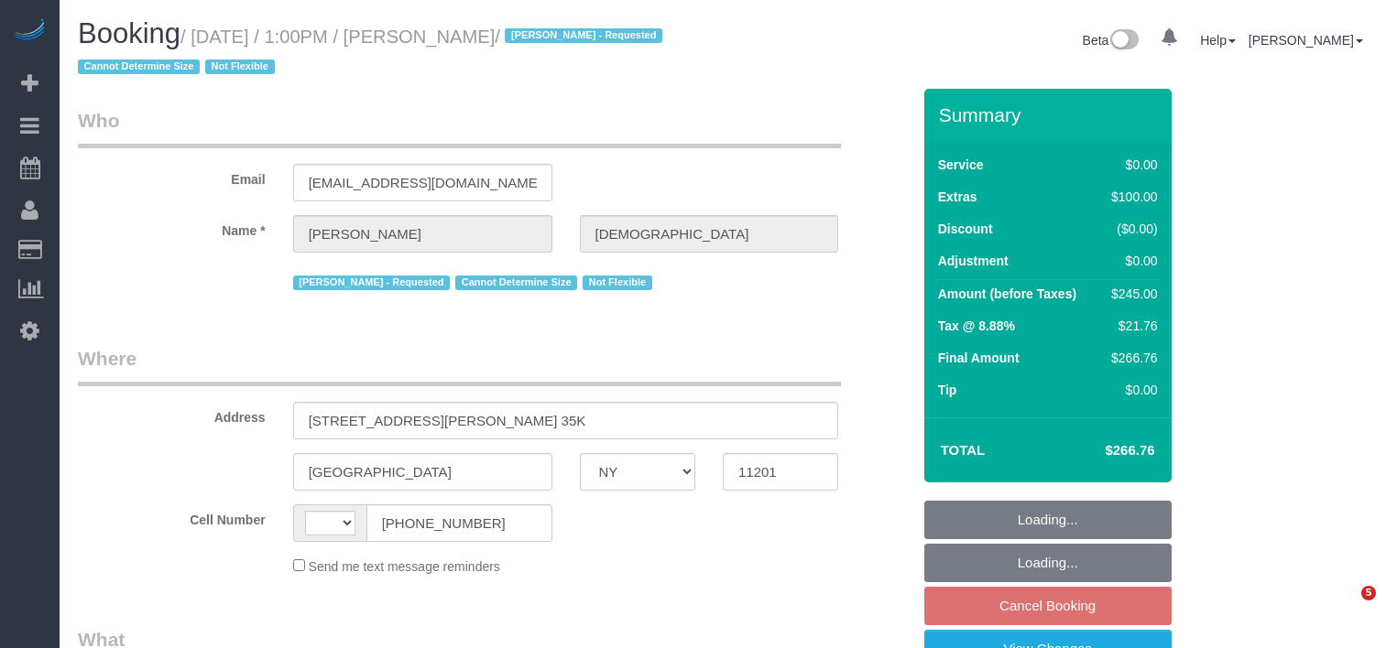
select select "NY"
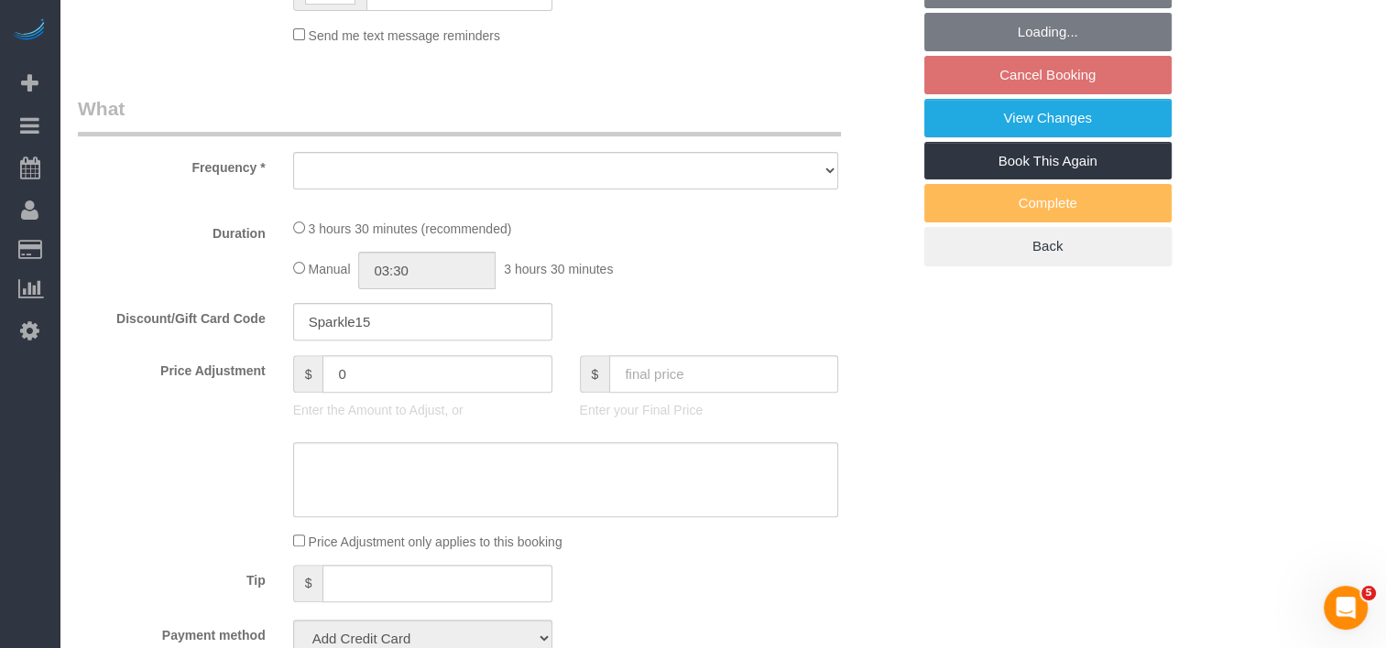
select select "string:[GEOGRAPHIC_DATA]"
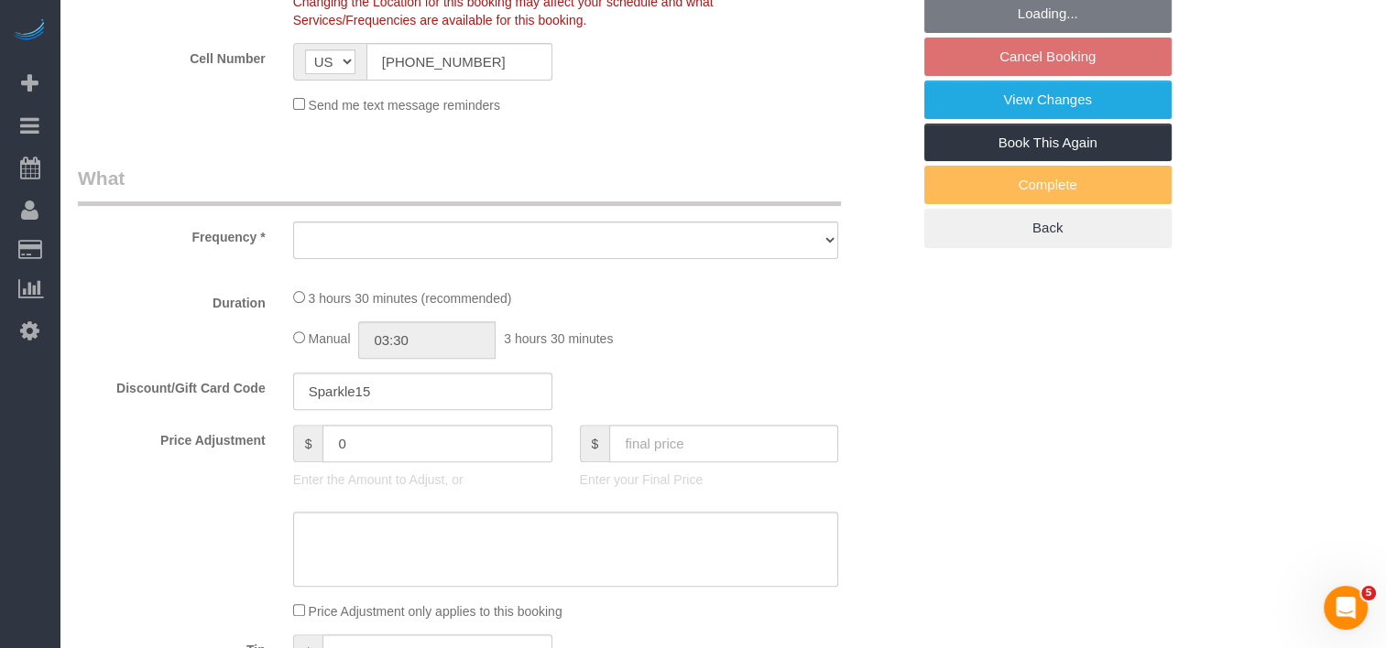
select select "string:stripe-pm_1QlXDe4VGloSiKo7mOoR9kTt"
select select "object:1260"
select select "spot4"
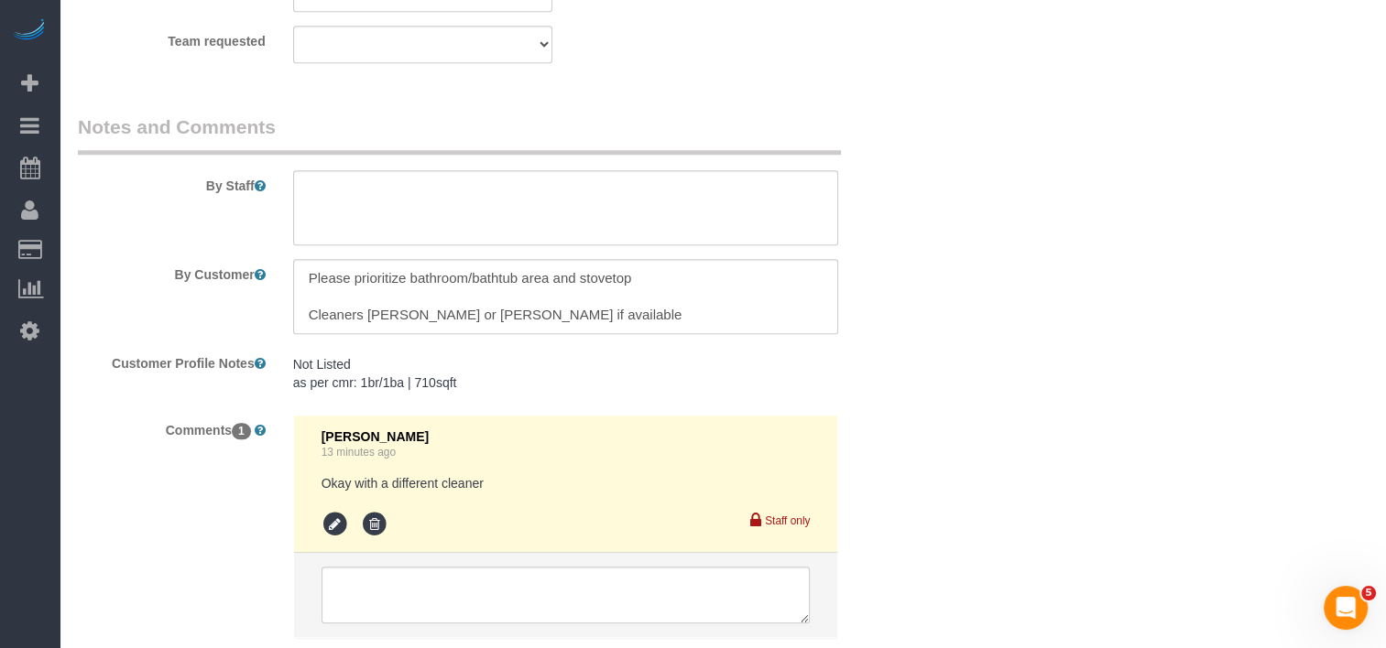
scroll to position [1652, 0]
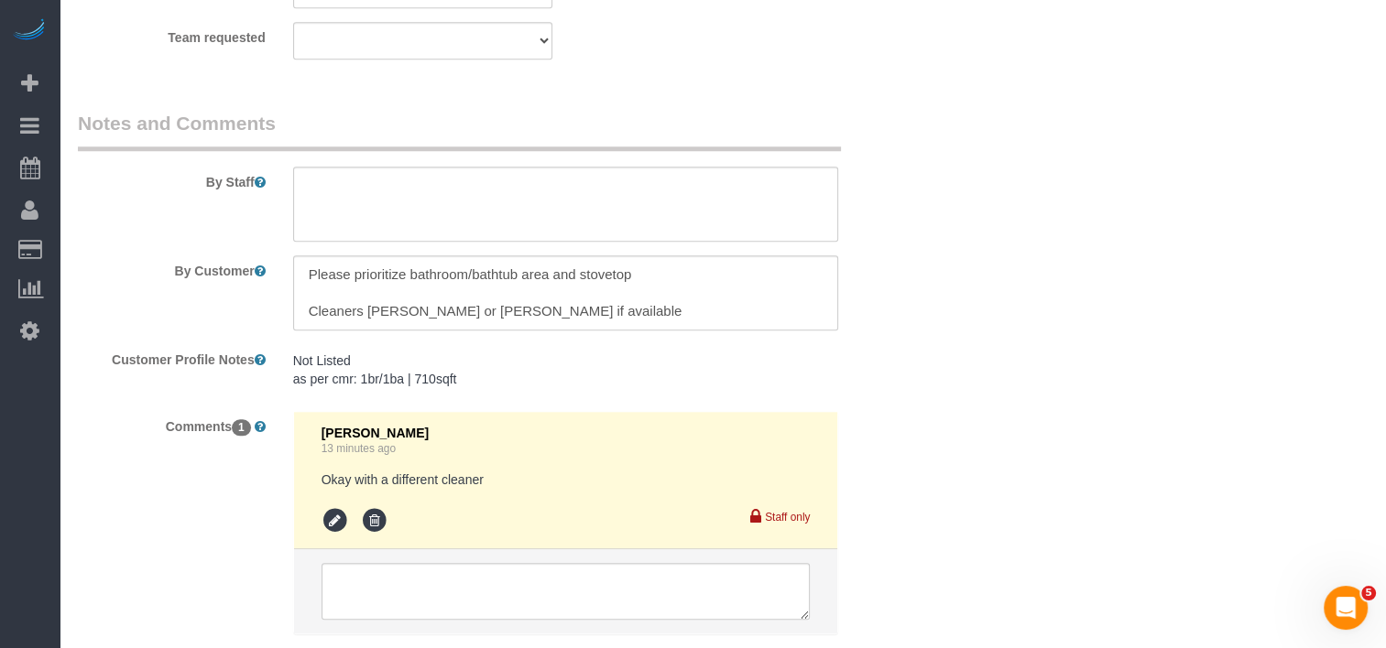
select select "1"
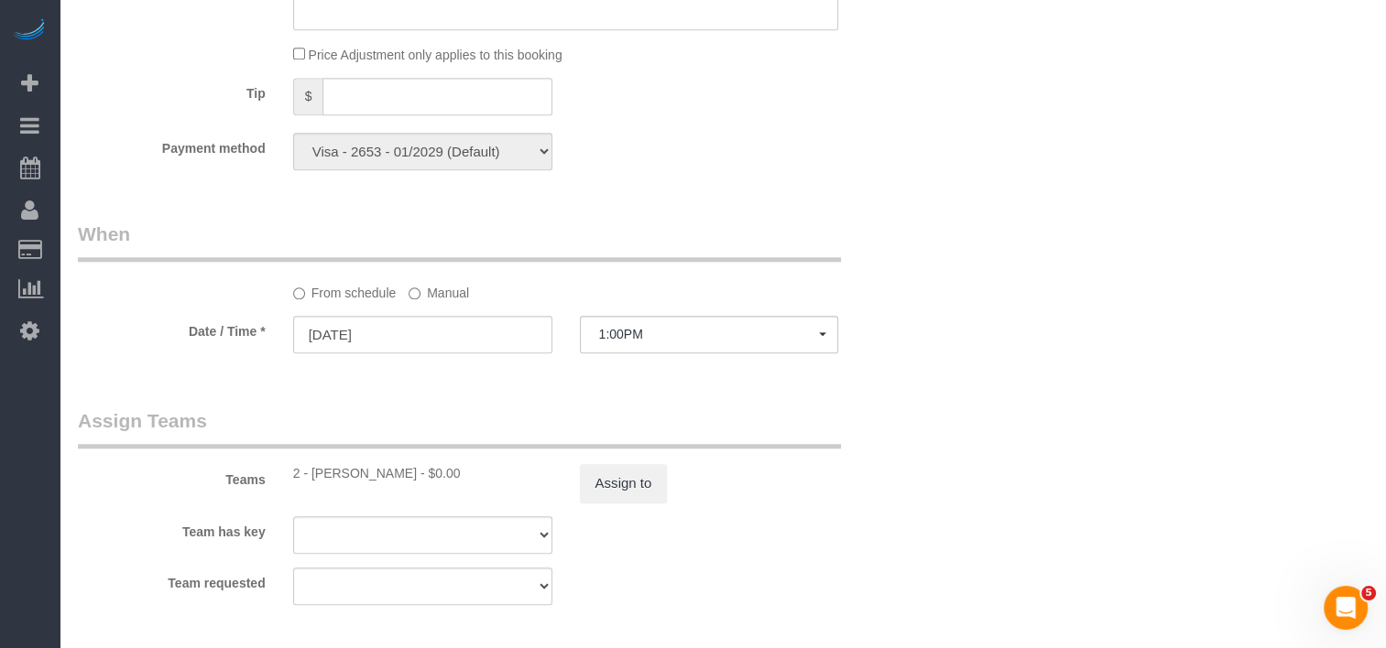
select select "object:1367"
select select "number:58"
select select "number:90"
select select "number:15"
select select "number:5"
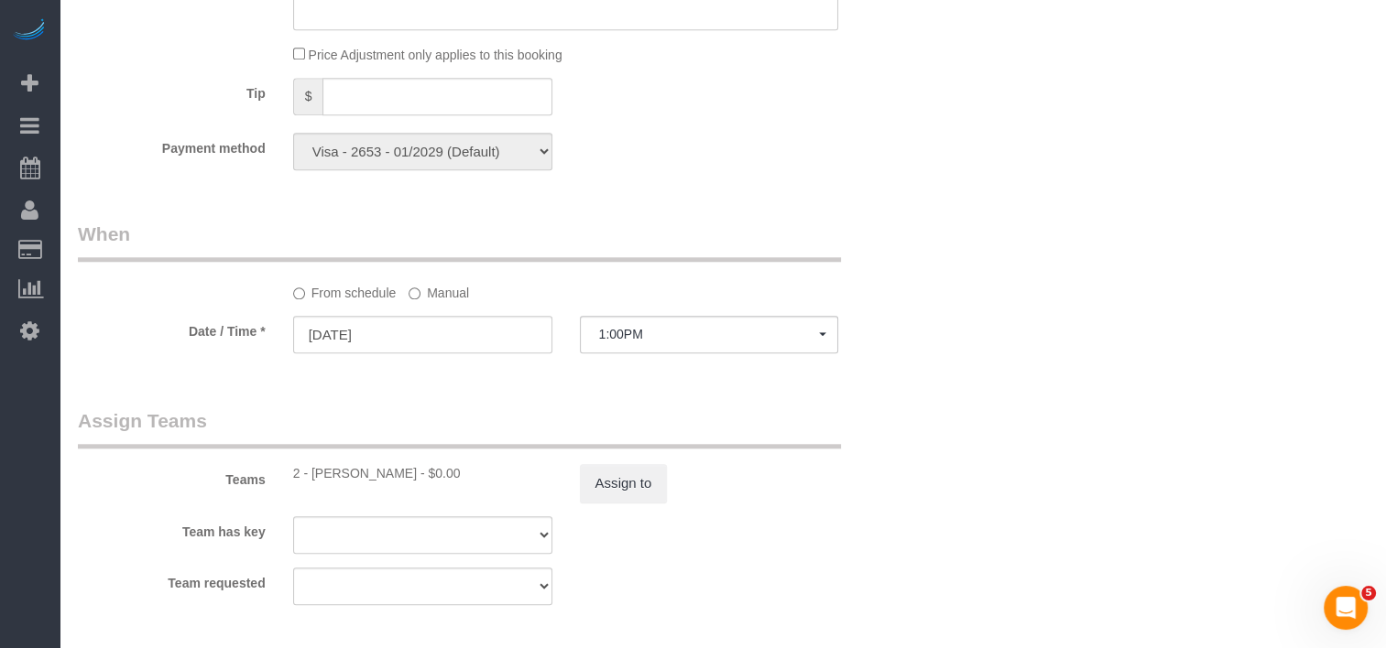
select select "1"
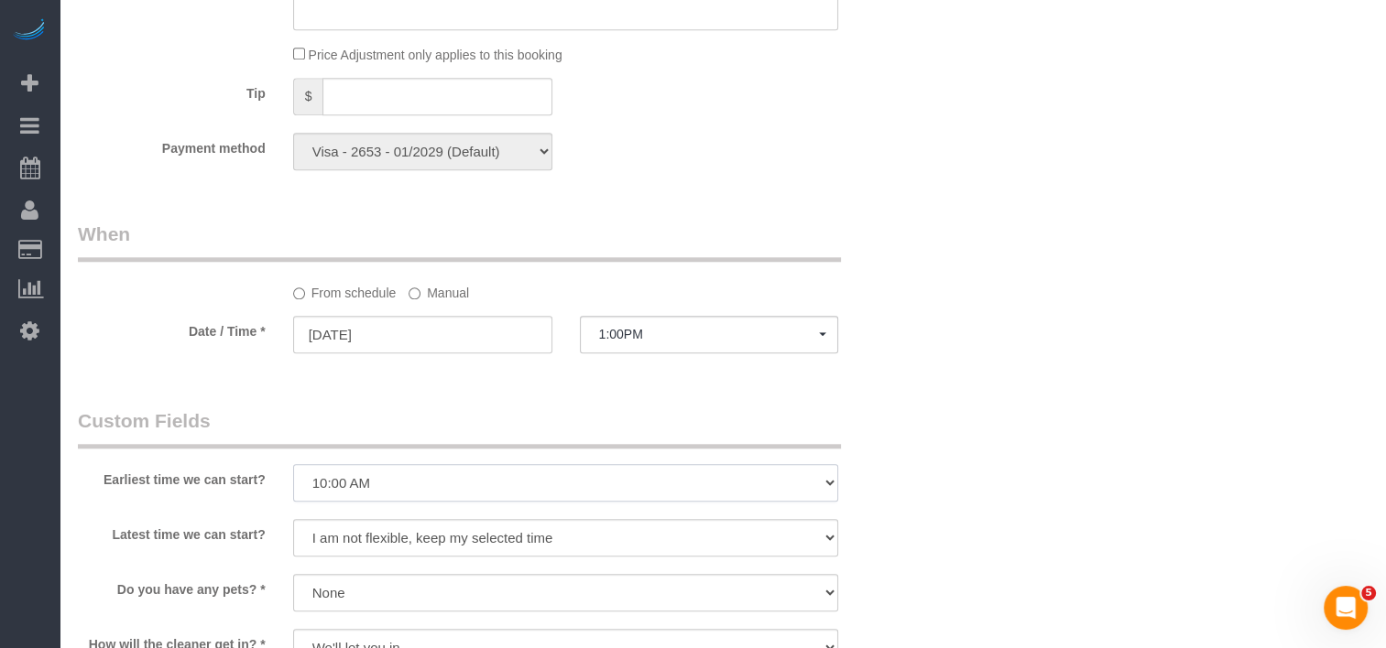
drag, startPoint x: 436, startPoint y: 484, endPoint x: 423, endPoint y: 500, distance: 20.9
click at [425, 498] on select "I am not flexible, keep my selected time 8:00 AM 9:00 AM 10:00 AM 11:00 AM 12:0…" at bounding box center [566, 483] width 546 height 38
select select "number:89"
click at [293, 472] on select "I am not flexible, keep my selected time 8:00 AM 9:00 AM 10:00 AM 11:00 AM 12:0…" at bounding box center [566, 483] width 546 height 38
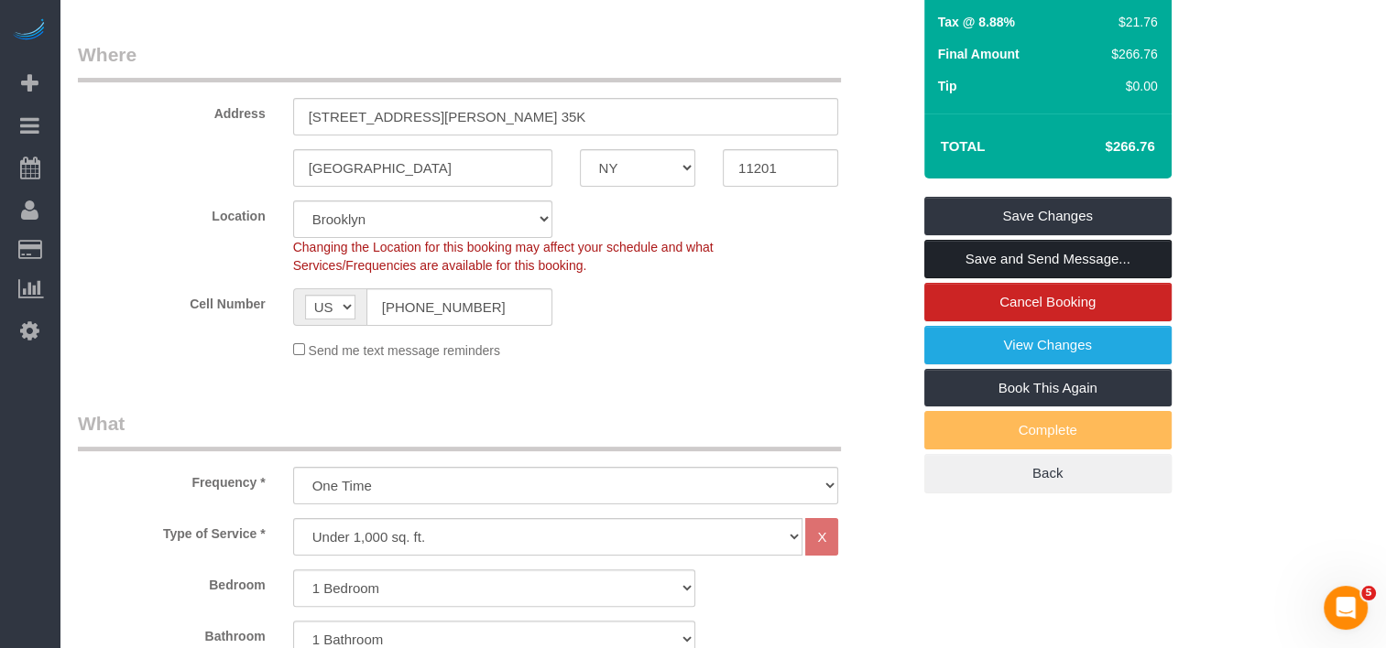
scroll to position [187, 0]
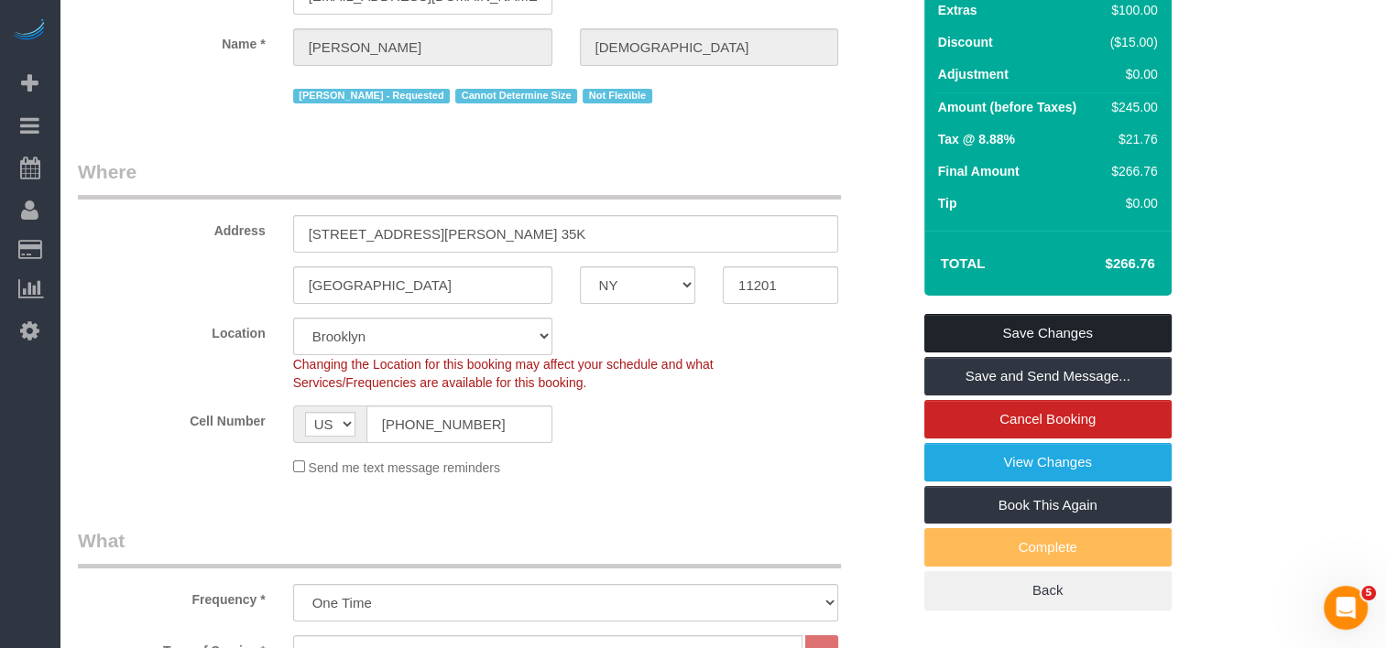
click at [929, 320] on link "Save Changes" at bounding box center [1047, 333] width 247 height 38
